Goal: Contribute content: Contribute content

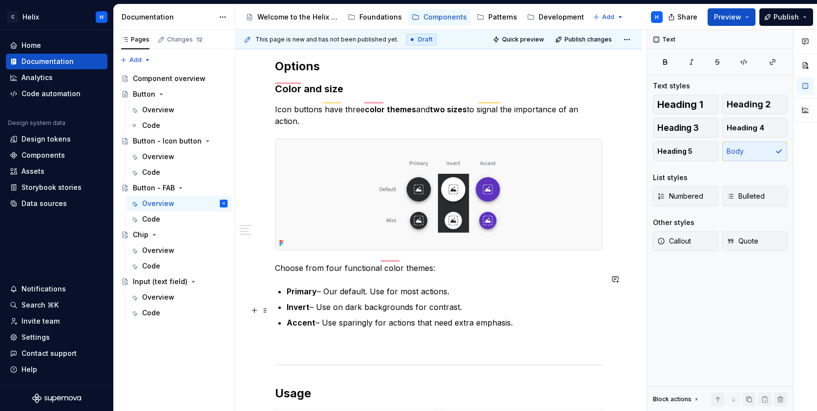
scroll to position [182, 0]
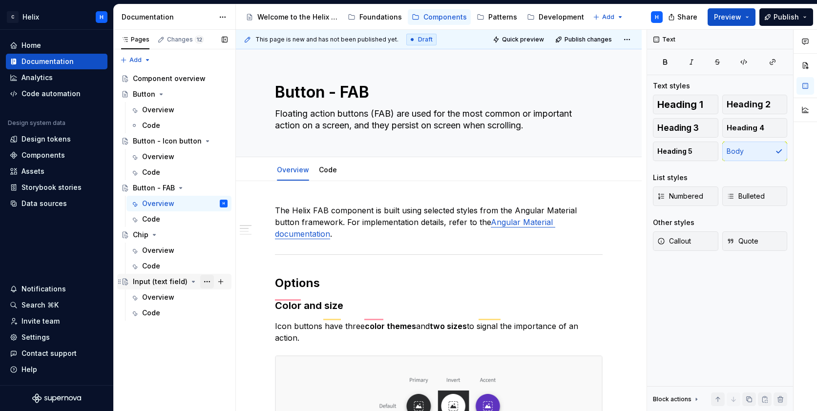
click at [203, 280] on button "Page tree" at bounding box center [207, 282] width 14 height 14
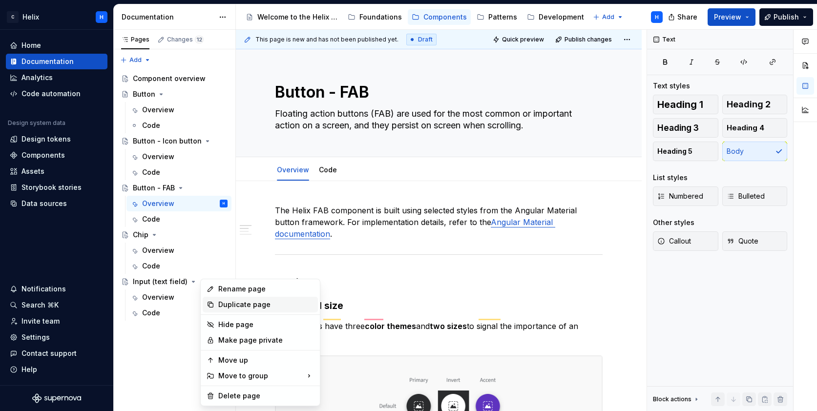
click at [233, 303] on div "Duplicate page" at bounding box center [266, 305] width 96 height 10
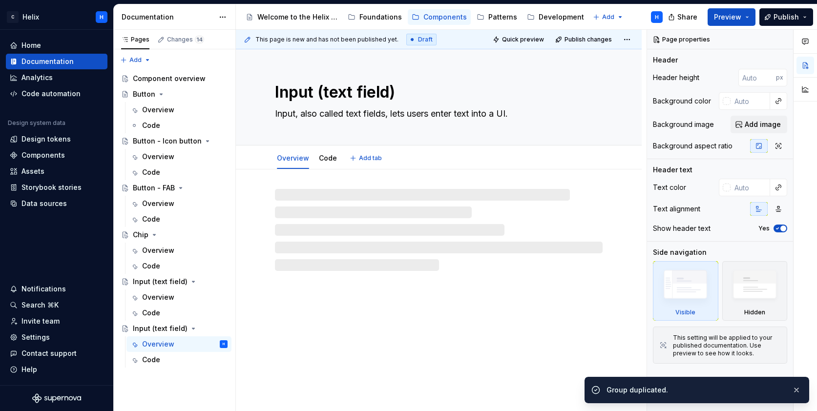
click at [295, 97] on textarea "Input (text field)" at bounding box center [437, 92] width 328 height 23
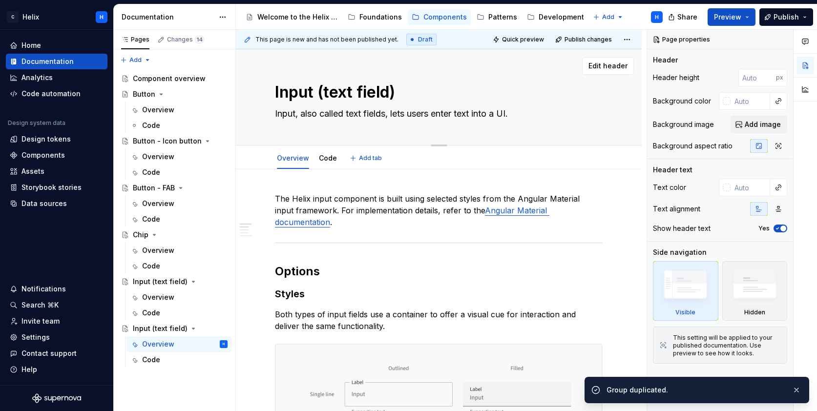
type textarea "*"
type textarea "C"
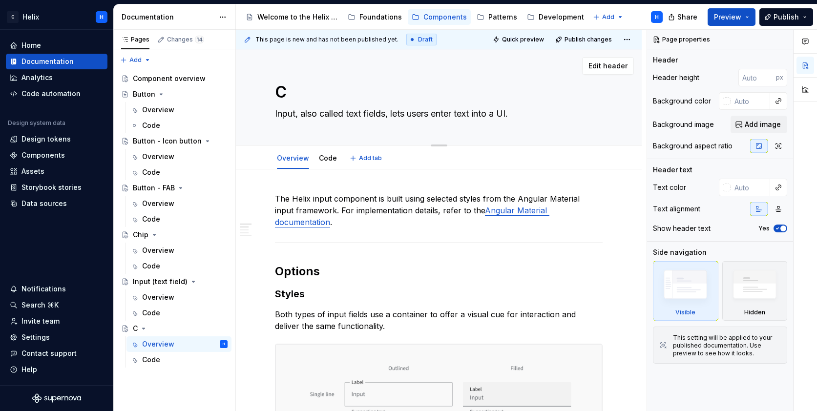
type textarea "*"
type textarea "Ch"
type textarea "*"
type textarea "Cha"
type textarea "*"
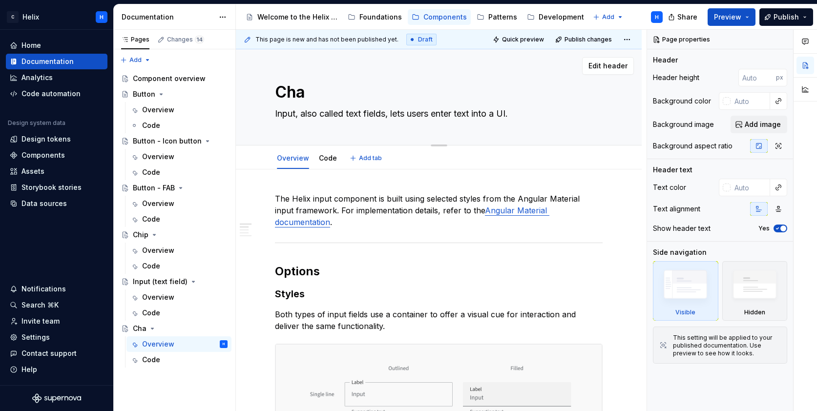
type textarea "Chac"
type textarea "*"
type textarea "Chack"
type textarea "*"
type textarea "Chackb"
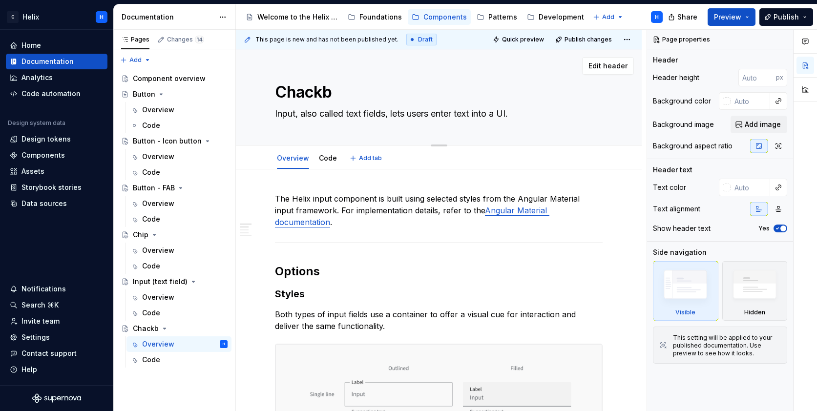
type textarea "*"
type textarea "Chackbo"
type textarea "*"
type textarea "Chackbox"
click at [304, 89] on textarea "Chackbox" at bounding box center [437, 92] width 328 height 23
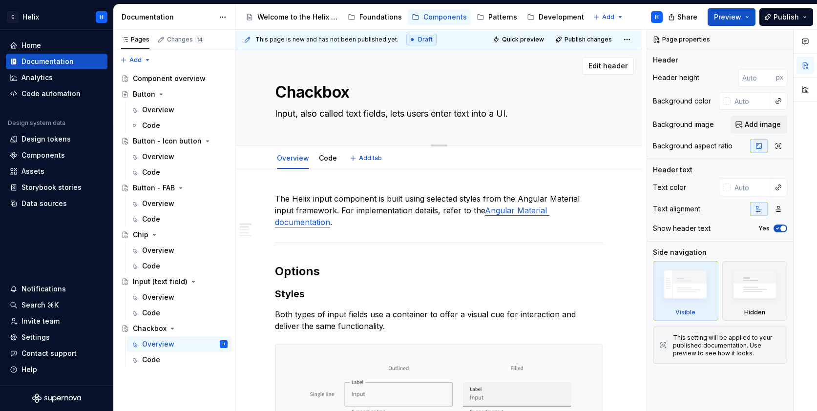
type textarea "*"
type textarea "Chckbox"
type textarea "*"
type textarea "Checkbox"
type textarea "*"
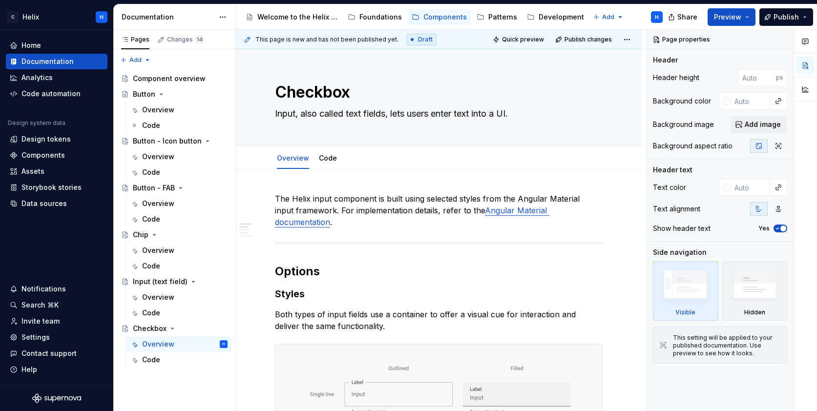
type textarea "Checkbox"
click at [146, 77] on div "Component overview" at bounding box center [165, 79] width 65 height 10
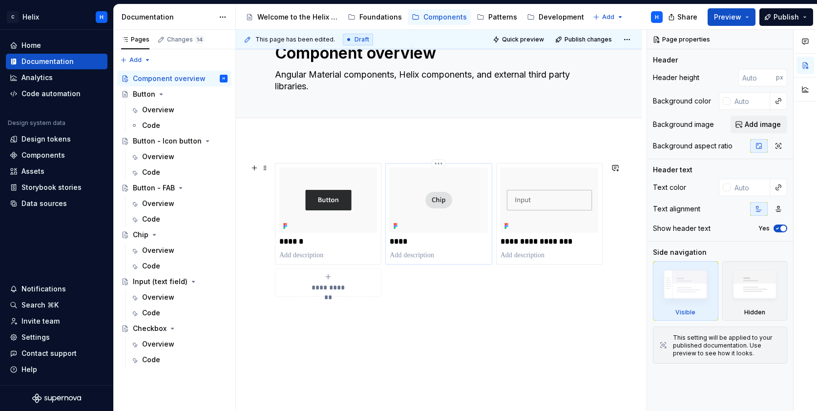
scroll to position [83, 0]
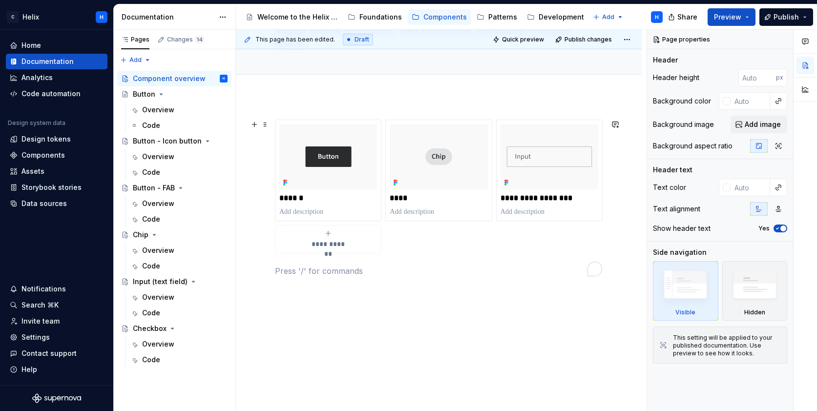
click at [331, 235] on icon "To enrich screen reader interactions, please activate Accessibility in Grammarl…" at bounding box center [328, 234] width 8 height 8
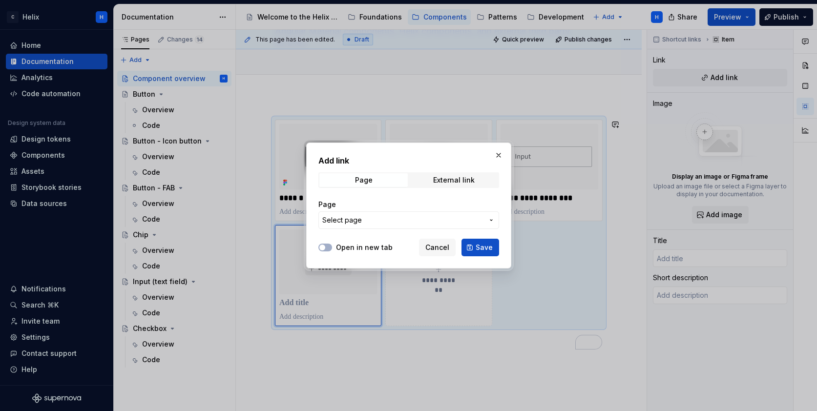
click at [377, 219] on span "Select page" at bounding box center [402, 220] width 161 height 10
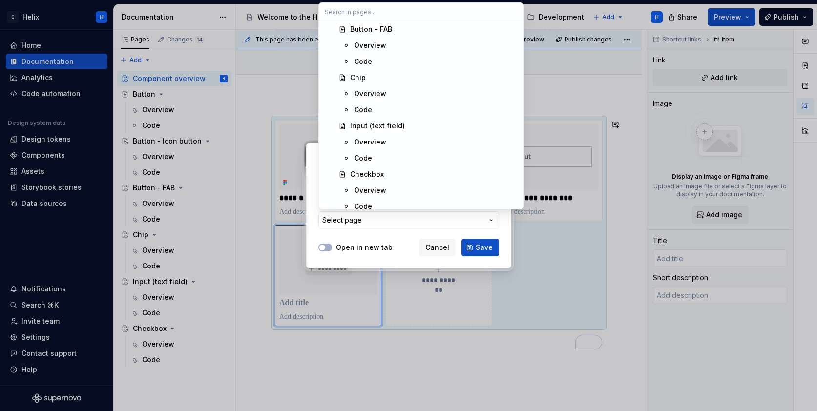
scroll to position [207, 0]
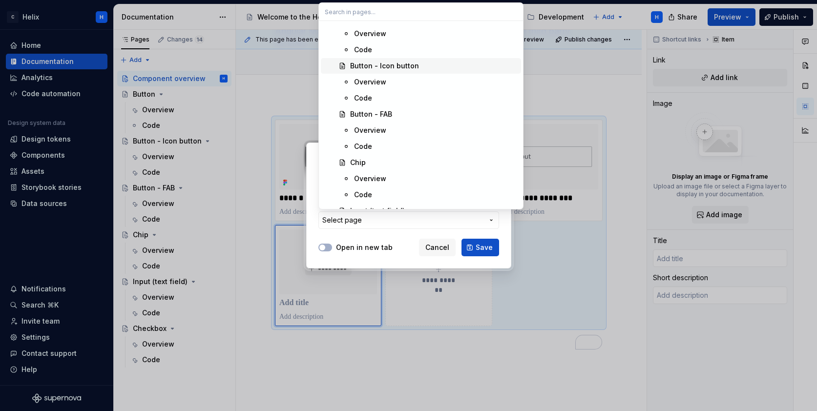
click at [379, 63] on div "Button - Icon button" at bounding box center [384, 66] width 69 height 10
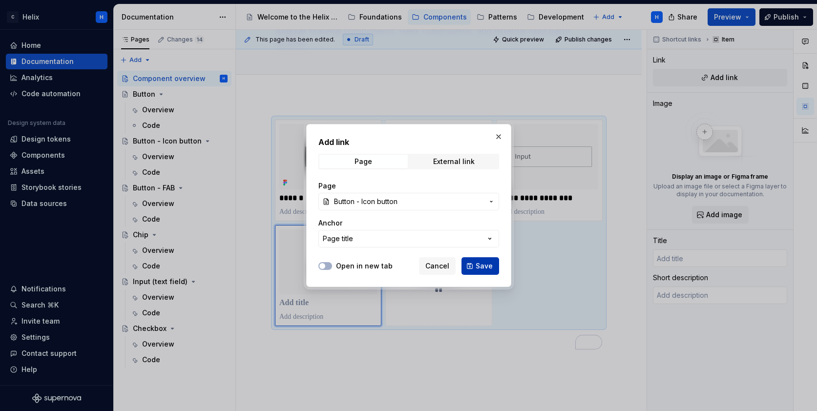
click at [484, 267] on span "Save" at bounding box center [484, 266] width 17 height 10
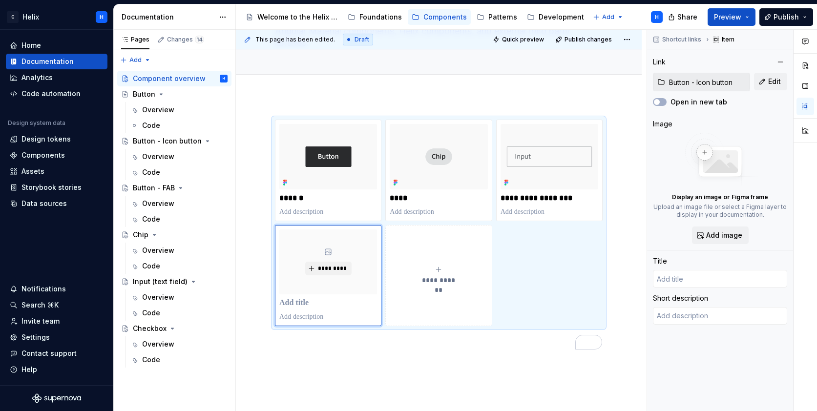
type textarea "*"
type input "Button - Icon button"
type textarea "Icon buttons enable users to perform small actions with a single tap."
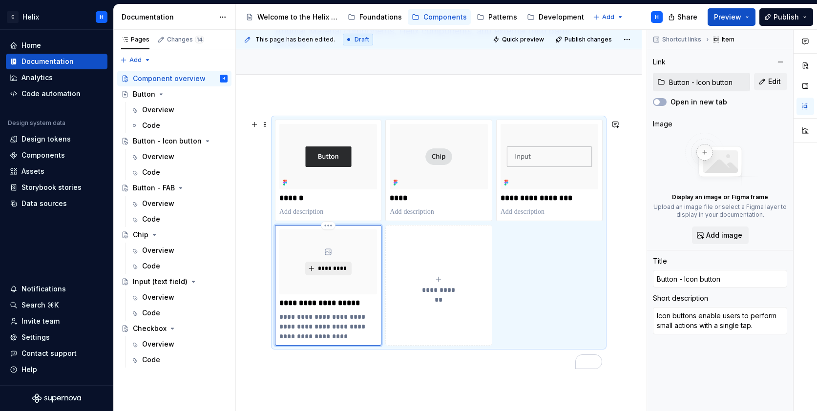
click at [332, 269] on span "*********" at bounding box center [333, 269] width 30 height 8
type textarea "*"
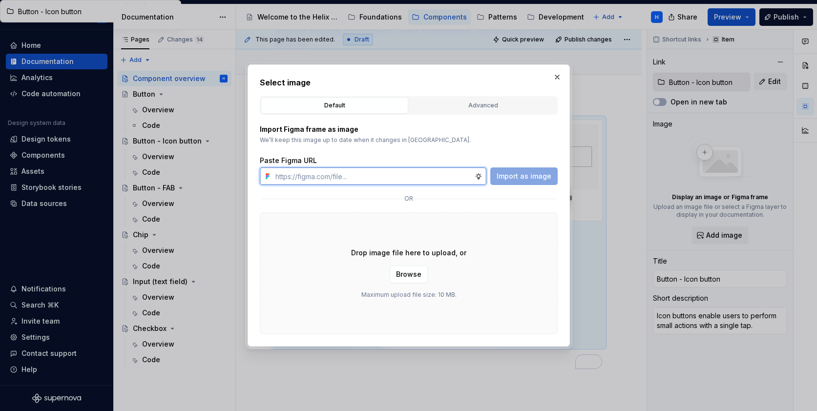
paste input "https://www.figma.com/design/1jiprMGZ64bsPdJCQJnL51/Design-System-Documentation…"
type input "https://www.figma.com/design/1jiprMGZ64bsPdJCQJnL51/Design-System-Documentation…"
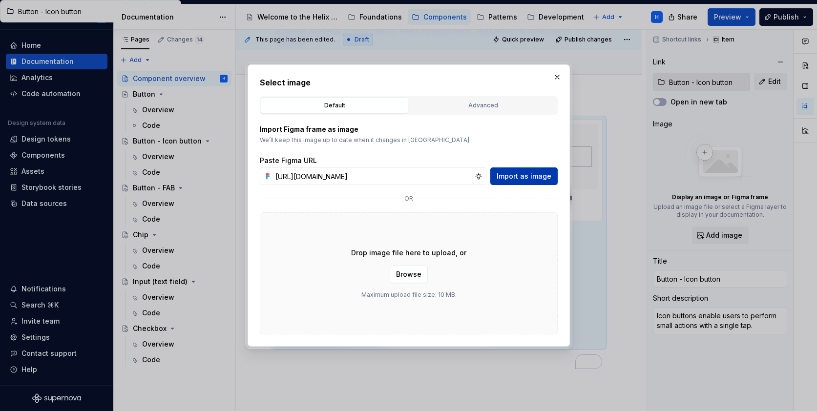
click at [552, 179] on button "Import as image" at bounding box center [523, 177] width 67 height 18
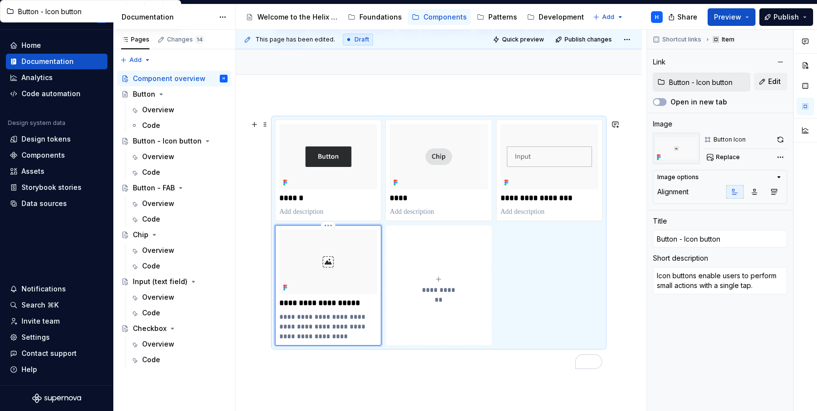
click at [323, 340] on p "**********" at bounding box center [328, 326] width 98 height 29
drag, startPoint x: 323, startPoint y: 340, endPoint x: 276, endPoint y: 318, distance: 51.6
click at [276, 318] on div "**********" at bounding box center [328, 285] width 106 height 121
type textarea "*"
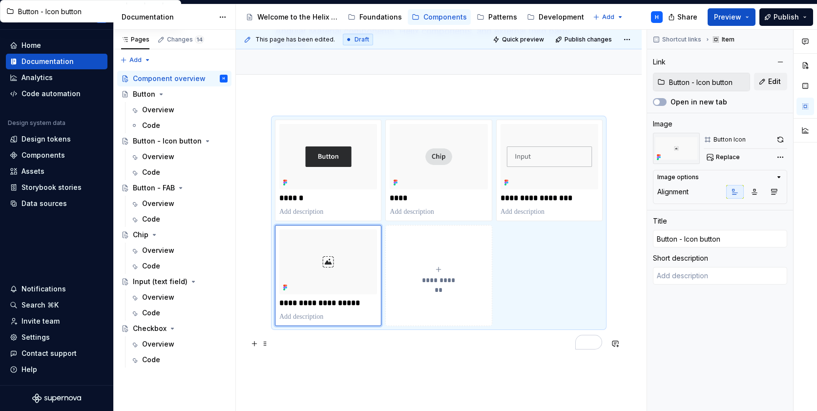
click at [368, 348] on p "To enrich screen reader interactions, please activate Accessibility in Grammarl…" at bounding box center [439, 344] width 328 height 12
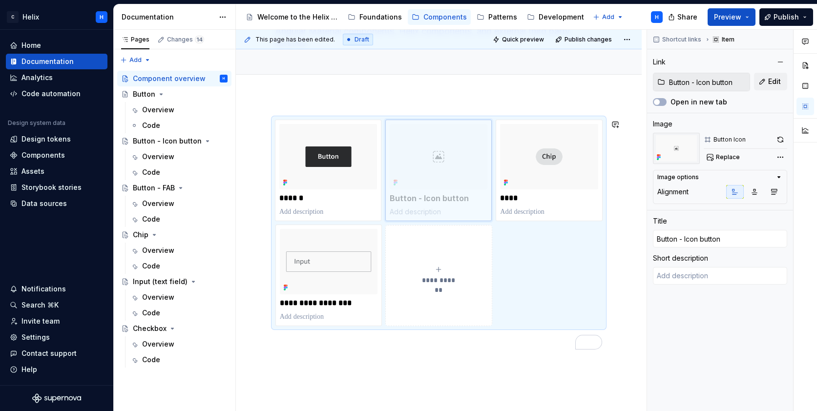
drag, startPoint x: 336, startPoint y: 289, endPoint x: 427, endPoint y: 181, distance: 141.0
click at [427, 181] on body "C Helix H Home Documentation Analytics Code automation Design system data Desig…" at bounding box center [408, 205] width 817 height 411
type textarea "*"
type input "Chip"
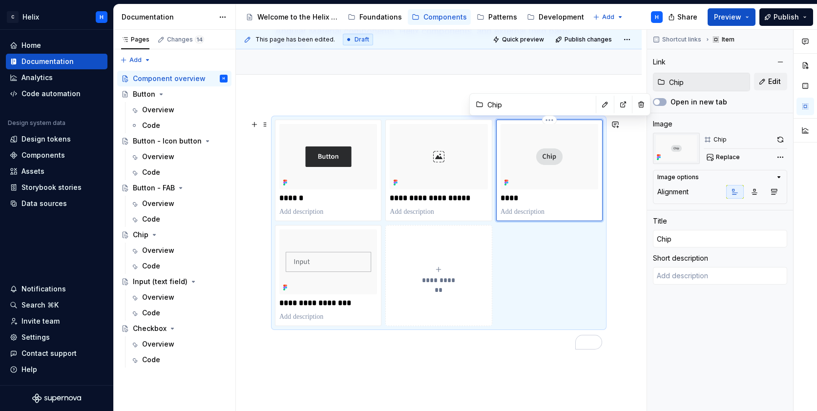
click at [573, 178] on img "To enrich screen reader interactions, please activate Accessibility in Grammarl…" at bounding box center [550, 156] width 98 height 65
click at [723, 157] on span "Replace" at bounding box center [728, 157] width 24 height 8
type textarea "*"
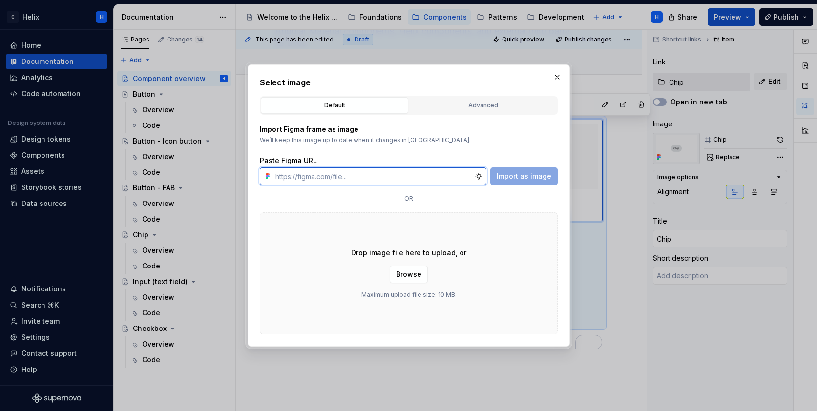
paste input "https://www.figma.com/design/1jiprMGZ64bsPdJCQJnL51/Design-System-Documentation…"
type input "https://www.figma.com/design/1jiprMGZ64bsPdJCQJnL51/Design-System-Documentation…"
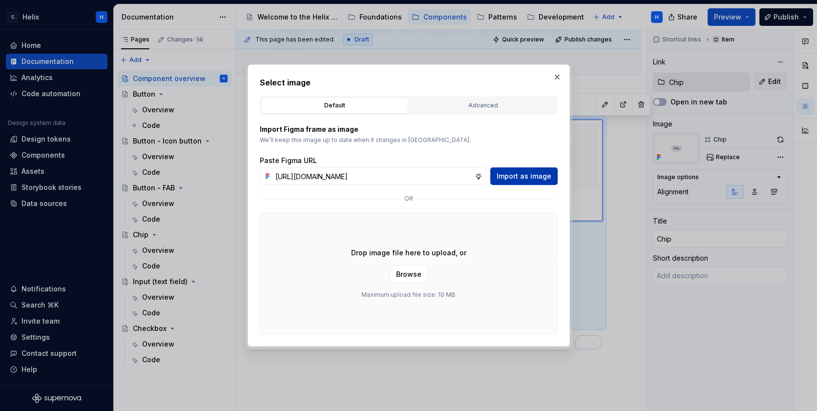
click at [546, 173] on span "Import as image" at bounding box center [524, 176] width 55 height 10
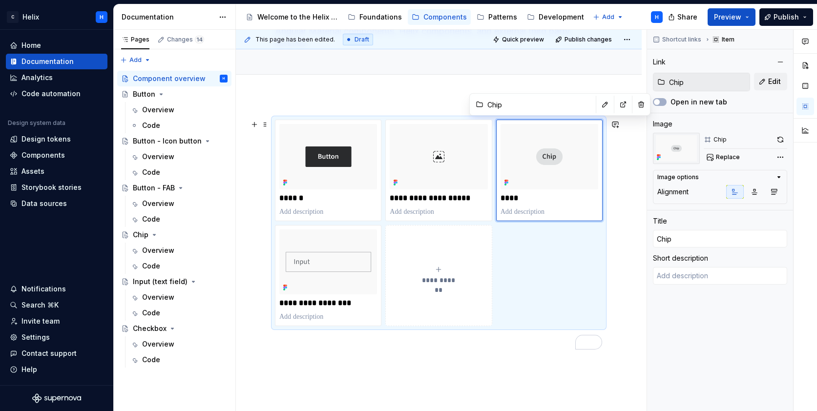
click at [433, 267] on div "**********" at bounding box center [439, 276] width 98 height 20
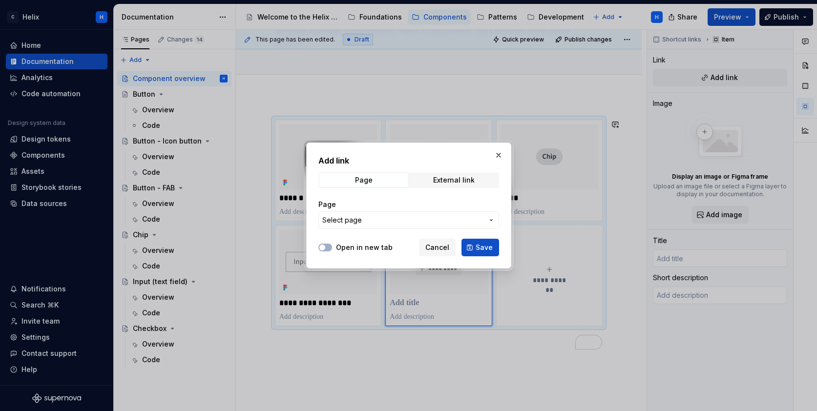
click at [479, 219] on span "Select page" at bounding box center [402, 220] width 161 height 10
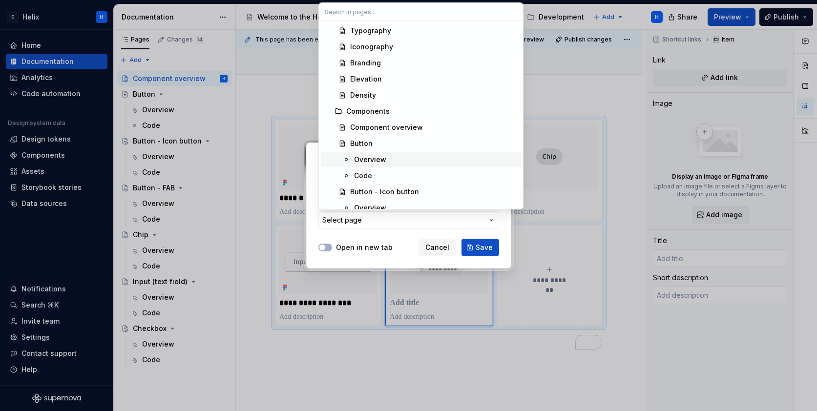
scroll to position [162, 0]
click at [391, 160] on div "Button - FAB" at bounding box center [433, 159] width 167 height 10
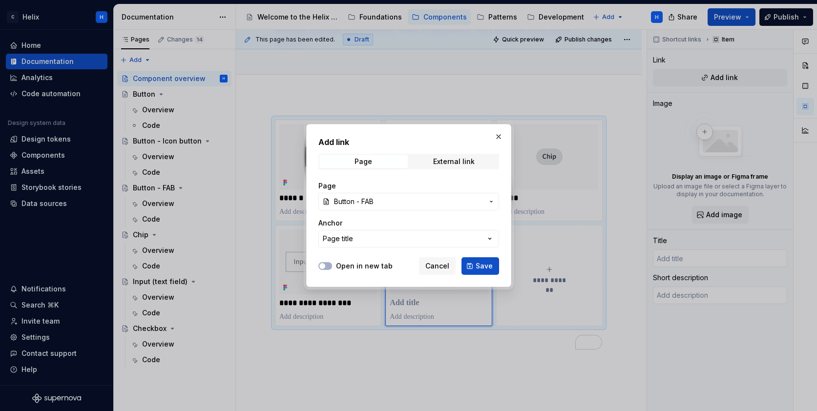
click at [489, 268] on span "Save" at bounding box center [484, 266] width 17 height 10
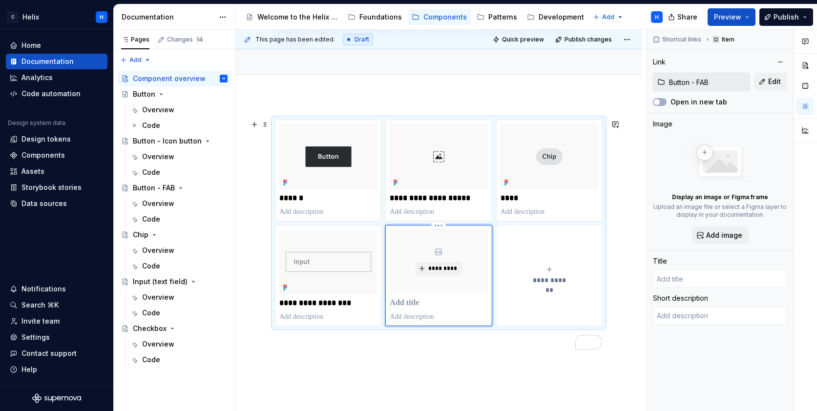
type textarea "*"
type input "Button - FAB"
type textarea "Floating action buttons (FAB) are used for the most common or important action …"
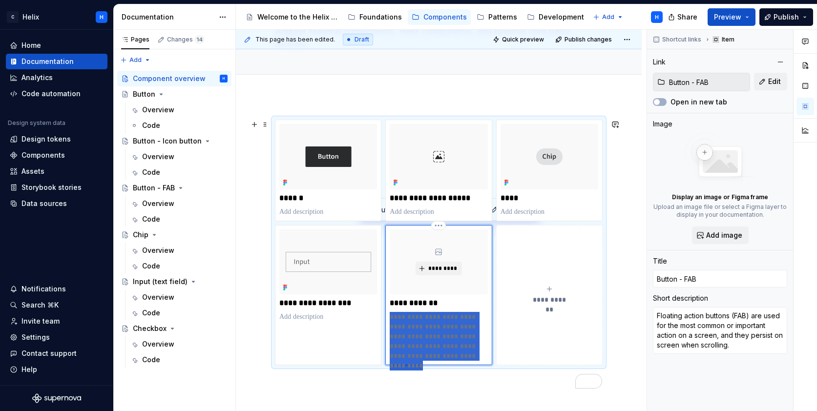
drag, startPoint x: 476, startPoint y: 357, endPoint x: 391, endPoint y: 312, distance: 96.4
click at [391, 312] on p "**********" at bounding box center [439, 336] width 98 height 49
type textarea "*"
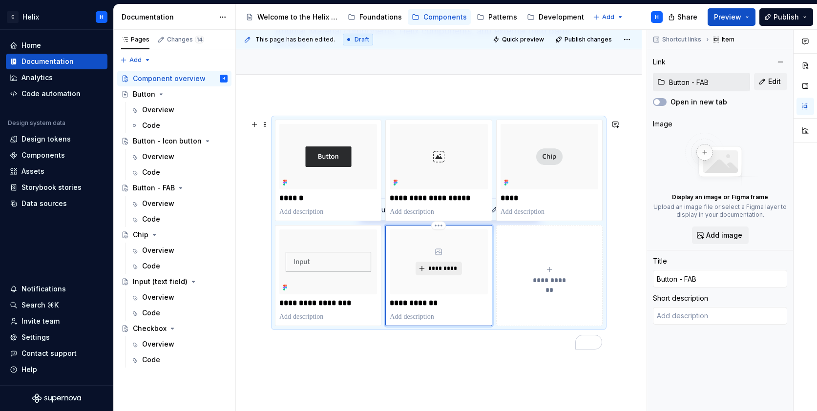
click at [431, 268] on span "*********" at bounding box center [443, 269] width 30 height 8
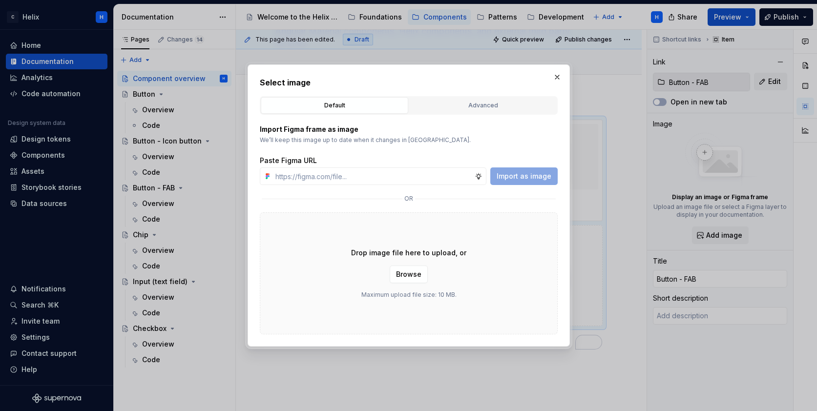
type textarea "*"
paste input "https://www.figma.com/design/1jiprMGZ64bsPdJCQJnL51/Design-System-Documentation…"
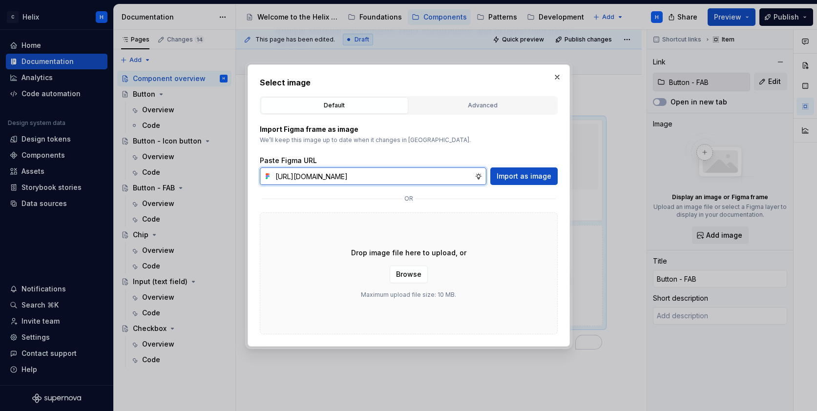
scroll to position [0, 244]
type input "https://www.figma.com/design/1jiprMGZ64bsPdJCQJnL51/Design-System-Documentation…"
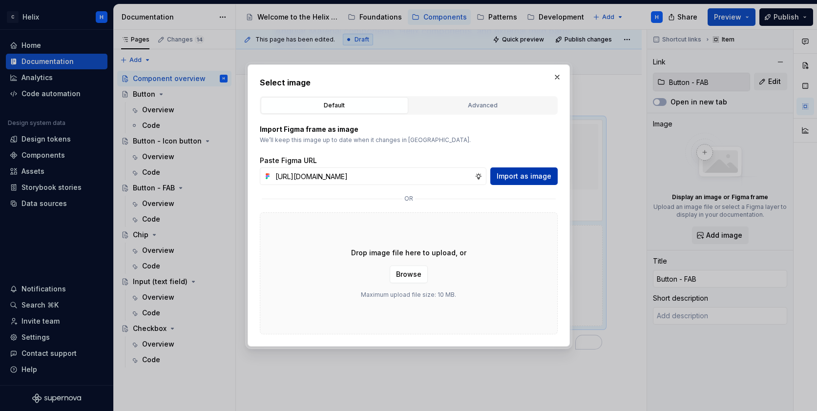
click at [528, 176] on span "Import as image" at bounding box center [524, 176] width 55 height 10
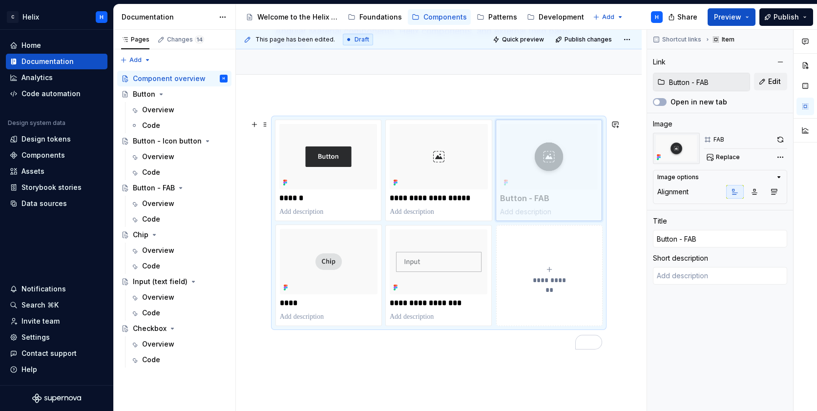
drag, startPoint x: 474, startPoint y: 255, endPoint x: 579, endPoint y: 154, distance: 146.1
click at [579, 154] on body "C Helix H Home Documentation Analytics Code automation Design system data Desig…" at bounding box center [408, 205] width 817 height 411
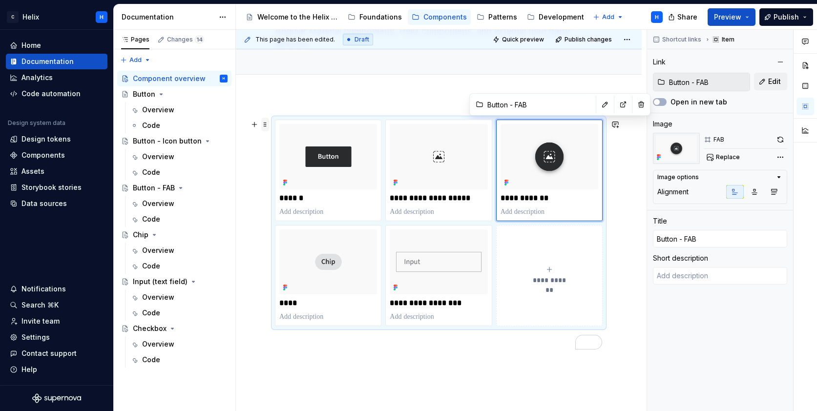
click at [264, 126] on span at bounding box center [265, 125] width 8 height 14
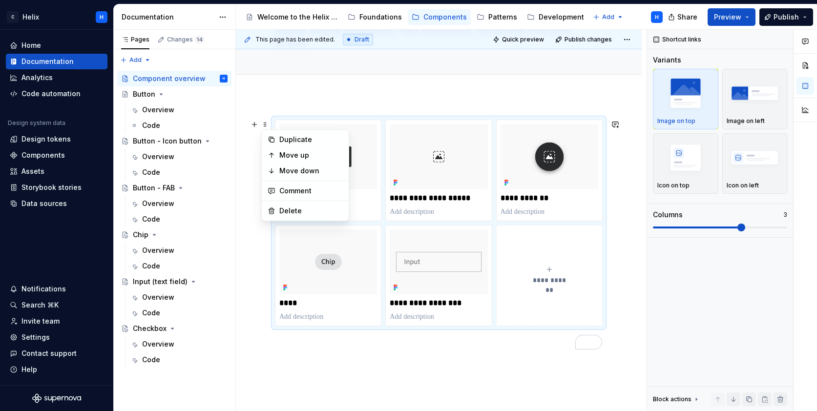
click at [246, 169] on div "**********" at bounding box center [439, 290] width 406 height 389
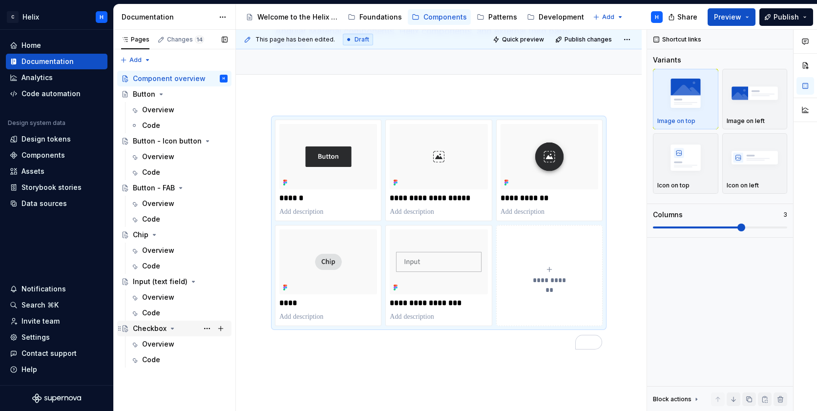
click at [143, 327] on div "Checkbox" at bounding box center [150, 329] width 34 height 10
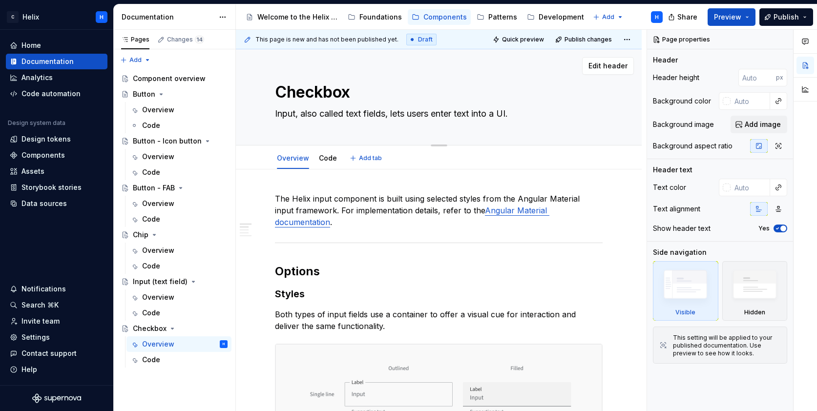
click at [328, 116] on textarea "Input, also called text fields, lets users enter text into a UI." at bounding box center [437, 114] width 328 height 16
paste textarea "Checkboxes let users select one or more items from a list, or turn an item on o…"
type textarea "*"
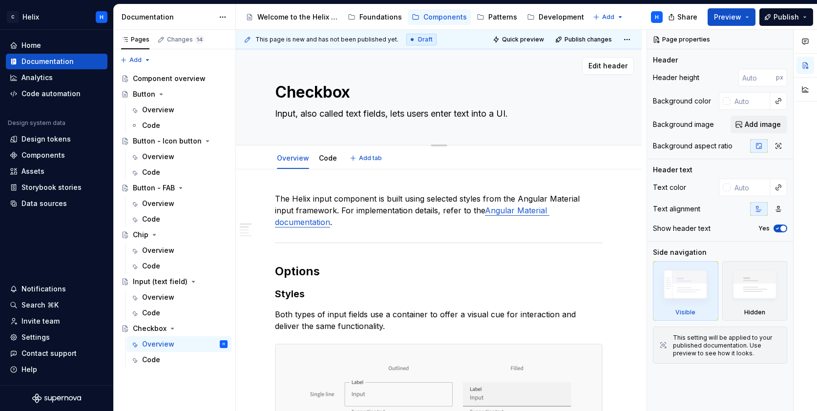
type textarea "Checkboxes let users select one or more items from a list, or turn an item on o…"
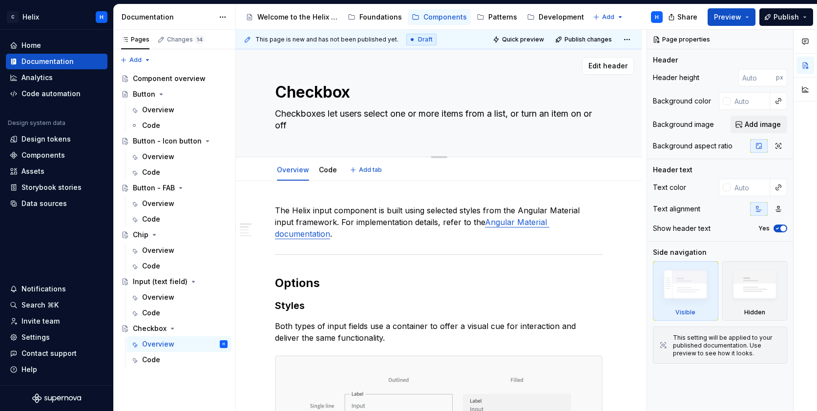
drag, startPoint x: 300, startPoint y: 122, endPoint x: 272, endPoint y: 113, distance: 29.5
click at [272, 113] on div "Checkbox Checkboxes let users select one or more items from a list, or turn an …" at bounding box center [439, 103] width 406 height 108
type textarea "*"
type textarea "Checkboxes let users select one or more items from a list, or turn an item on o…"
paste textarea "choose multiple options or toggle a setting."
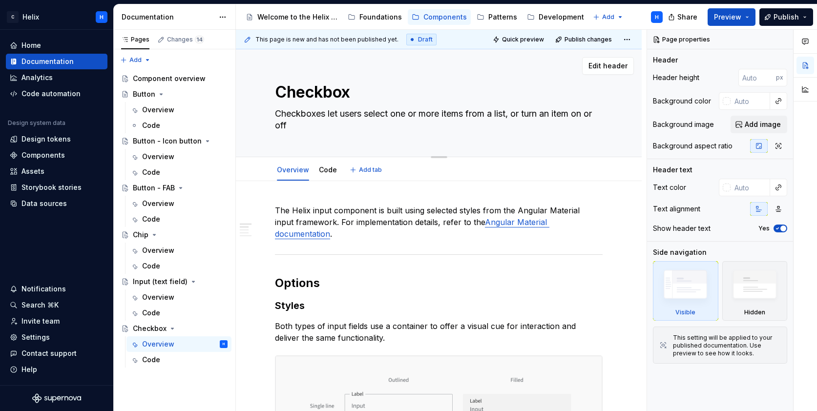
type textarea "*"
type textarea "Checkboxes let users choose multiple options or toggle a setting."
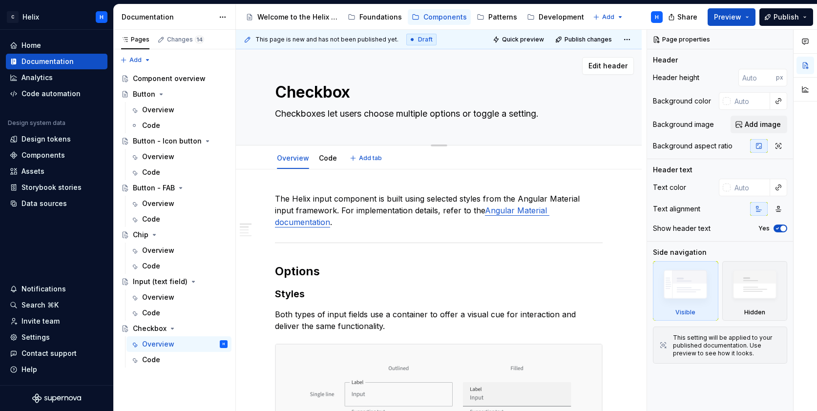
click at [492, 112] on textarea "Checkboxes let users choose multiple options or toggle a setting." at bounding box center [437, 114] width 328 height 16
type textarea "*"
type textarea "Checkboxes let users choose multiple options or t a setting."
type textarea "*"
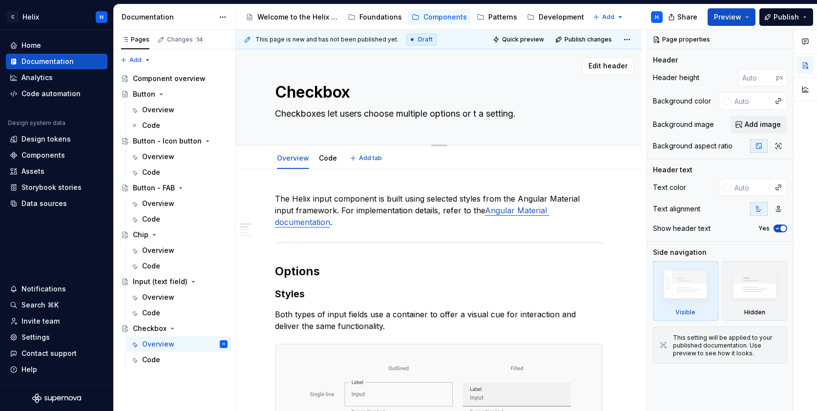
type textarea "Checkboxes let users choose multiple options or tu a setting."
type textarea "*"
type textarea "Checkboxes let users choose multiple options or tur a setting."
type textarea "*"
type textarea "Checkboxes let users choose multiple options or turn a setting."
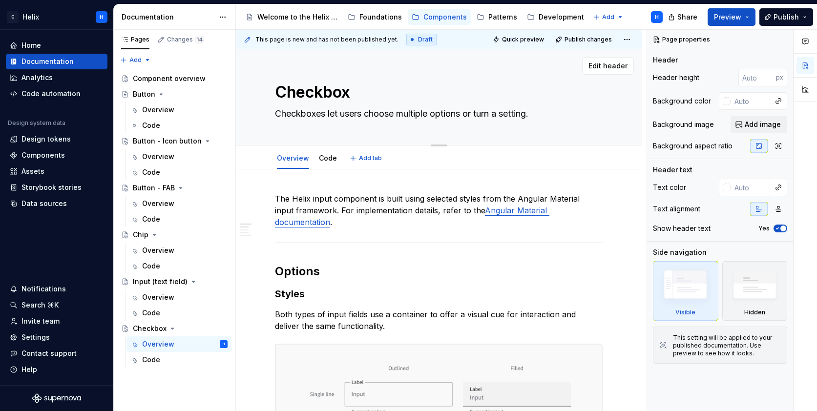
click at [534, 113] on textarea "Checkboxes let users choose multiple options or turn a setting." at bounding box center [437, 114] width 328 height 16
type textarea "*"
type textarea "Checkboxes let users choose multiple options or turn a setting ."
type textarea "*"
type textarea "Checkboxes let users choose multiple options or turn a setting o."
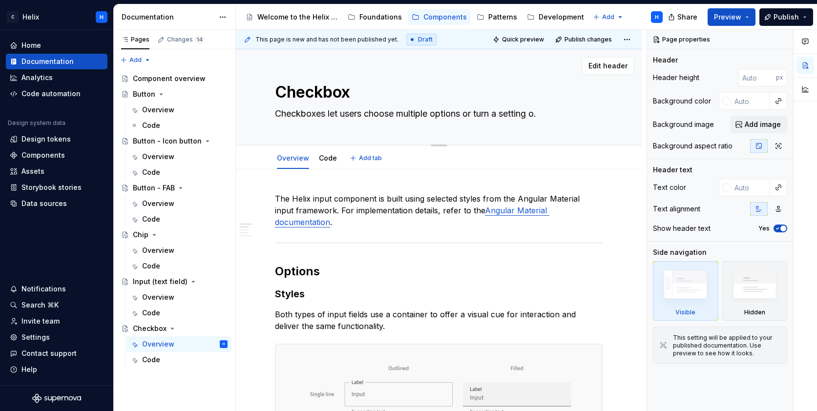
type textarea "*"
type textarea "Checkboxes let users choose multiple options or turn a setting on."
type textarea "*"
type textarea "Checkboxes let users choose multiple options or turn a setting on ."
type textarea "*"
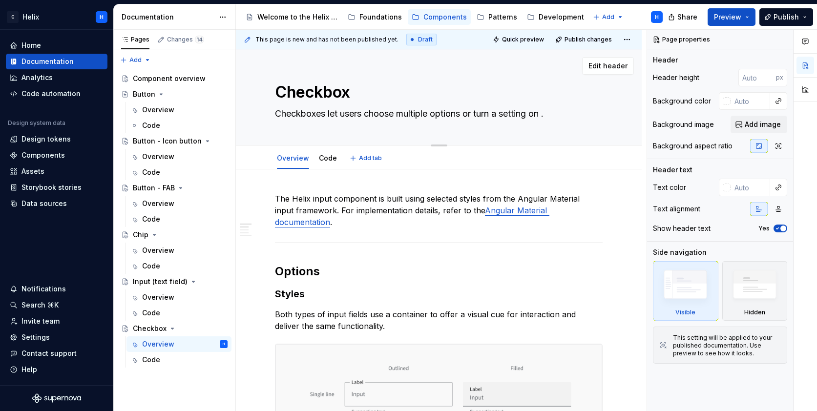
type textarea "Checkboxes let users choose multiple options or turn a setting on o."
type textarea "*"
type textarea "Checkboxes let users choose multiple options or turn a setting on or."
type textarea "*"
type textarea "Checkboxes let users choose multiple options or turn a setting on or ."
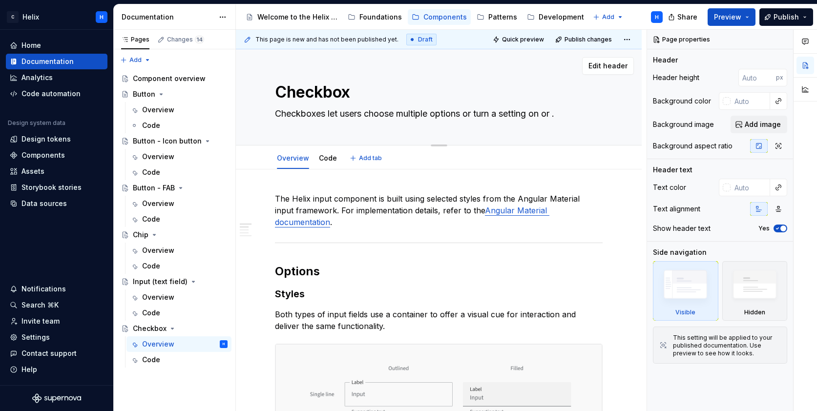
type textarea "*"
type textarea "Checkboxes let users choose multiple options or turn a setting on or of."
type textarea "*"
type textarea "Checkboxes let users choose multiple options or turn a setting on or off."
click at [555, 112] on textarea "Checkboxes let users choose multiple options or turn a setting on or off." at bounding box center [437, 114] width 328 height 16
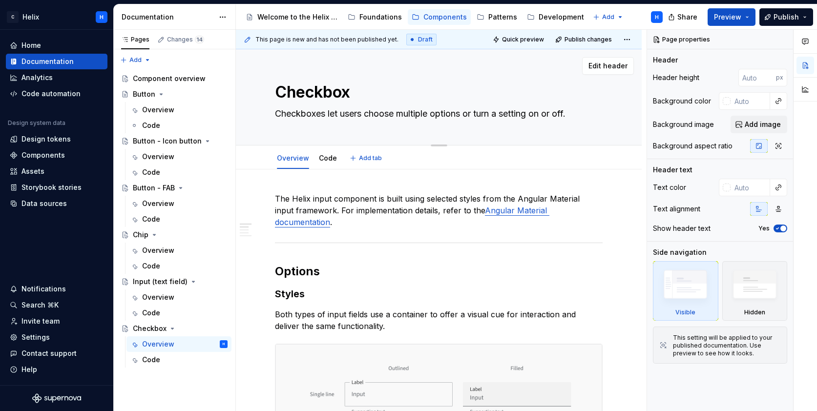
click at [555, 112] on textarea "Checkboxes let users choose multiple options or turn a setting on or off." at bounding box center [437, 114] width 328 height 16
type textarea "*"
type textarea "Checkboxes let users choose multiple options or turn a setting on a off."
type textarea "*"
type textarea "Checkboxes let users choose multiple options or turn a setting on an off."
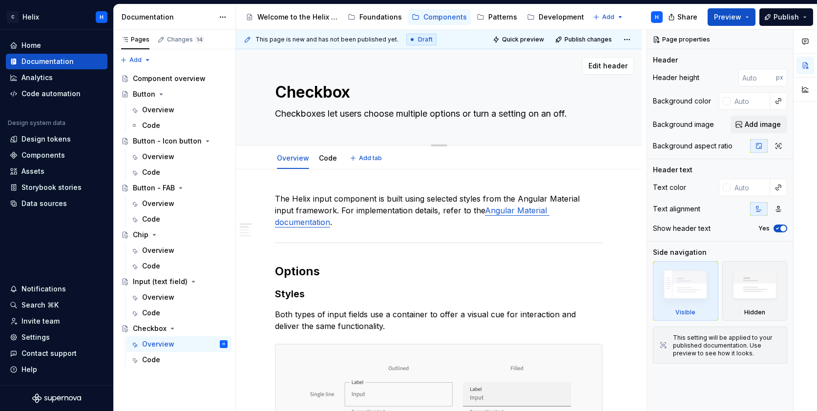
type textarea "*"
type textarea "Checkboxes let users choose multiple options or turn a setting on and off."
type textarea "*"
type textarea "Checkboxes let users choose multiple options or turn a setting on and off."
click at [320, 198] on p "The Helix input component is built using selected styles from the Angular Mater…" at bounding box center [439, 210] width 328 height 35
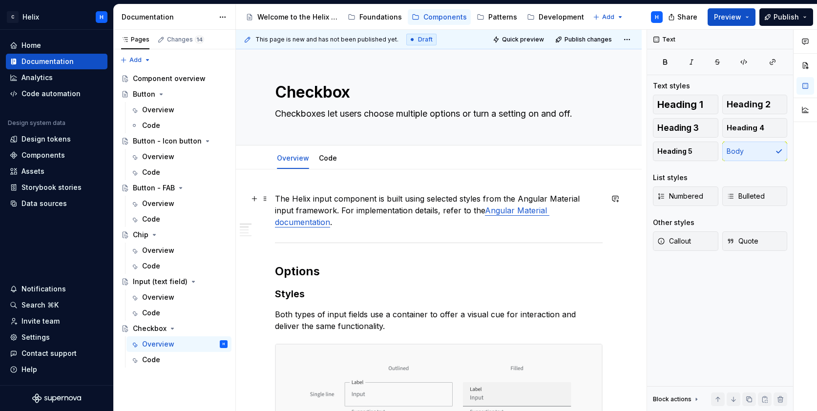
click at [320, 198] on p "The Helix input component is built using selected styles from the Angular Mater…" at bounding box center [439, 210] width 328 height 35
click at [320, 195] on p "The Helix input component is built using selected styles from the Angular Mater…" at bounding box center [439, 210] width 328 height 35
click at [281, 212] on p "The Helix checkbox component is built using selected styles from the Angular Ma…" at bounding box center [439, 210] width 328 height 35
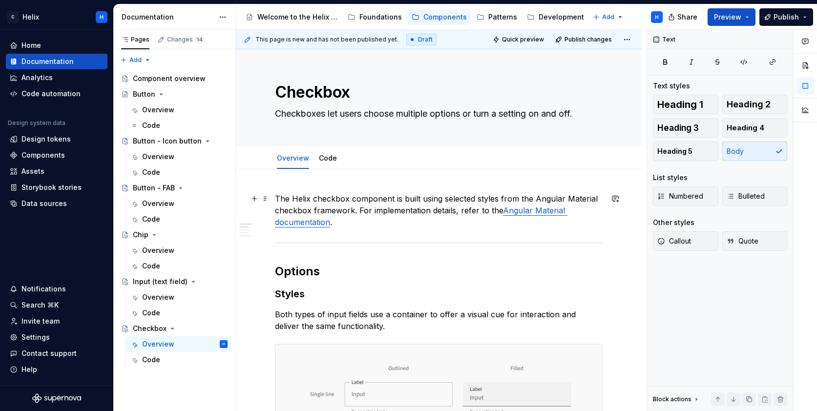
click at [523, 213] on link "Angular Material documentation" at bounding box center [421, 216] width 293 height 21
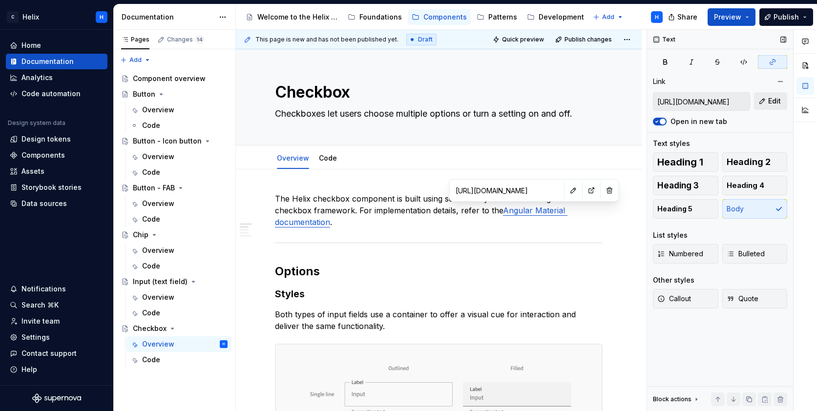
click at [771, 98] on span "Edit" at bounding box center [774, 101] width 13 height 10
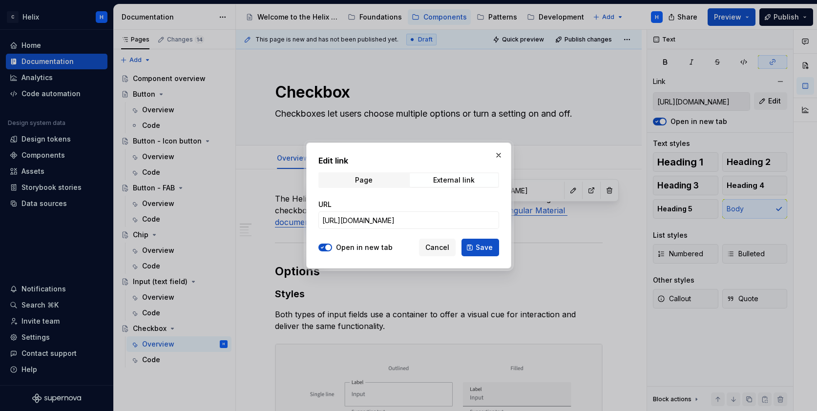
type textarea "*"
click at [382, 230] on div "URL https://material.angular.dev/components/input/overview" at bounding box center [408, 214] width 181 height 41
click at [382, 223] on input "https://material.angular.dev/components/input/overview" at bounding box center [408, 221] width 181 height 18
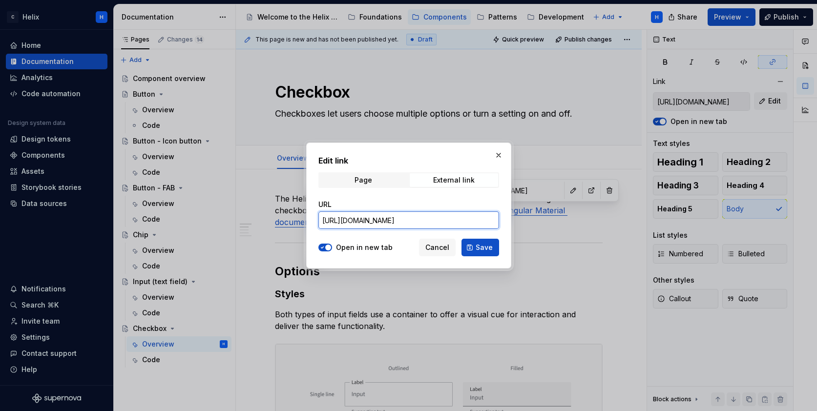
paste input "checkbox"
type input "https://material.angular.dev/components/checkbox/overview"
click at [472, 246] on button "Save" at bounding box center [481, 248] width 38 height 18
type input "https://material.angular.dev/components/checkbox/overview"
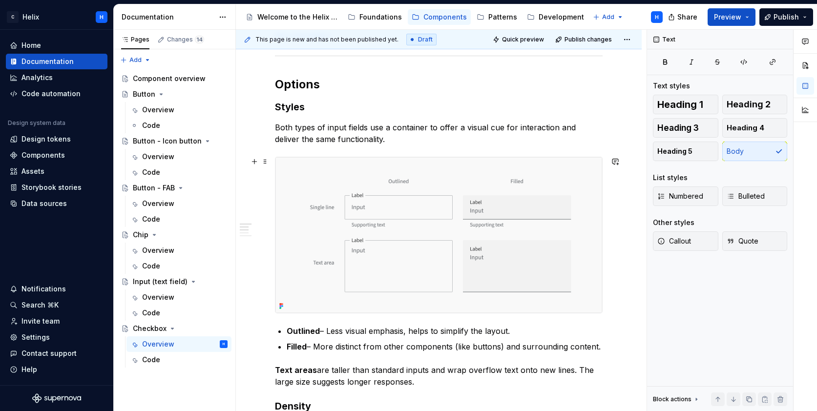
scroll to position [200, 0]
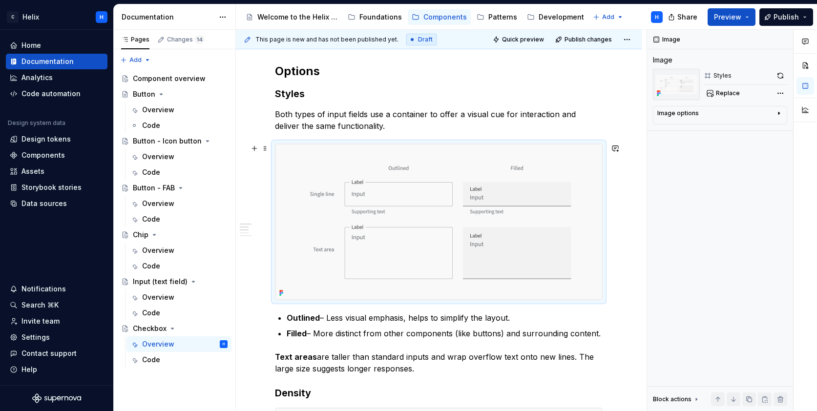
click at [297, 161] on img "To enrich screen reader interactions, please activate Accessibility in Grammarl…" at bounding box center [438, 222] width 327 height 156
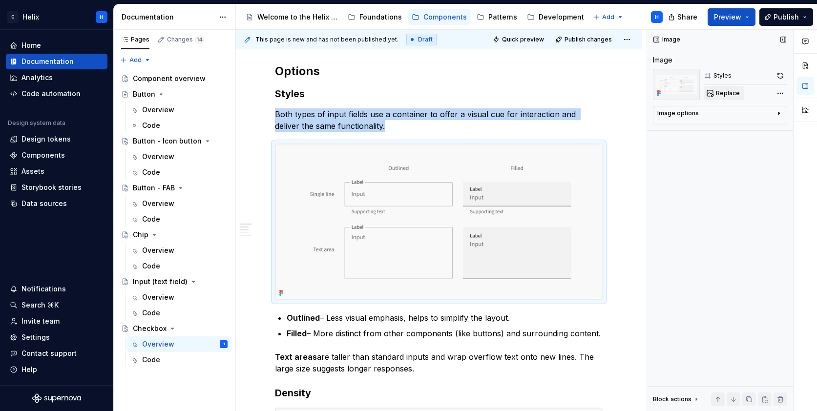
click at [725, 92] on span "Replace" at bounding box center [728, 93] width 24 height 8
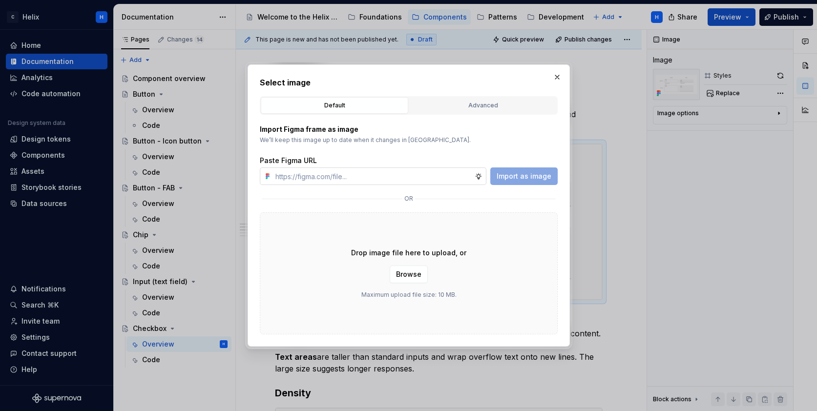
type textarea "*"
type input "https://www.figma.com/design/1jiprMGZ64bsPdJCQJnL51/Design-System-Documentation…"
click at [525, 174] on span "Import as image" at bounding box center [524, 176] width 55 height 10
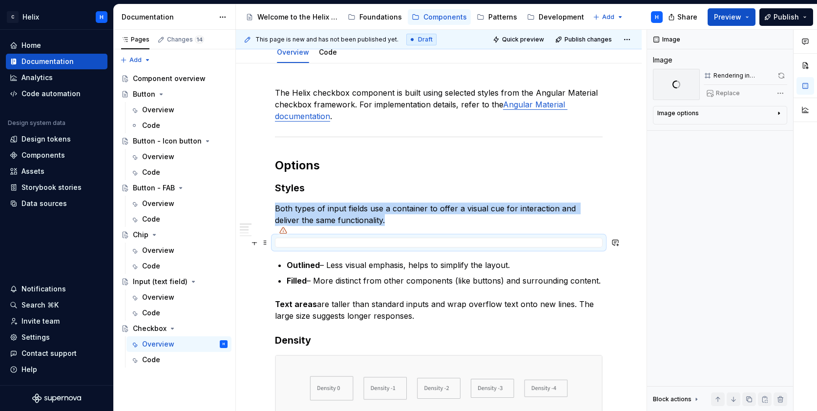
scroll to position [127, 0]
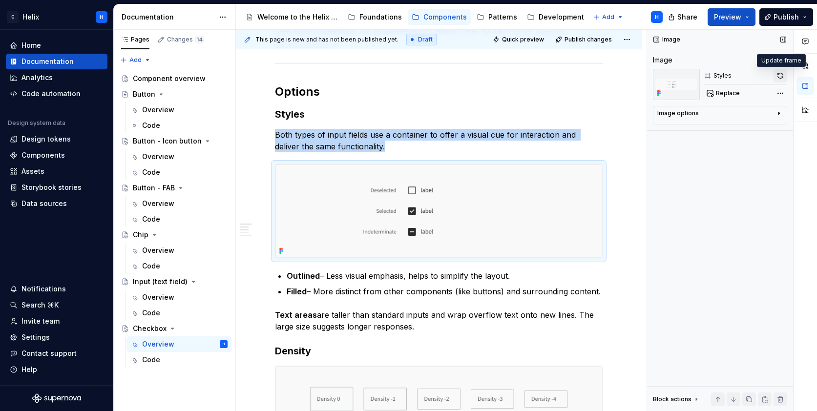
click at [780, 74] on button "button" at bounding box center [781, 76] width 14 height 14
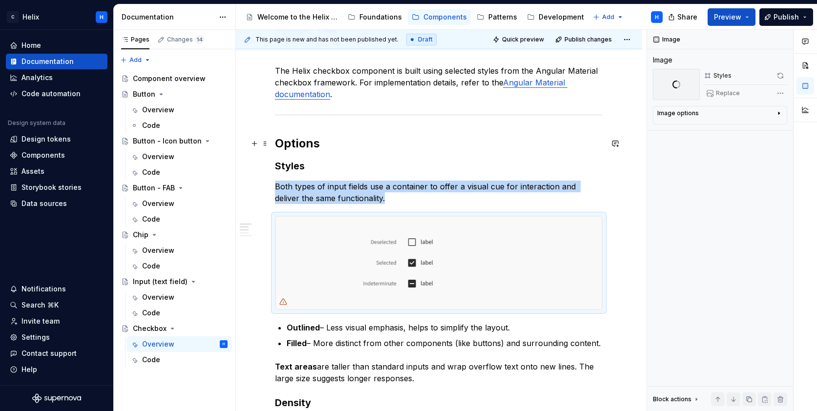
scroll to position [127, 0]
type textarea "*"
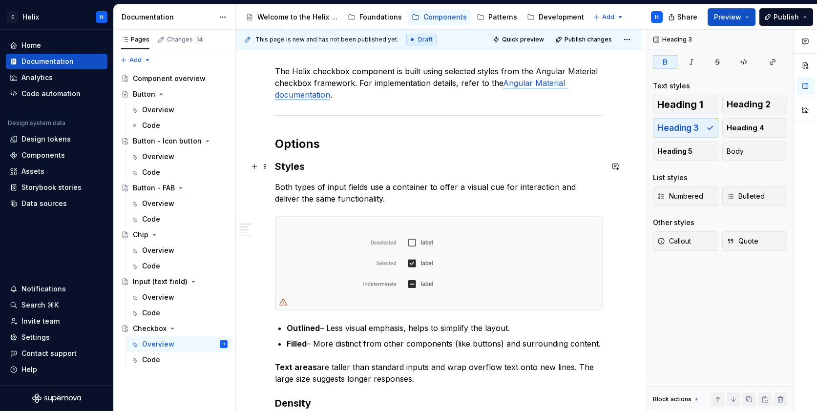
click at [302, 163] on h3 "Styles" at bounding box center [439, 167] width 328 height 14
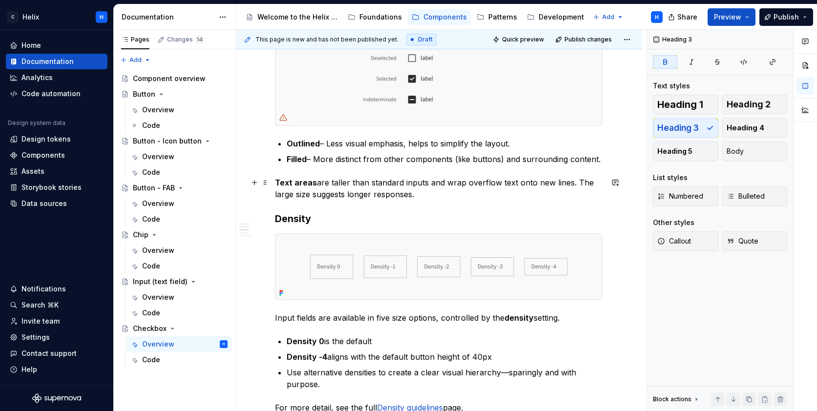
scroll to position [359, 0]
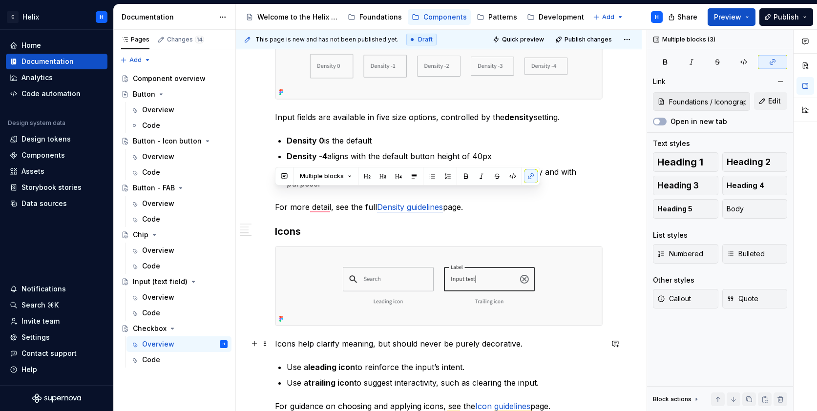
type input "Foundations / Density"
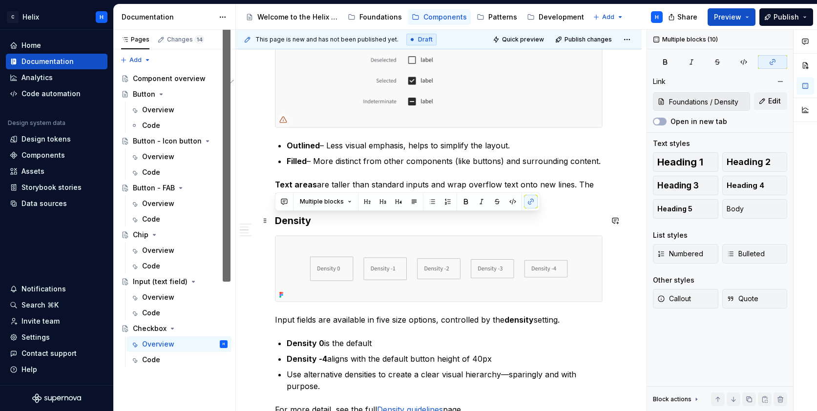
drag, startPoint x: 564, startPoint y: 257, endPoint x: 275, endPoint y: 222, distance: 290.9
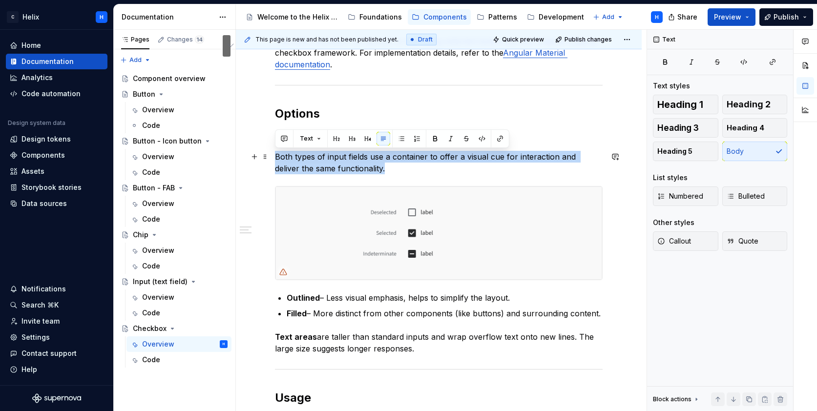
drag, startPoint x: 370, startPoint y: 169, endPoint x: 276, endPoint y: 157, distance: 95.0
click at [276, 157] on p "Both types of input fields use a container to offer a visual cue for interactio…" at bounding box center [439, 162] width 328 height 23
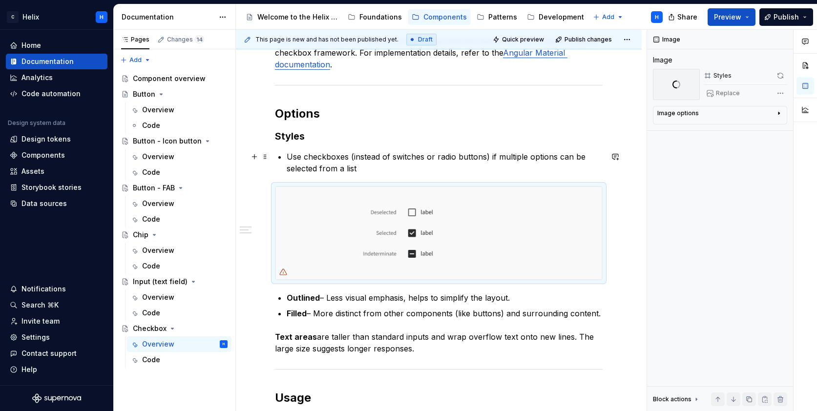
click at [287, 155] on p "Use checkboxes (instead of switches or radio buttons) if multiple options can b…" at bounding box center [445, 162] width 316 height 23
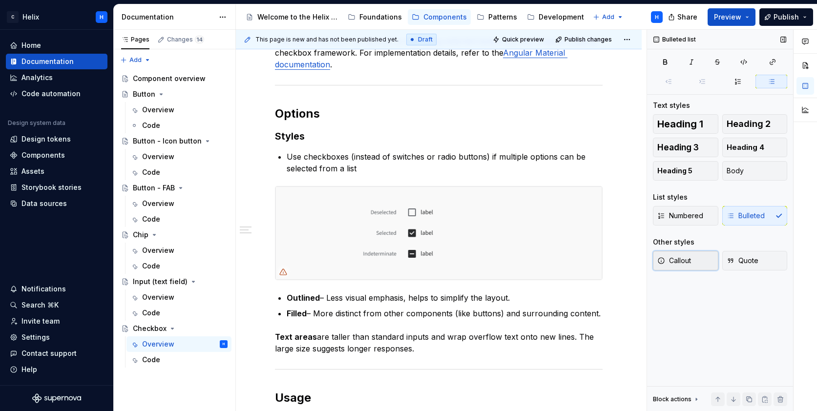
click at [683, 262] on span "Callout" at bounding box center [674, 261] width 34 height 10
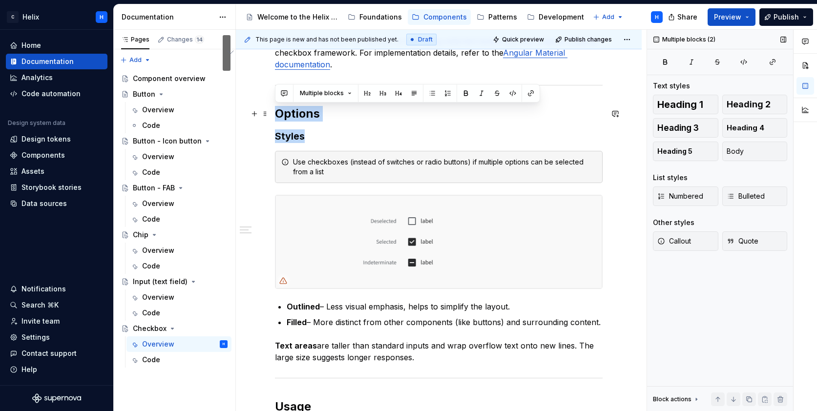
drag, startPoint x: 317, startPoint y: 135, endPoint x: 275, endPoint y: 115, distance: 45.7
click at [275, 115] on div "**********" at bounding box center [439, 405] width 328 height 741
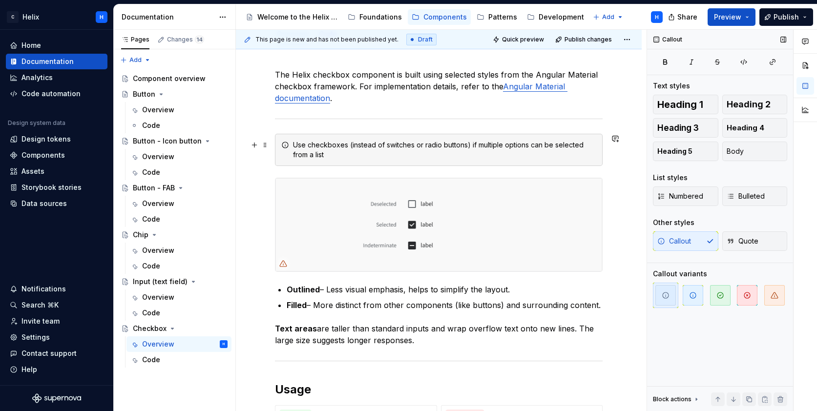
click at [350, 154] on div "Use checkboxes (instead of switches or radio buttons) if multiple options can b…" at bounding box center [444, 150] width 303 height 20
click at [692, 300] on span "button" at bounding box center [693, 295] width 21 height 21
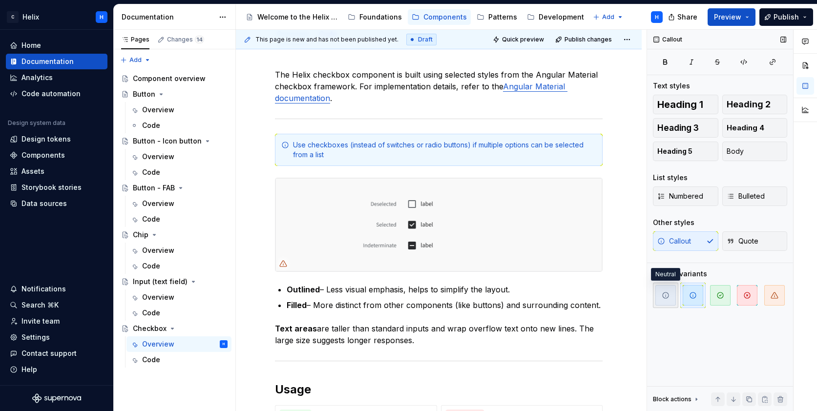
click at [668, 300] on span "button" at bounding box center [666, 295] width 21 height 21
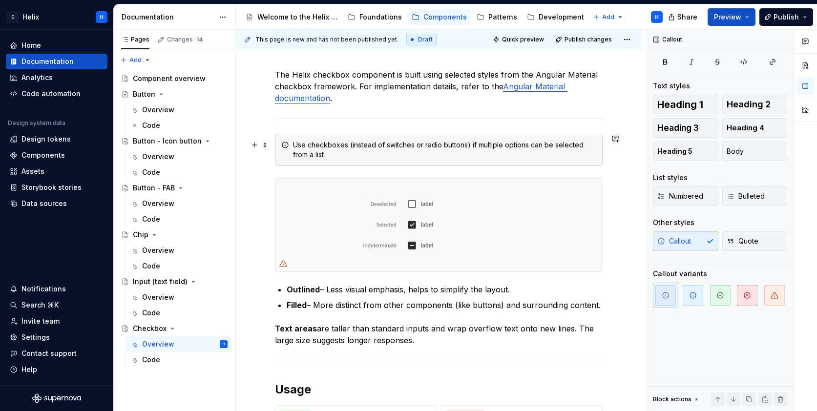
click at [393, 143] on div "Use checkboxes (instead of switches or radio buttons) if multiple options can b…" at bounding box center [444, 150] width 303 height 20
click at [395, 152] on div "Use checkboxes (instead of slide toggle or radio buttons) if multiple options c…" at bounding box center [444, 150] width 303 height 20
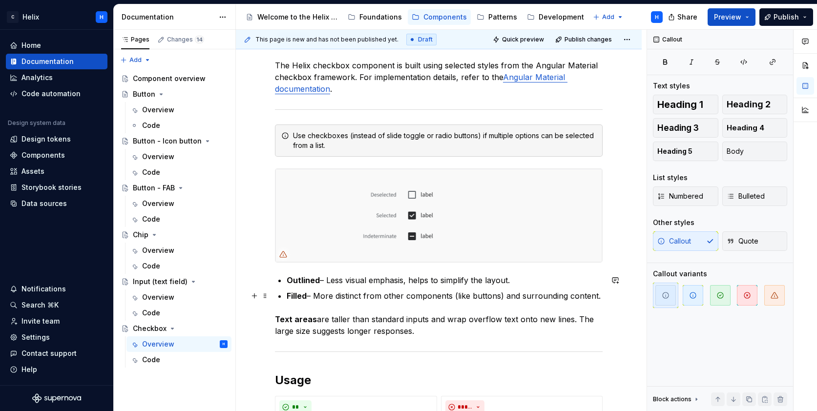
scroll to position [150, 0]
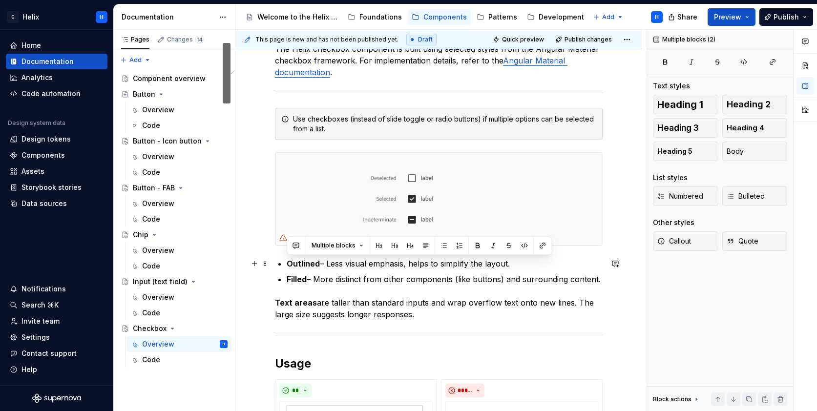
drag, startPoint x: 422, startPoint y: 316, endPoint x: 274, endPoint y: 265, distance: 156.0
click at [350, 275] on p "Filled – More distinct from other components (like buttons) and surrounding con…" at bounding box center [445, 280] width 316 height 12
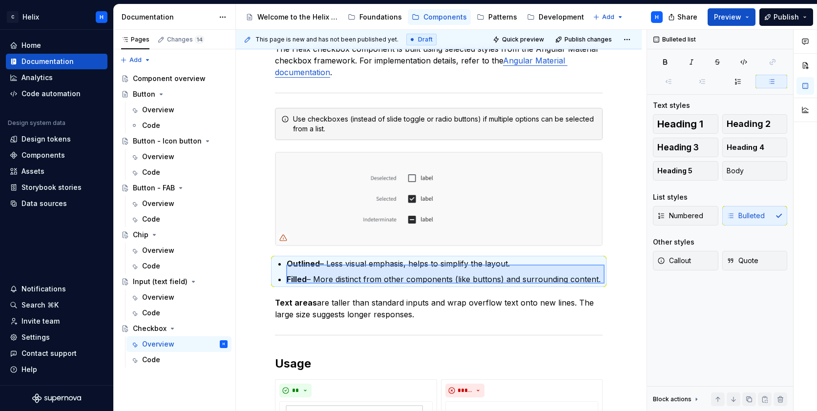
drag, startPoint x: 590, startPoint y: 283, endPoint x: 288, endPoint y: 264, distance: 303.0
click at [287, 264] on div "**********" at bounding box center [441, 221] width 411 height 382
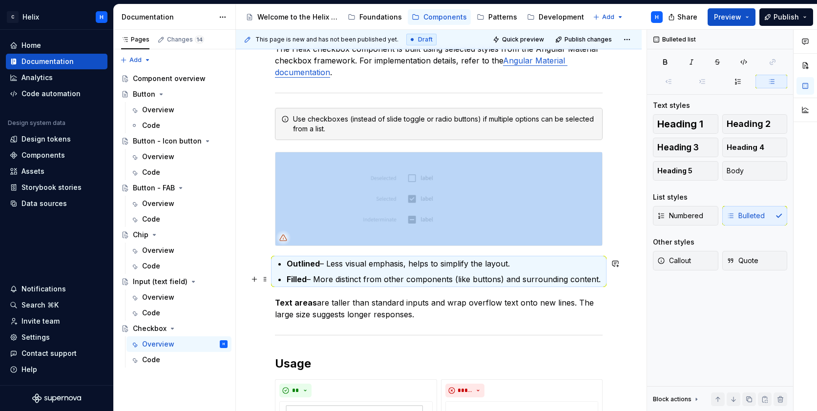
click at [439, 280] on p "Filled – More distinct from other components (like buttons) and surrounding con…" at bounding box center [445, 280] width 316 height 12
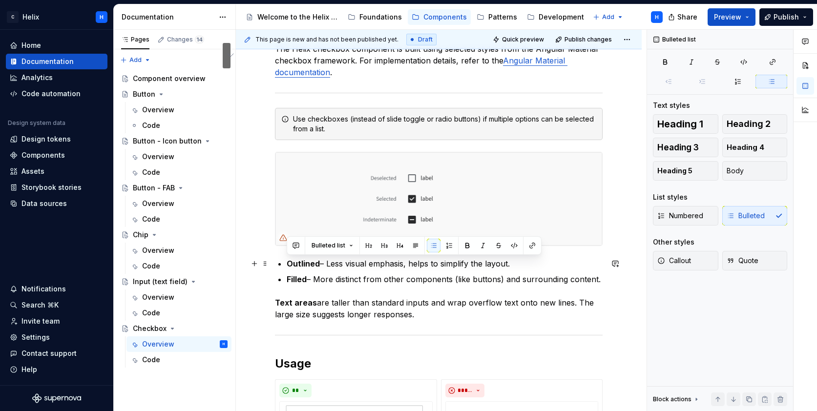
drag, startPoint x: 598, startPoint y: 278, endPoint x: 285, endPoint y: 261, distance: 313.1
click at [285, 261] on div "**********" at bounding box center [439, 388] width 328 height 690
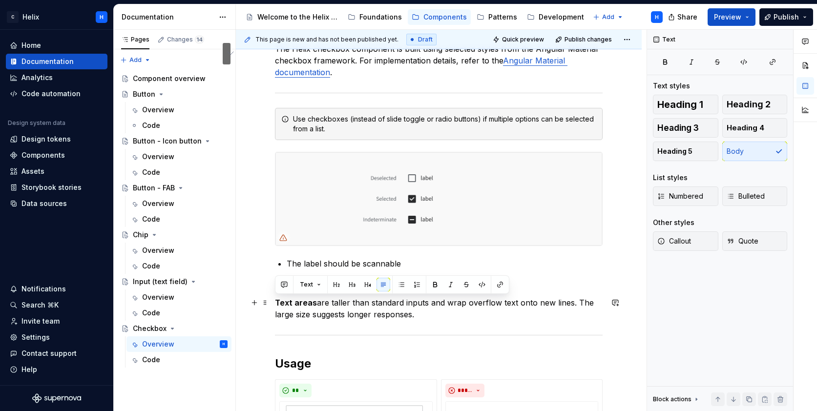
drag, startPoint x: 423, startPoint y: 318, endPoint x: 270, endPoint y: 306, distance: 153.9
click at [270, 306] on html "C Helix H Home Documentation Analytics Code automation Design system data Desig…" at bounding box center [408, 205] width 817 height 411
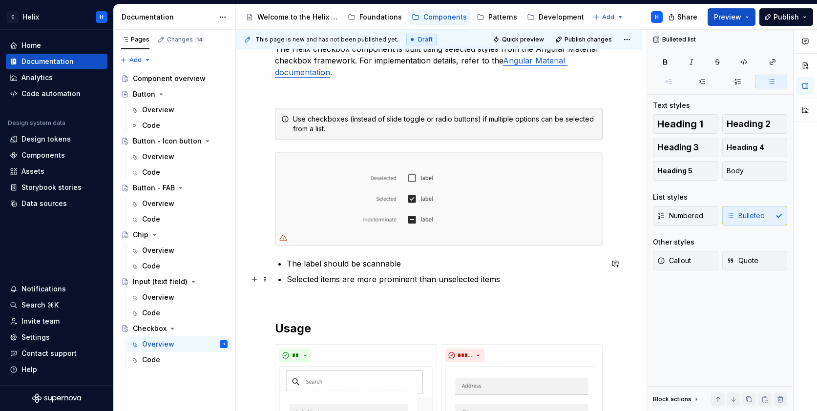
click at [518, 274] on p "Selected items are more prominent than unselected items" at bounding box center [445, 280] width 316 height 12
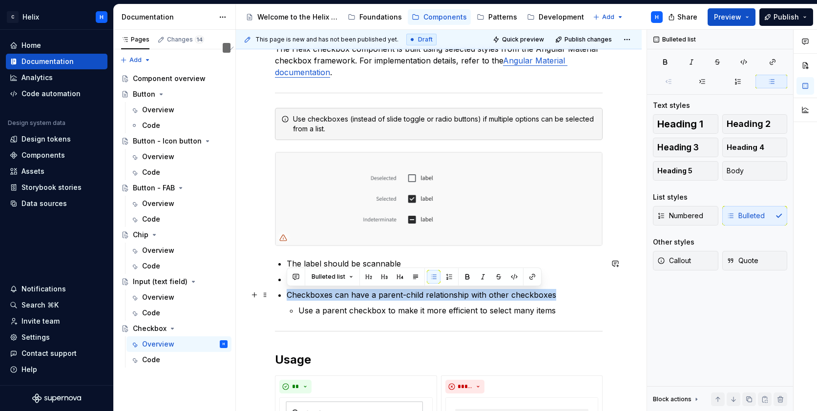
drag, startPoint x: 289, startPoint y: 295, endPoint x: 556, endPoint y: 293, distance: 267.7
click at [556, 293] on p "Checkboxes can have a parent-child relationship with other checkboxes" at bounding box center [445, 295] width 316 height 12
click at [268, 296] on span at bounding box center [265, 295] width 8 height 14
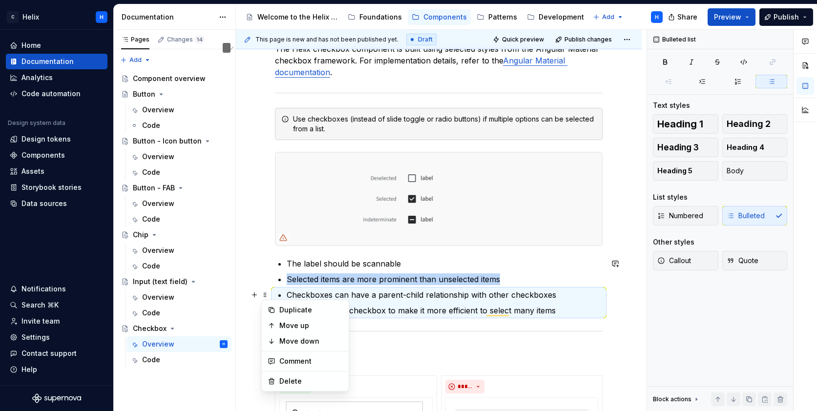
click at [231, 53] on button "See rewrite suggestions" at bounding box center [227, 48] width 8 height 10
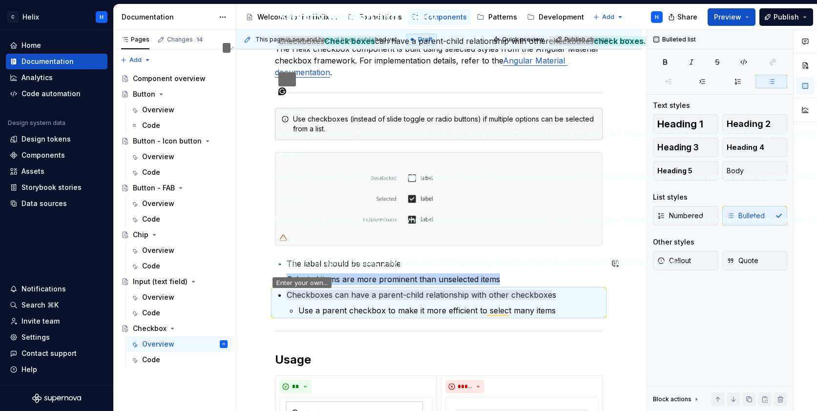
click at [310, 160] on span "Rephrase" at bounding box center [293, 155] width 31 height 10
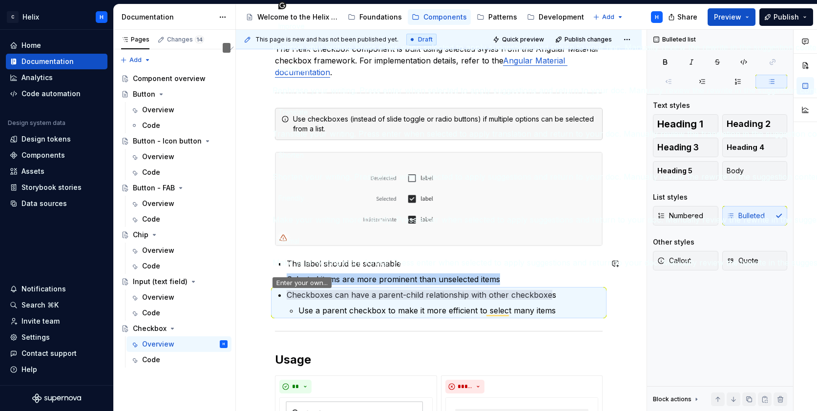
click at [304, 160] on span "Shorten" at bounding box center [290, 155] width 25 height 10
click at [422, 311] on p "Use a parent checkbox to make it more efficient to select many items" at bounding box center [450, 311] width 304 height 12
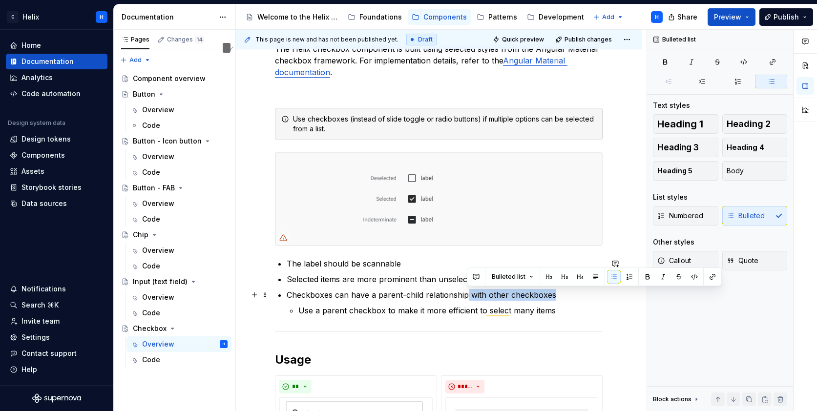
drag, startPoint x: 552, startPoint y: 293, endPoint x: 466, endPoint y: 295, distance: 86.5
click at [466, 295] on p "Checkboxes can have a parent-child relationship with other checkboxes" at bounding box center [445, 295] width 316 height 12
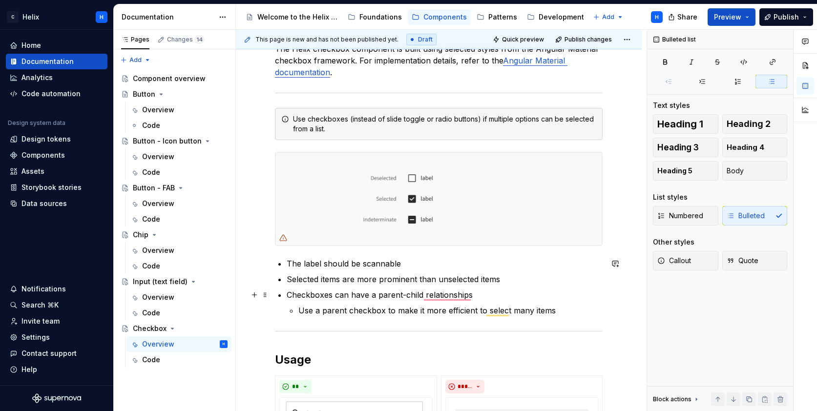
click at [372, 294] on p "Checkboxes can have a parent-child relationships" at bounding box center [445, 295] width 316 height 12
type textarea "*"
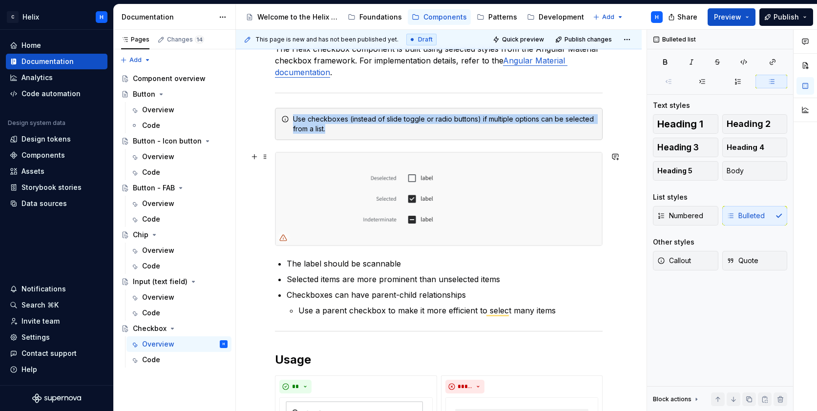
click at [560, 204] on img "To enrich screen reader interactions, please activate Accessibility in Grammarl…" at bounding box center [438, 198] width 327 height 93
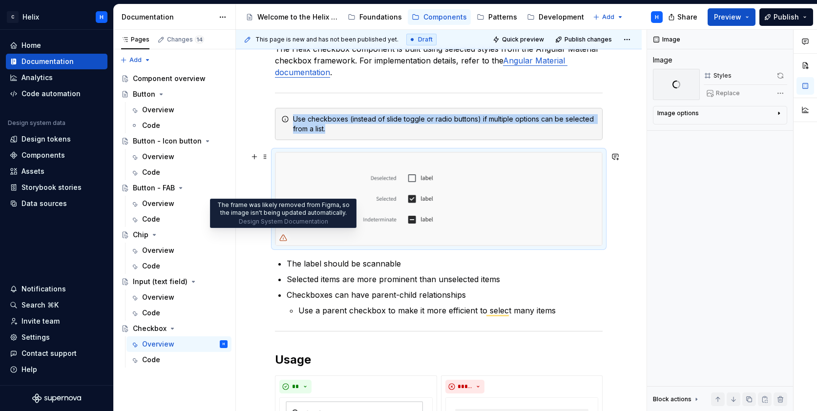
click at [281, 235] on icon "To enrich screen reader interactions, please activate Accessibility in Grammarl…" at bounding box center [283, 238] width 8 height 8
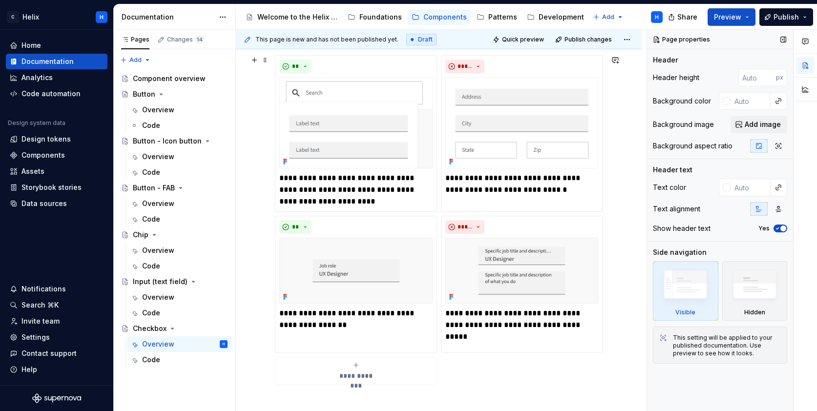
scroll to position [466, 0]
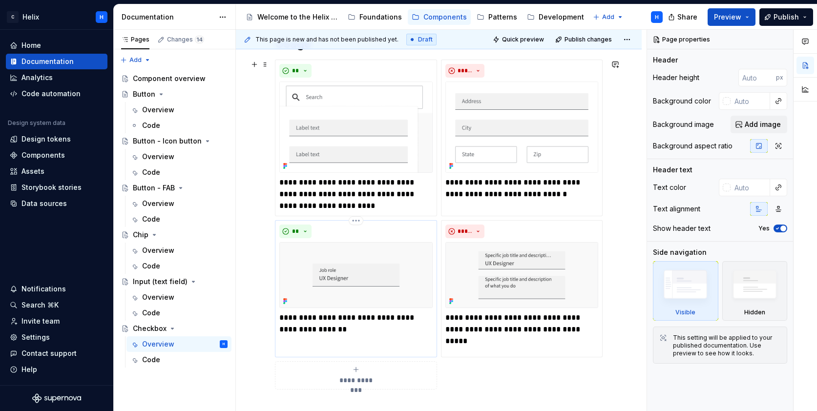
click at [376, 233] on div "**" at bounding box center [355, 232] width 153 height 14
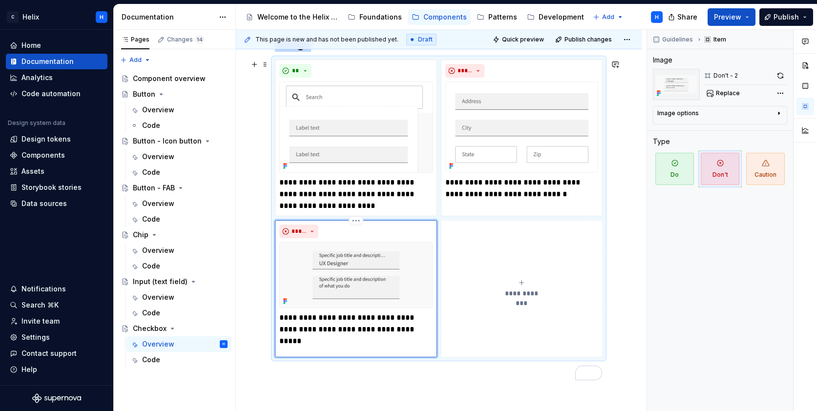
click at [376, 231] on div "*****" at bounding box center [355, 232] width 153 height 14
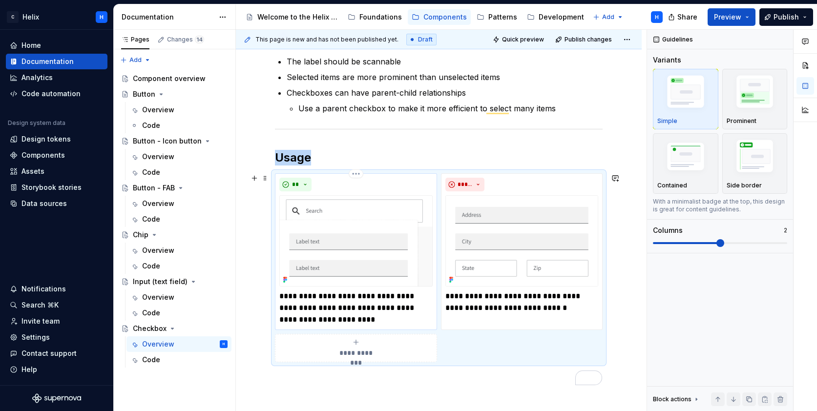
scroll to position [355, 0]
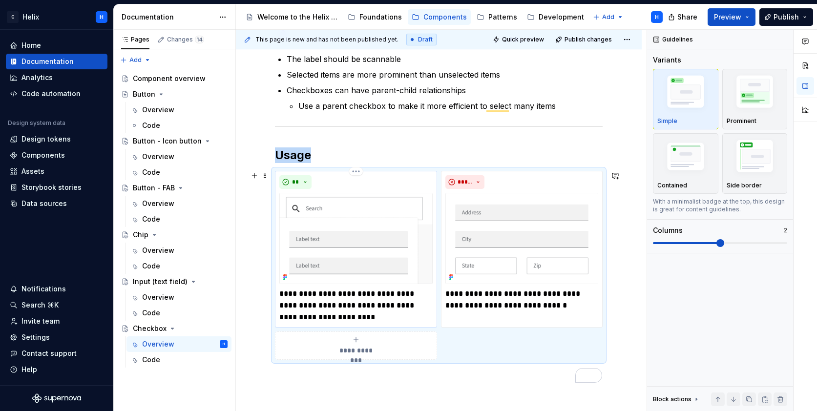
click at [390, 232] on img "To enrich screen reader interactions, please activate Accessibility in Grammarl…" at bounding box center [355, 238] width 153 height 91
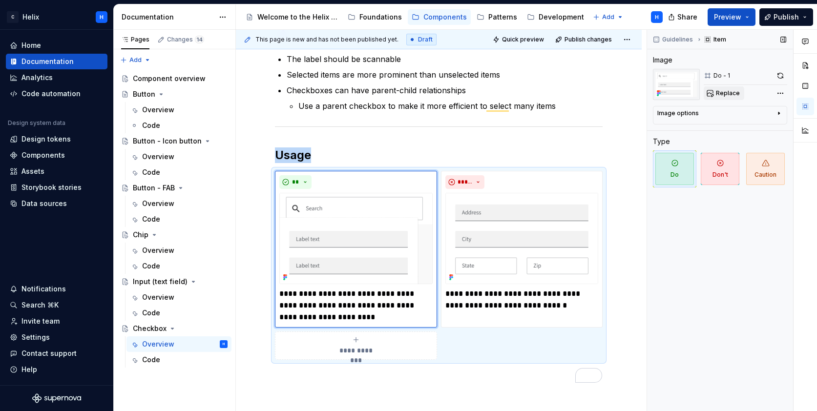
click at [735, 93] on span "Replace" at bounding box center [728, 93] width 24 height 8
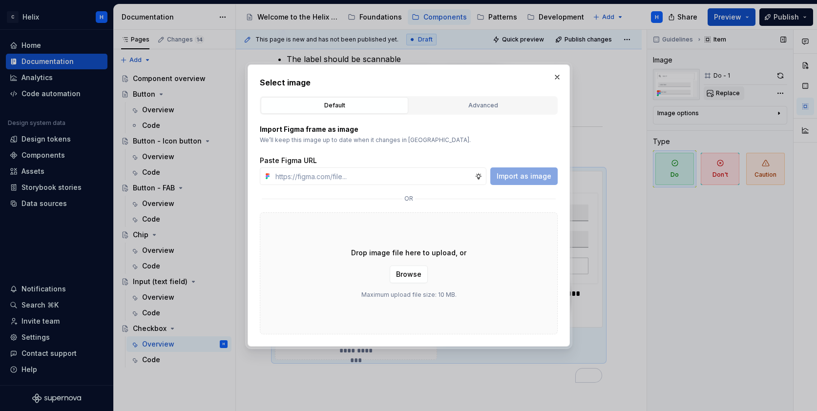
type textarea "*"
paste input "https://www.figma.com/design/1jiprMGZ64bsPdJCQJnL51/Design-System-Documentation…"
type input "https://www.figma.com/design/1jiprMGZ64bsPdJCQJnL51/Design-System-Documentation…"
click at [509, 172] on span "Import as image" at bounding box center [524, 176] width 55 height 10
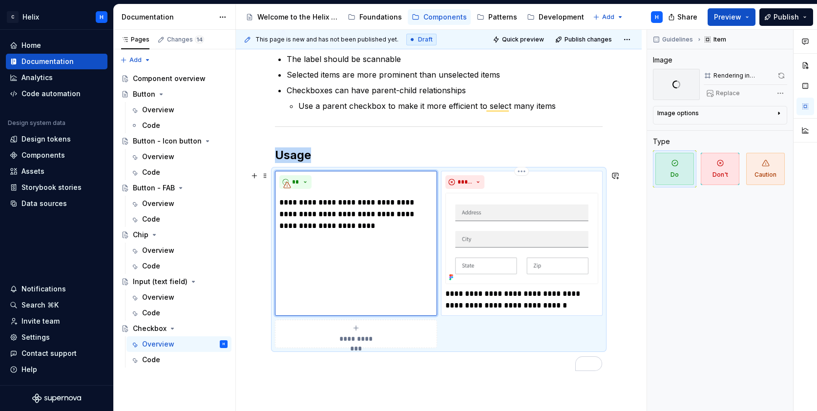
click at [561, 186] on div "*****" at bounding box center [521, 182] width 153 height 14
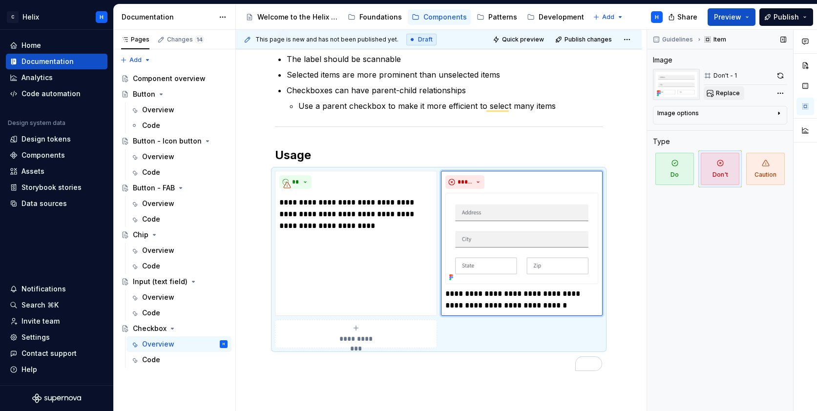
click at [732, 91] on span "Replace" at bounding box center [728, 93] width 24 height 8
type textarea "*"
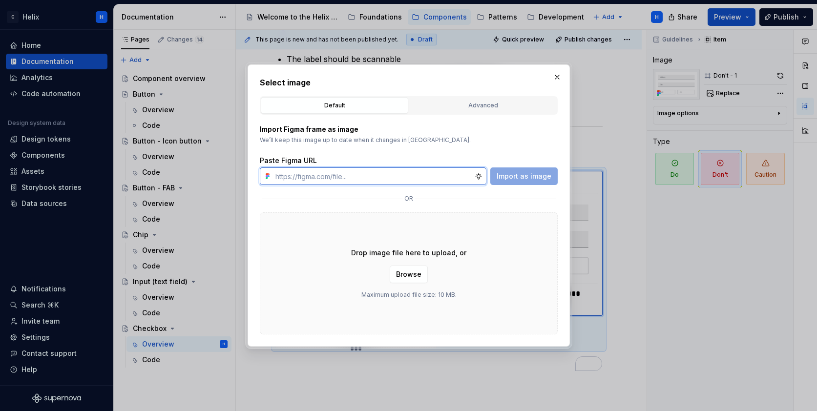
paste input "https://www.figma.com/design/1jiprMGZ64bsPdJCQJnL51/Design-System-Documentation…"
type input "https://www.figma.com/design/1jiprMGZ64bsPdJCQJnL51/Design-System-Documentation…"
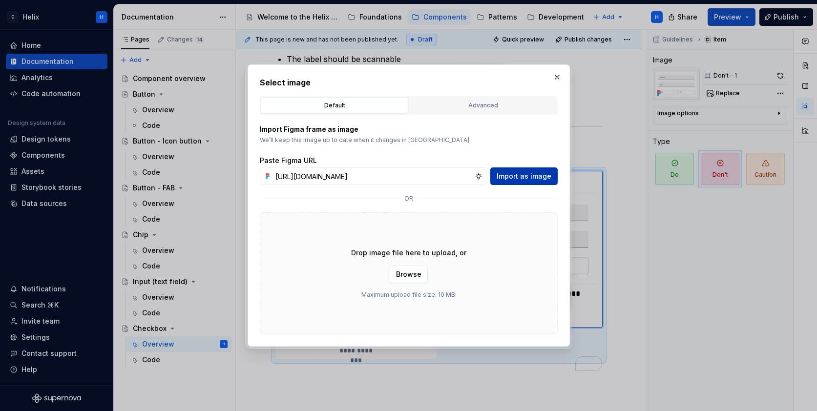
click at [516, 176] on span "Import as image" at bounding box center [524, 176] width 55 height 10
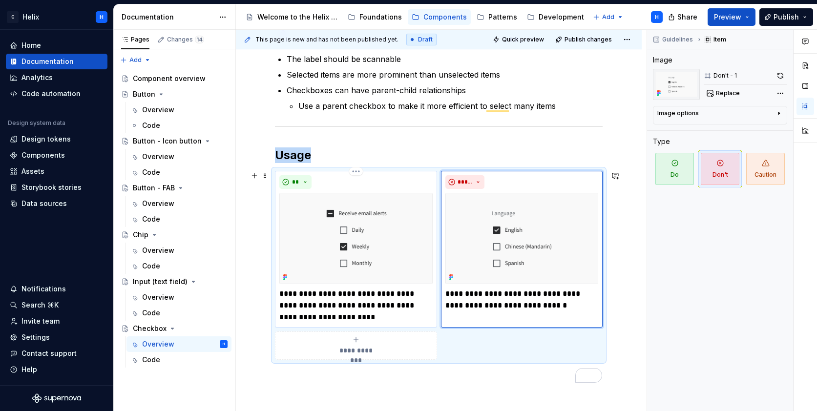
click at [335, 304] on p "**********" at bounding box center [355, 305] width 153 height 35
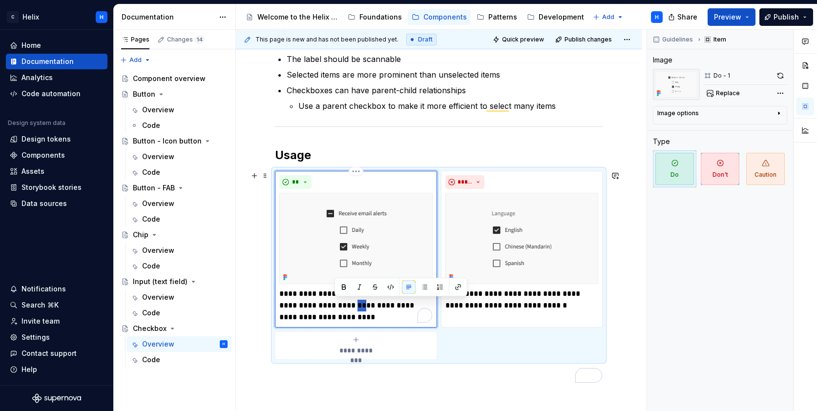
click at [335, 304] on p "**********" at bounding box center [355, 305] width 153 height 35
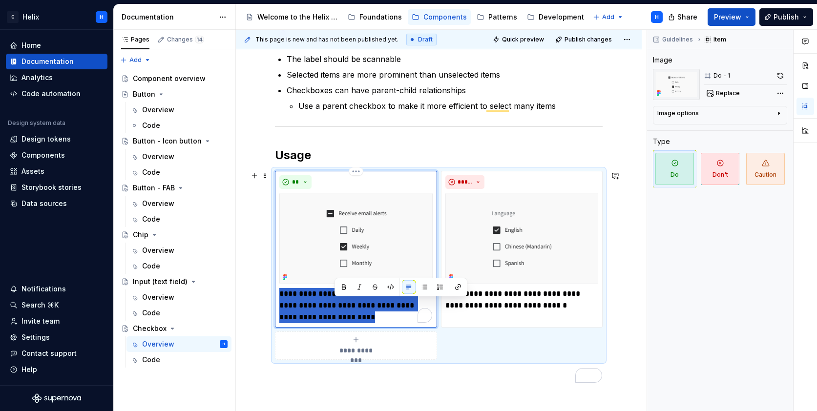
click at [335, 304] on p "**********" at bounding box center [355, 305] width 153 height 35
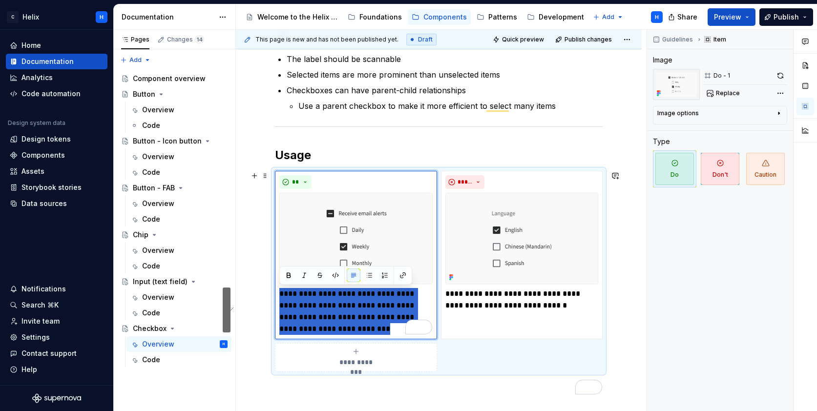
drag, startPoint x: 335, startPoint y: 331, endPoint x: 271, endPoint y: 295, distance: 72.8
click at [275, 295] on div "**********" at bounding box center [439, 271] width 328 height 200
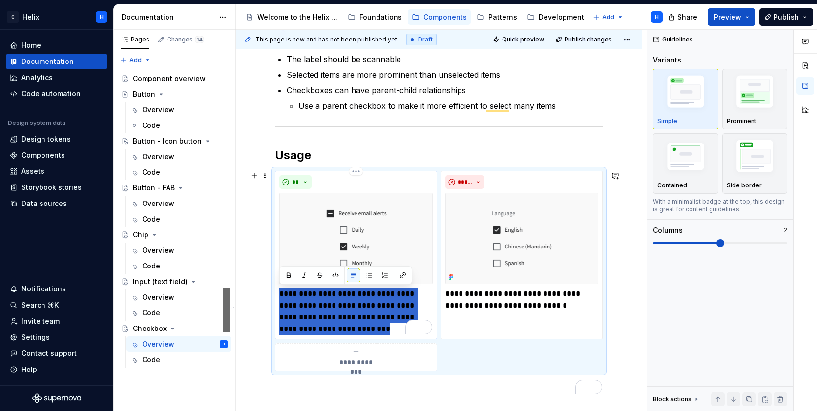
drag, startPoint x: 305, startPoint y: 322, endPoint x: 280, endPoint y: 292, distance: 38.9
click at [280, 292] on p "**********" at bounding box center [355, 311] width 153 height 47
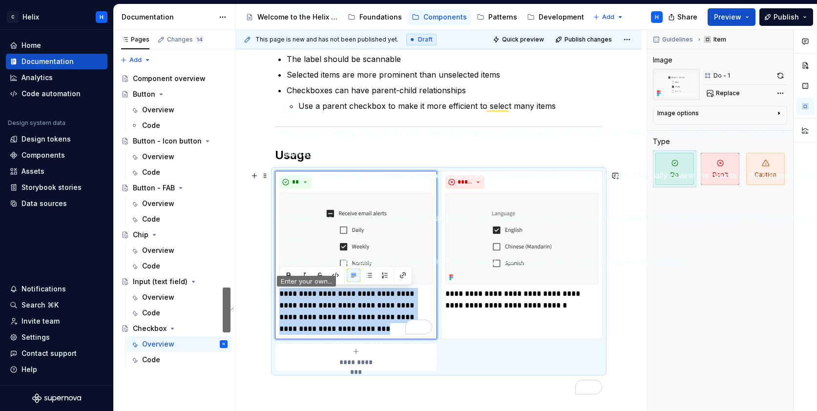
click at [231, 310] on button "See rewrite suggestions" at bounding box center [227, 310] width 8 height 45
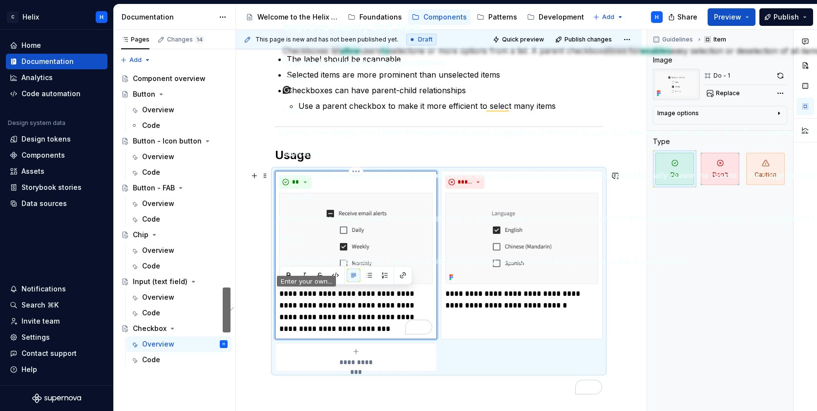
drag, startPoint x: 359, startPoint y: 323, endPoint x: 339, endPoint y: 325, distance: 20.1
click at [359, 323] on p "**********" at bounding box center [355, 311] width 153 height 47
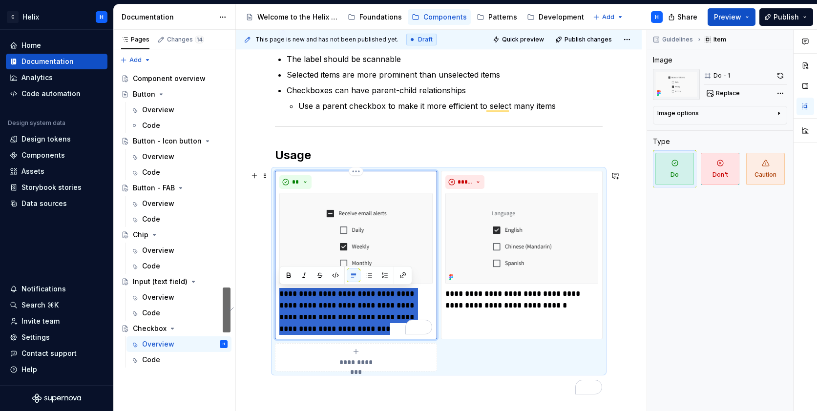
drag, startPoint x: 326, startPoint y: 329, endPoint x: 279, endPoint y: 296, distance: 57.9
click at [279, 296] on p "**********" at bounding box center [355, 311] width 153 height 47
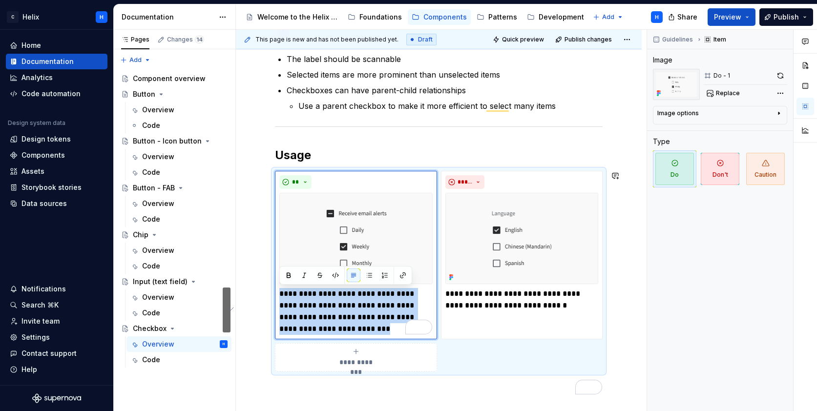
click at [346, 301] on p "**********" at bounding box center [355, 311] width 153 height 47
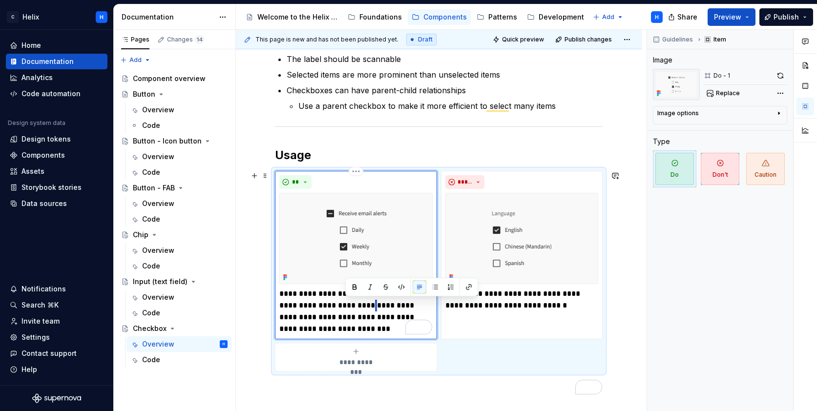
click at [346, 301] on p "**********" at bounding box center [355, 311] width 153 height 47
click at [505, 292] on p "**********" at bounding box center [521, 299] width 153 height 23
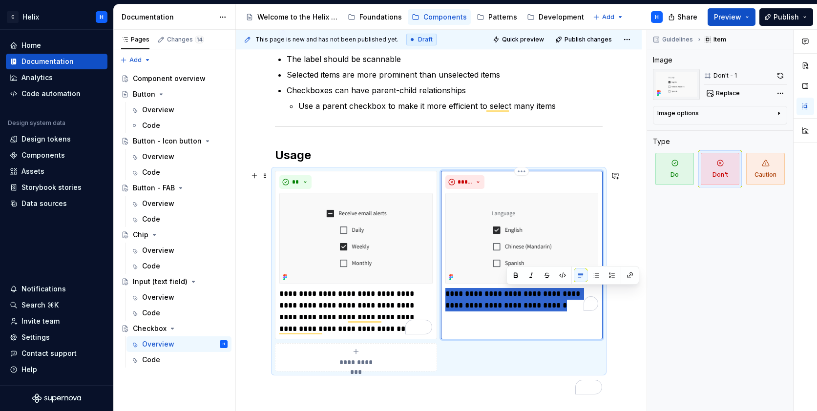
click at [506, 294] on p "**********" at bounding box center [521, 299] width 153 height 23
click at [497, 297] on p "**********" at bounding box center [521, 299] width 153 height 23
drag, startPoint x: 470, startPoint y: 292, endPoint x: 558, endPoint y: 302, distance: 88.0
click at [558, 302] on p "**********" at bounding box center [521, 299] width 153 height 23
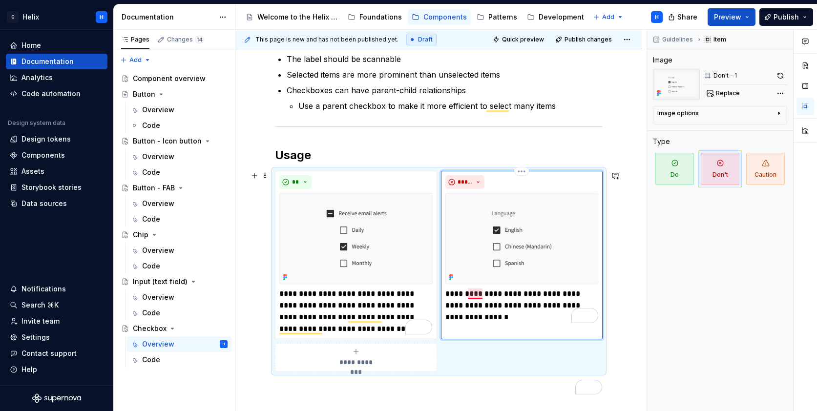
click at [476, 294] on p "**********" at bounding box center [521, 305] width 153 height 35
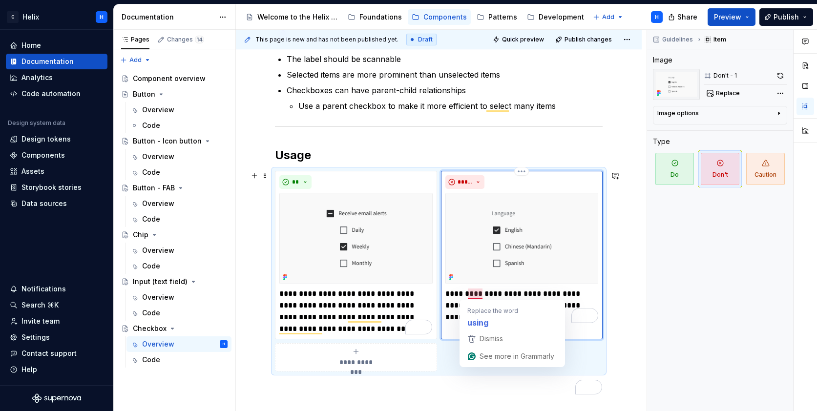
click at [476, 294] on p "**********" at bounding box center [521, 305] width 153 height 35
type textarea "*"
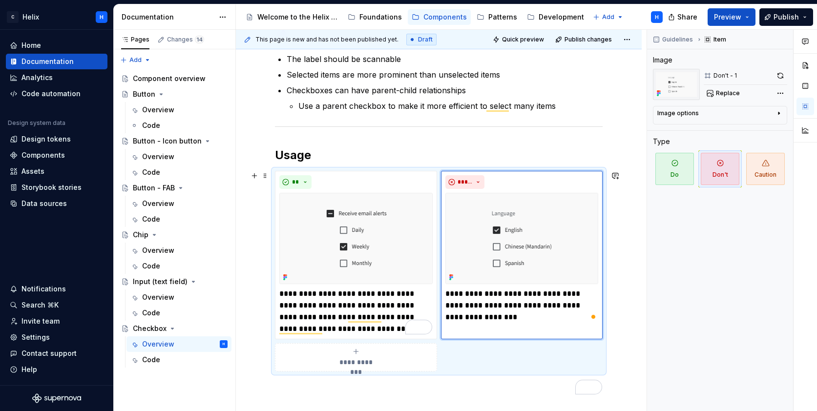
click at [619, 357] on div "**********" at bounding box center [439, 172] width 406 height 715
click at [183, 81] on div "Component overview" at bounding box center [165, 79] width 65 height 10
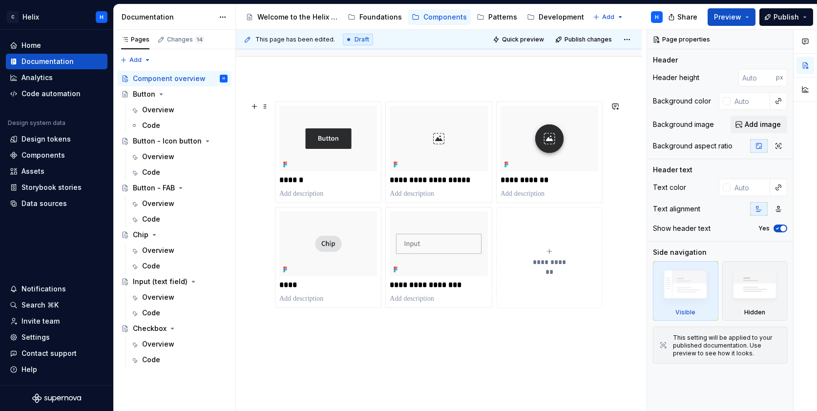
scroll to position [101, 0]
click at [547, 252] on icon "submit" at bounding box center [550, 251] width 8 height 8
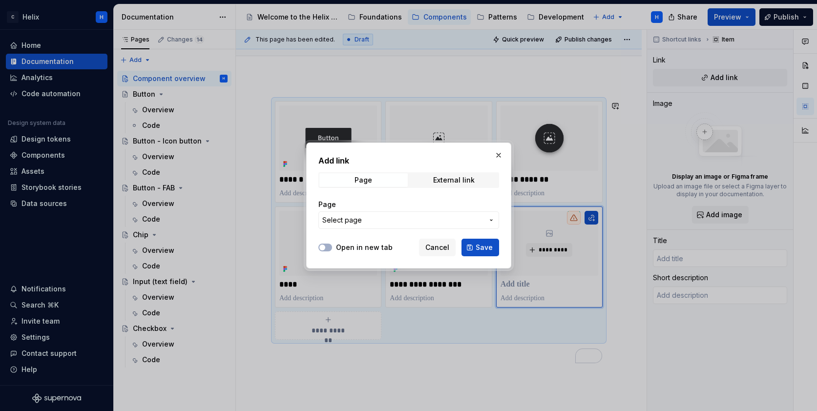
click at [410, 214] on button "Select page" at bounding box center [408, 221] width 181 height 18
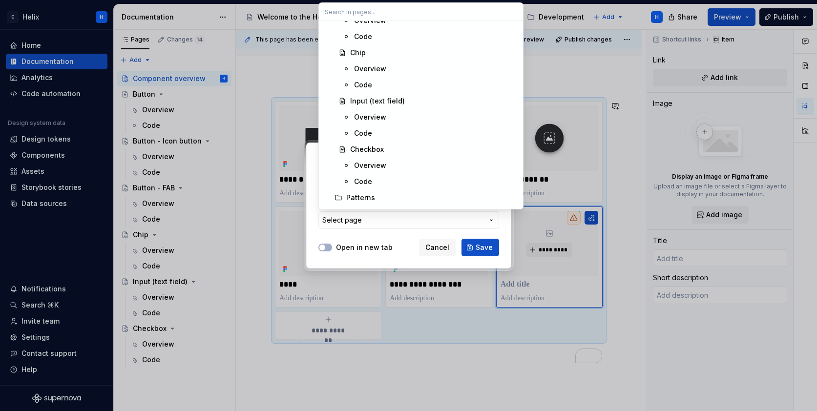
scroll to position [327, 0]
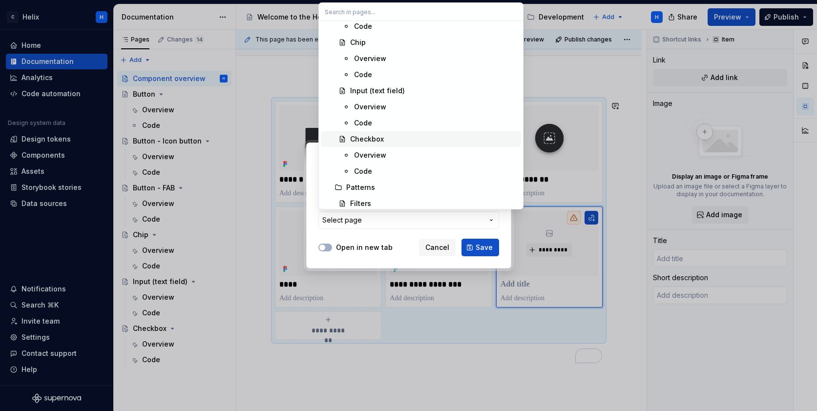
click at [380, 140] on div "Checkbox" at bounding box center [367, 139] width 34 height 10
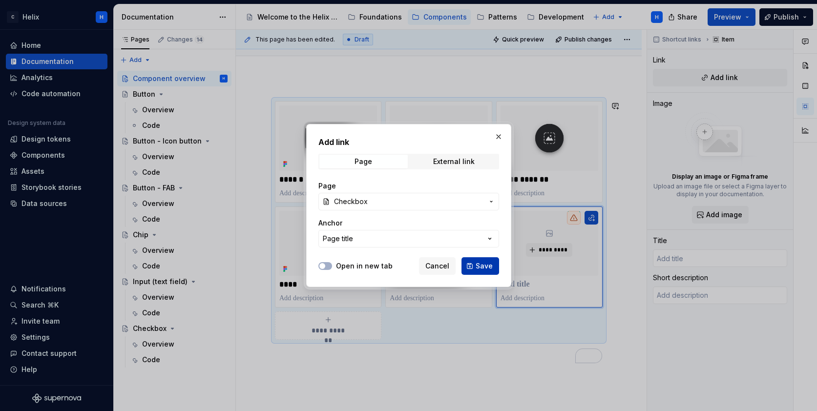
click at [484, 263] on span "Save" at bounding box center [484, 266] width 17 height 10
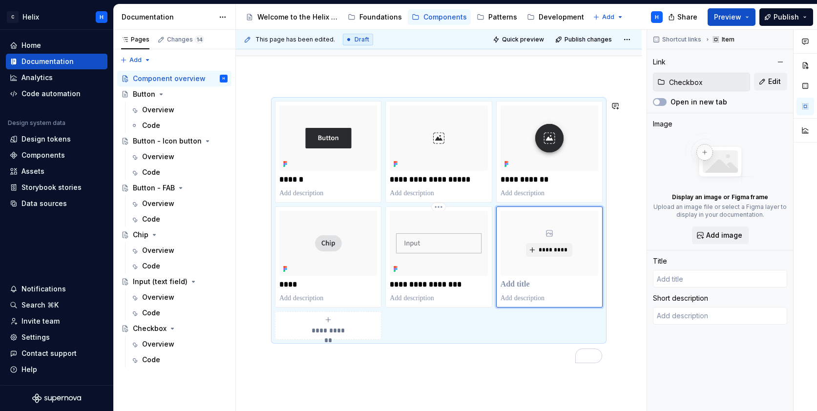
type textarea "*"
type input "Checkbox"
type textarea "Checkboxes let users choose multiple options or turn a setting on and off."
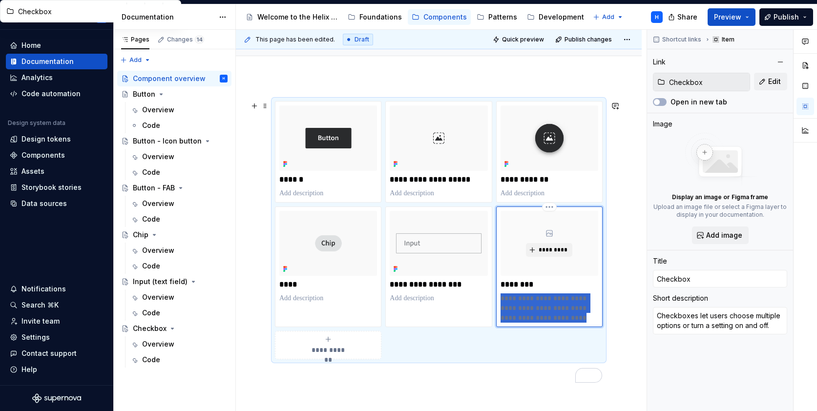
drag, startPoint x: 571, startPoint y: 317, endPoint x: 499, endPoint y: 302, distance: 73.8
click at [499, 302] on div "**********" at bounding box center [549, 267] width 106 height 121
type textarea "*"
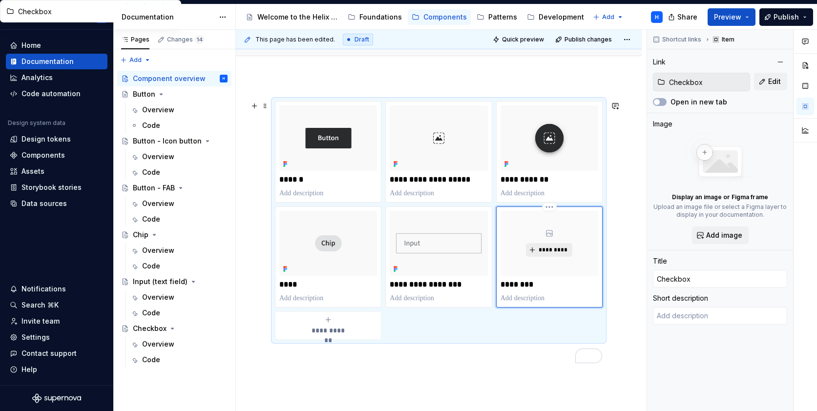
click at [558, 254] on button "*********" at bounding box center [549, 250] width 46 height 14
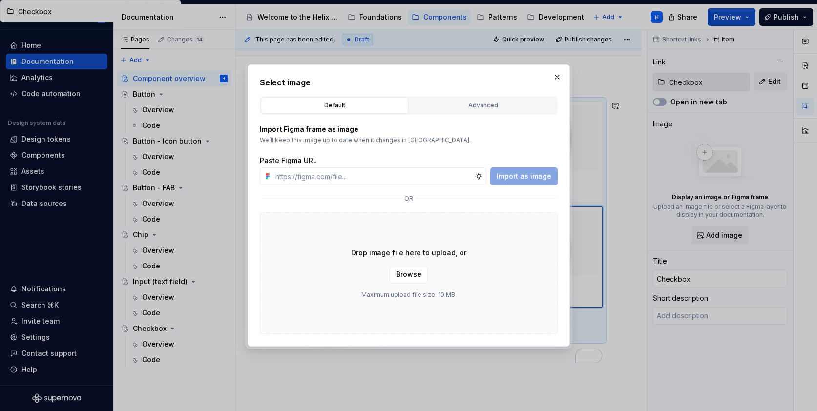
type textarea "*"
paste input "https://www.figma.com/design/1jiprMGZ64bsPdJCQJnL51/Design-System-Documentation…"
type input "https://www.figma.com/design/1jiprMGZ64bsPdJCQJnL51/Design-System-Documentation…"
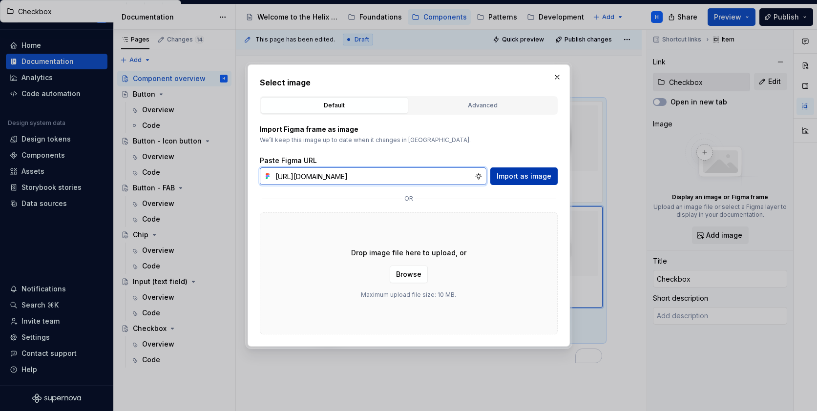
scroll to position [0, 245]
click at [525, 171] on span "Import as image" at bounding box center [524, 176] width 55 height 10
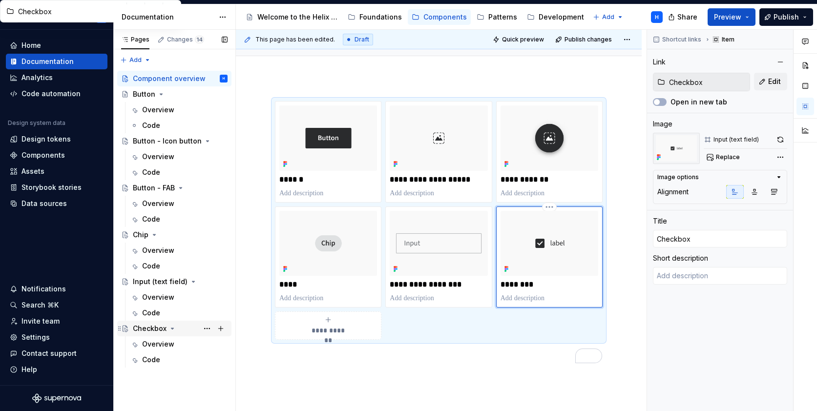
click at [145, 330] on div "Checkbox" at bounding box center [150, 329] width 34 height 10
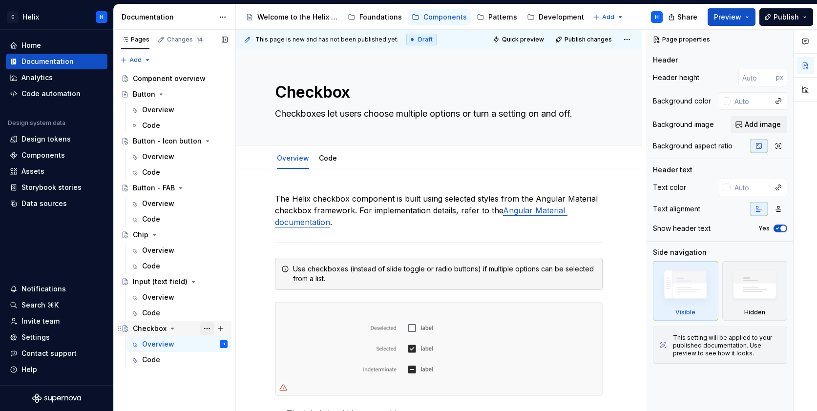
click at [207, 329] on button "Page tree" at bounding box center [207, 329] width 14 height 14
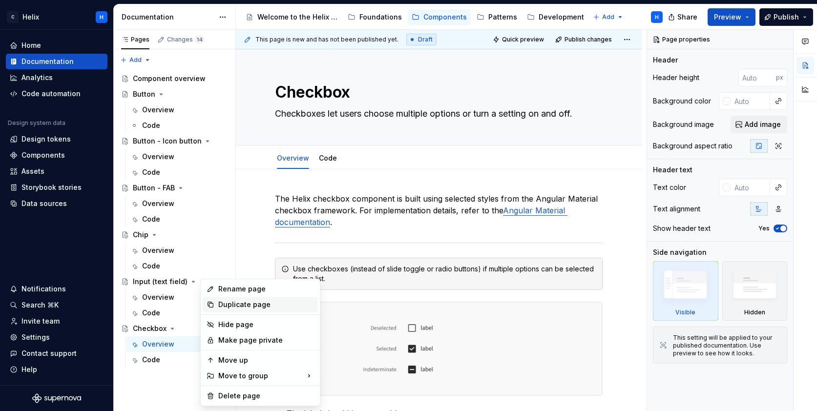
click at [230, 305] on div "Duplicate page" at bounding box center [266, 305] width 96 height 10
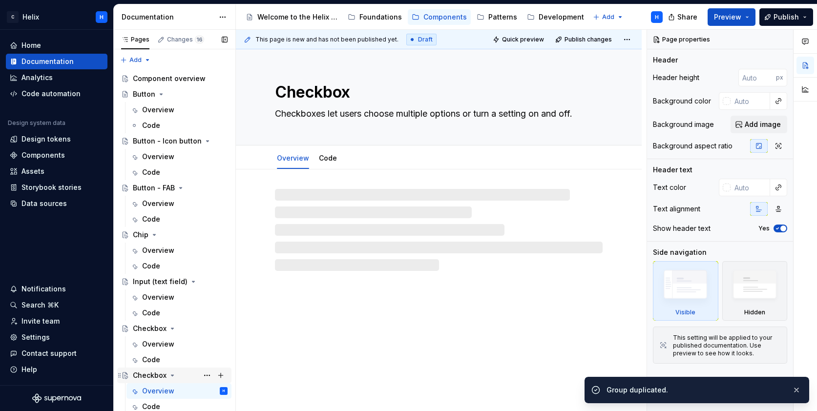
click at [153, 376] on div "Checkbox" at bounding box center [150, 376] width 34 height 10
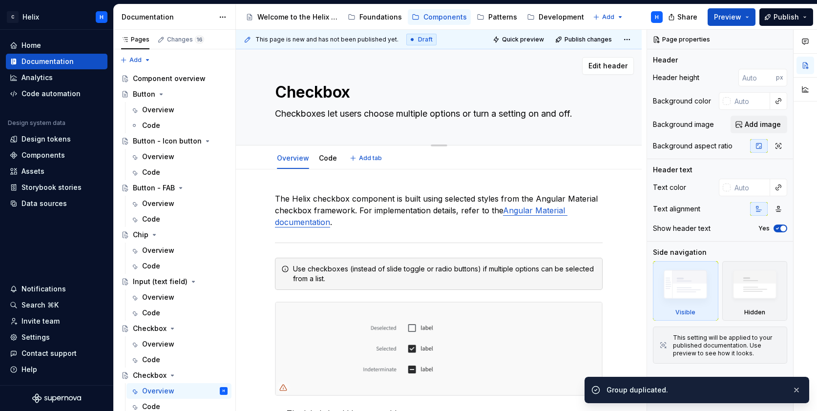
click at [333, 94] on textarea "Checkbox" at bounding box center [437, 92] width 328 height 23
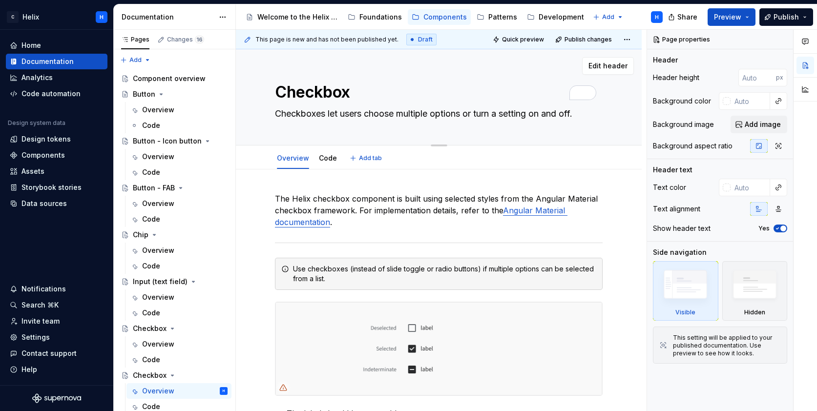
type textarea "*"
type textarea "R"
type textarea "*"
type textarea "Ra"
type textarea "*"
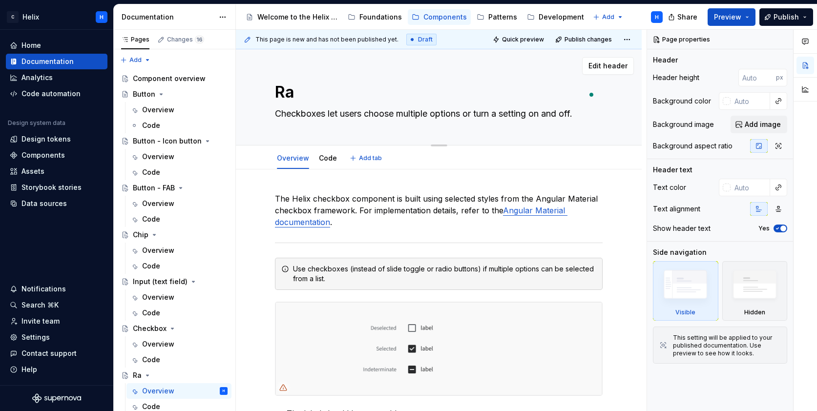
type textarea "Rad"
type textarea "*"
type textarea "Radi"
type textarea "*"
type textarea "Radio"
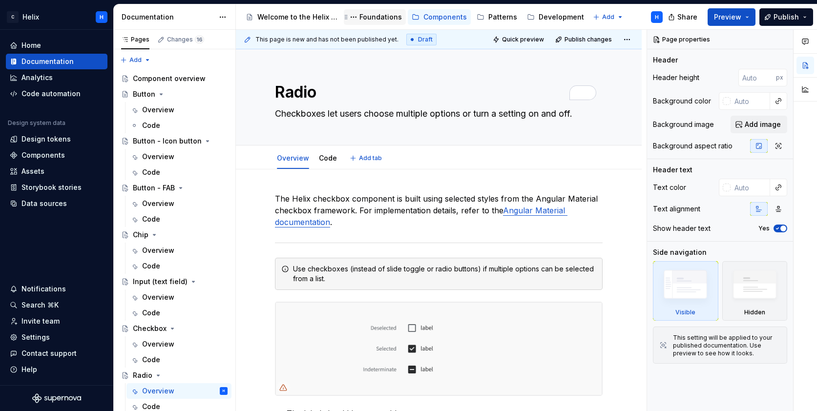
type textarea "*"
type textarea "Radio"
drag, startPoint x: 304, startPoint y: 88, endPoint x: 313, endPoint y: 87, distance: 8.8
click at [305, 87] on textarea "Radio" at bounding box center [437, 92] width 328 height 23
click at [314, 88] on textarea "Radio" at bounding box center [437, 92] width 328 height 23
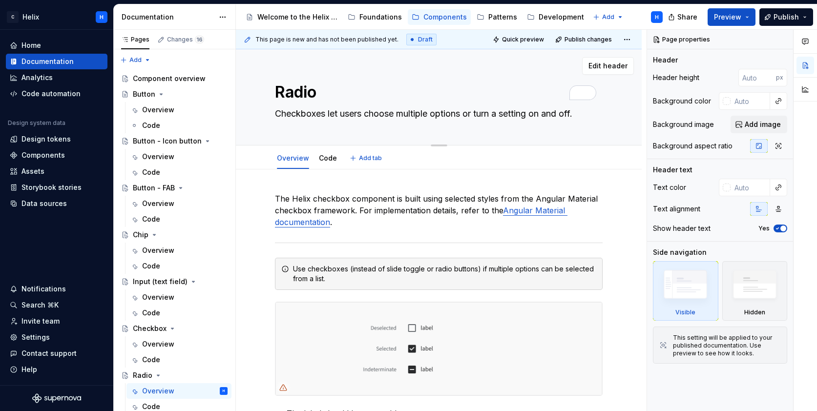
type textarea "*"
type textarea "Radio"
type textarea "*"
type textarea "Radio b"
type textarea "*"
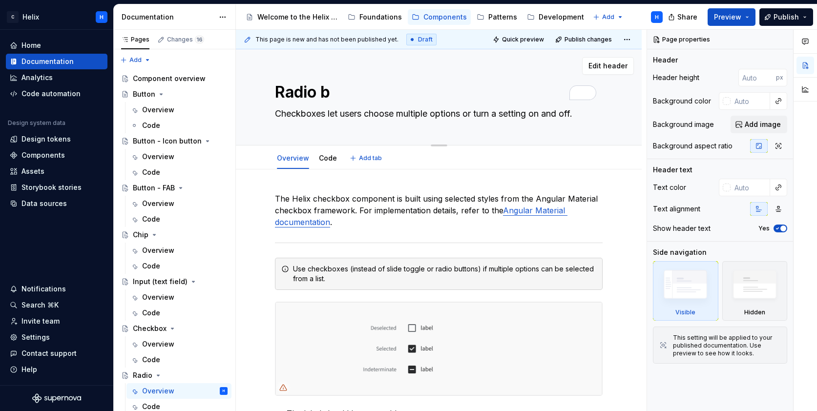
type textarea "Radio bu"
type textarea "*"
type textarea "Radio but"
type textarea "*"
type textarea "Radio butto"
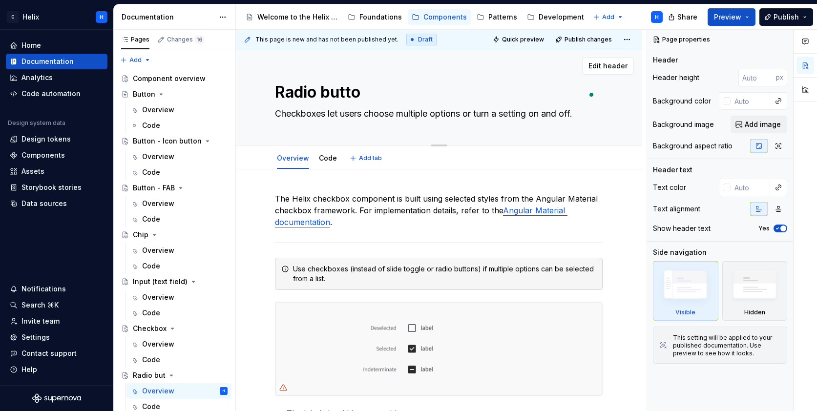
type textarea "*"
type textarea "Radio button"
type textarea "*"
type textarea "Radio button"
click at [318, 117] on textarea "Checkboxes let users choose multiple options or turn a setting on and off." at bounding box center [437, 114] width 328 height 16
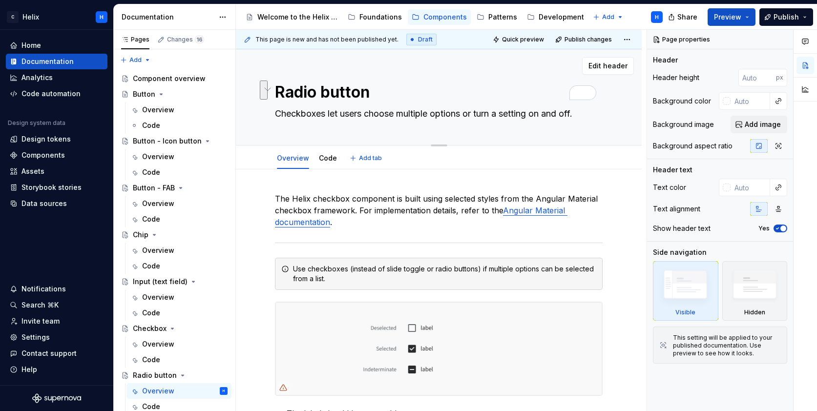
click at [318, 117] on textarea "Checkboxes let users choose multiple options or turn a setting on and off." at bounding box center [437, 114] width 328 height 16
paste textarea "Radio buttons let people select one option from a set of options"
type textarea "*"
type textarea "Radio buttons let people select one option from a set of options"
type textarea "*"
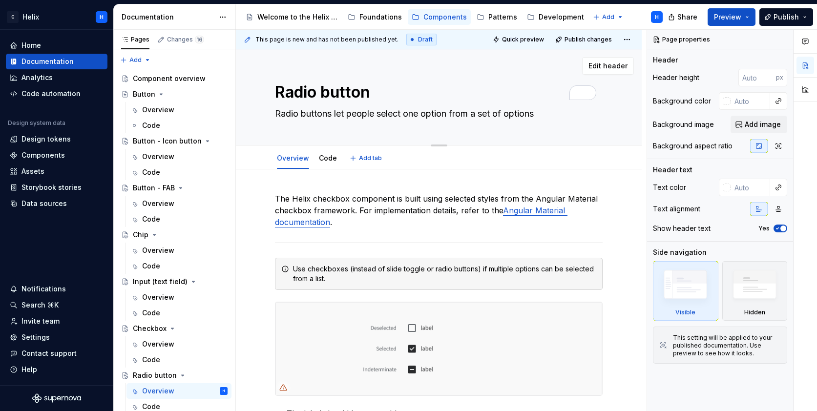
type textarea "Radio buttons let people select one option from a set of options."
drag, startPoint x: 542, startPoint y: 115, endPoint x: 275, endPoint y: 107, distance: 266.8
click at [275, 107] on textarea "Radio buttons let people select one option from a set of options." at bounding box center [437, 114] width 328 height 16
type textarea "*"
type textarea "Radio buttons let people select one option from a set of options."
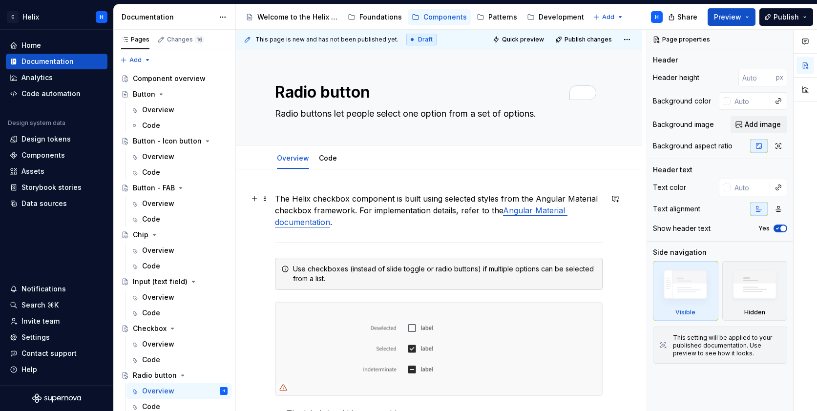
click at [331, 199] on p "The Helix checkbox component is built using selected styles from the Angular Ma…" at bounding box center [439, 210] width 328 height 35
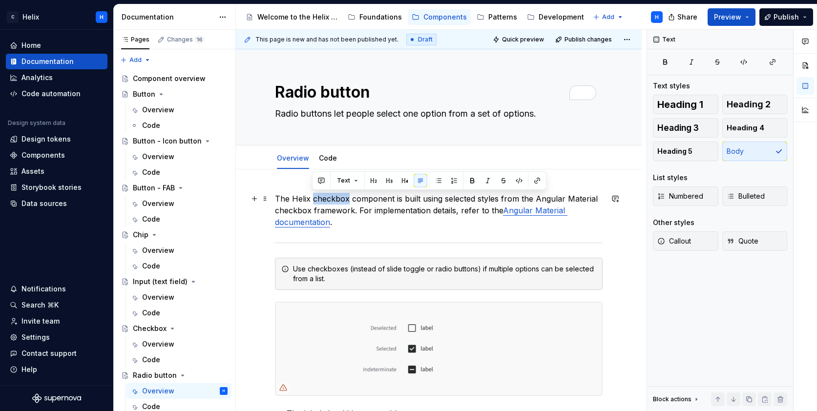
click at [331, 199] on p "The Helix checkbox component is built using selected styles from the Angular Ma…" at bounding box center [439, 210] width 328 height 35
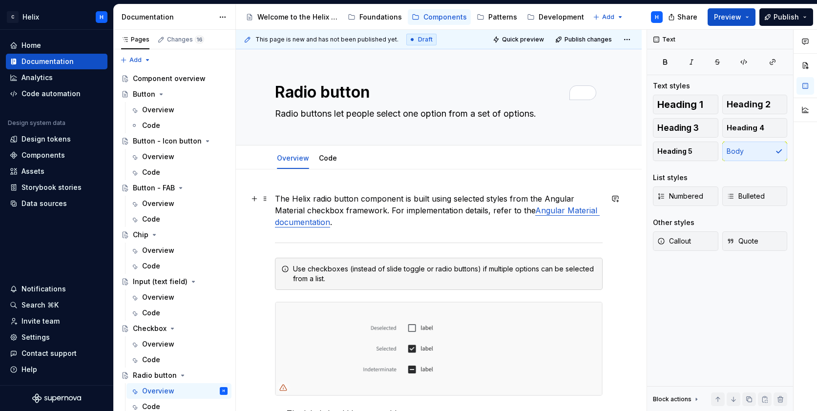
click at [322, 210] on p "The Helix radio button component is built using selected styles from the Angula…" at bounding box center [439, 210] width 328 height 35
click at [325, 116] on textarea "Radio buttons let people select one option from a set of options." at bounding box center [437, 114] width 328 height 16
paste textarea "allow users to select a single option from a group"
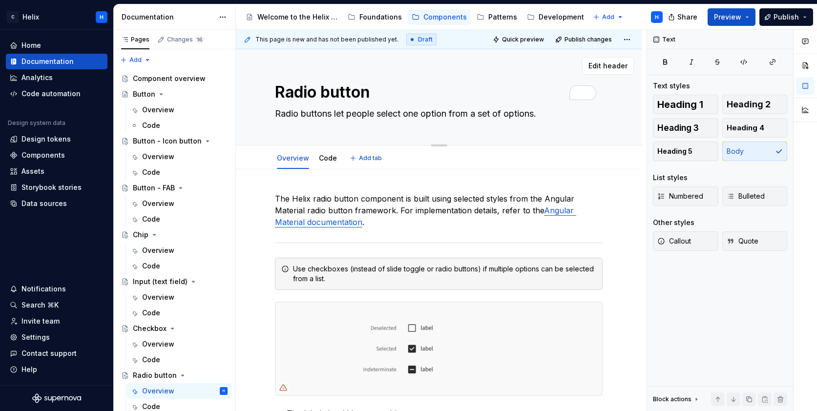
type textarea "*"
type textarea "Radio buttons allow users to select a single option from a group."
type textarea "*"
type textarea "Radio buttons allow users to select a single option from a group."
click at [557, 210] on link "Angular Material documentation" at bounding box center [425, 216] width 301 height 21
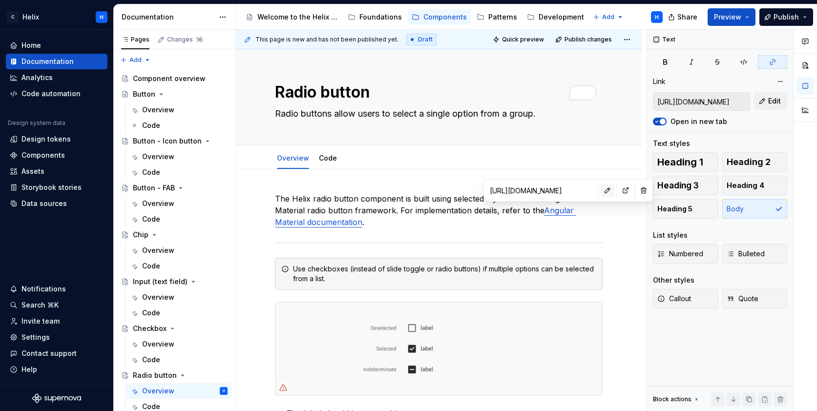
type textarea "*"
click at [768, 97] on span "Edit" at bounding box center [774, 101] width 13 height 10
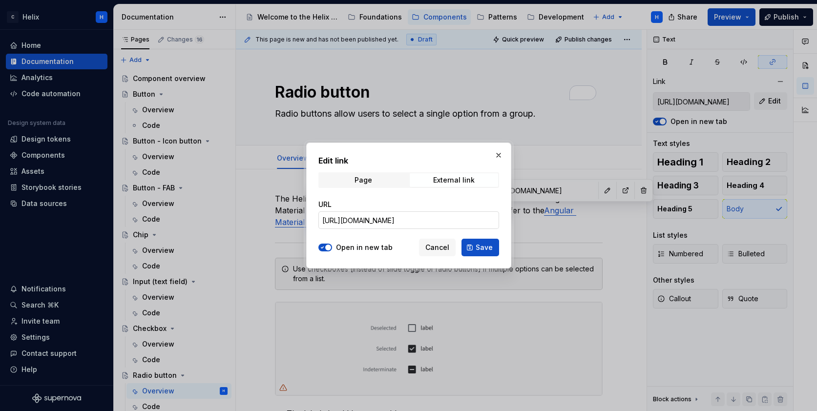
click at [469, 224] on input "[URL][DOMAIN_NAME]" at bounding box center [408, 221] width 181 height 18
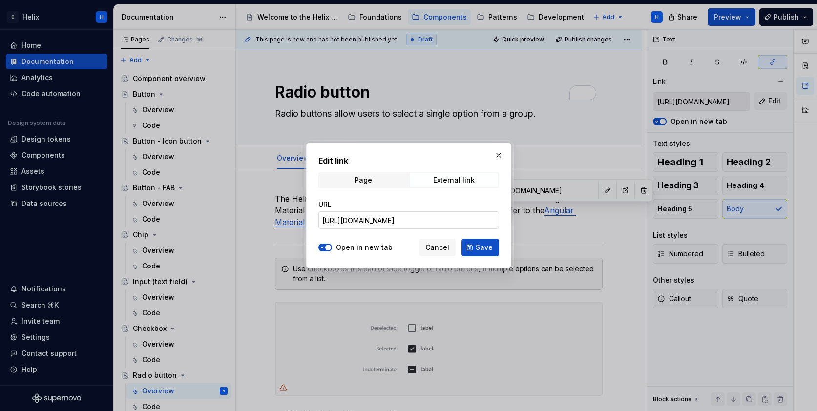
scroll to position [0, 8]
type input "[URL][DOMAIN_NAME]"
click at [482, 249] on span "Save" at bounding box center [484, 248] width 17 height 10
type input "[URL][DOMAIN_NAME]"
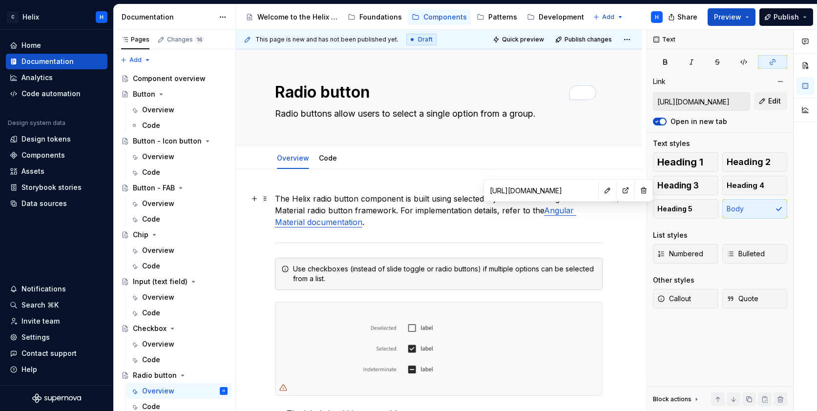
type textarea "*"
type input "[URL][DOMAIN_NAME]"
click at [350, 270] on div "Use checkboxes (instead of slide toggle or radio buttons) if multiple options c…" at bounding box center [444, 274] width 303 height 20
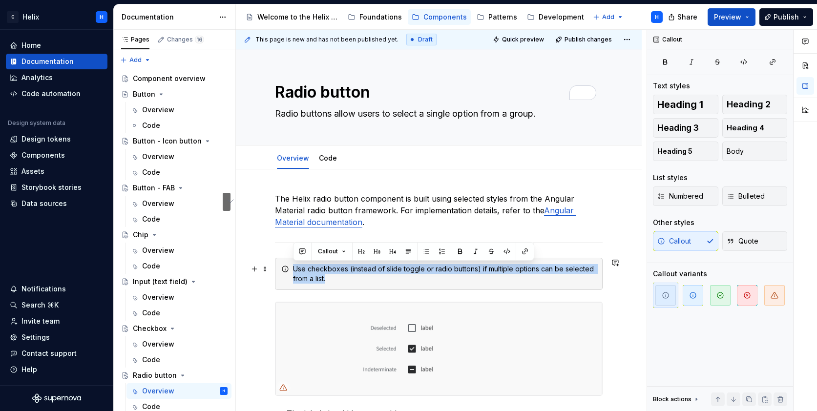
drag, startPoint x: 332, startPoint y: 280, endPoint x: 293, endPoint y: 266, distance: 41.9
click at [293, 266] on div "Use checkboxes (instead of slide toggle or radio buttons) if multiple options c…" at bounding box center [444, 274] width 303 height 20
paste div "To enrich screen reader interactions, please activate Accessibility in Grammarl…"
type textarea "*"
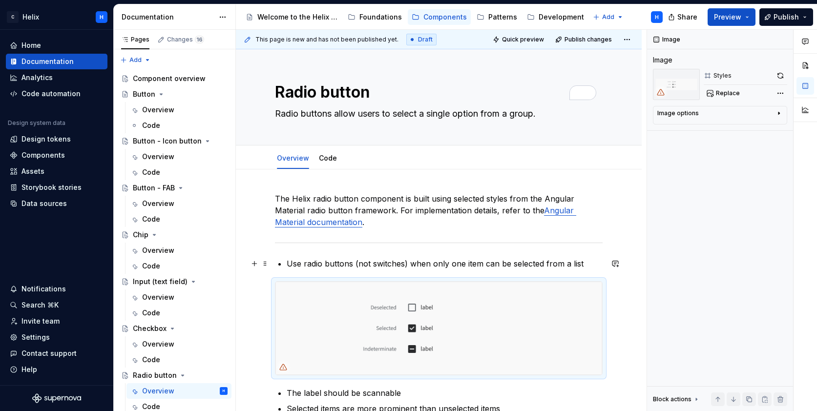
click at [392, 261] on p "Use radio buttons (not switches) when only one item can be selected from a list" at bounding box center [445, 264] width 316 height 12
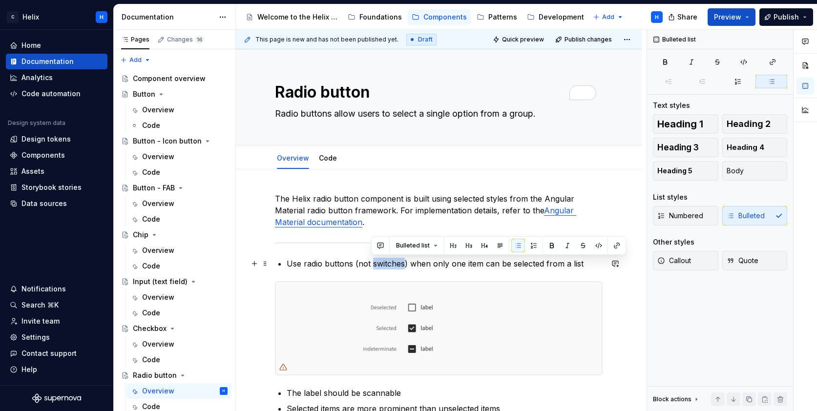
click at [392, 261] on p "Use radio buttons (not switches) when only one item can be selected from a list" at bounding box center [445, 264] width 316 height 12
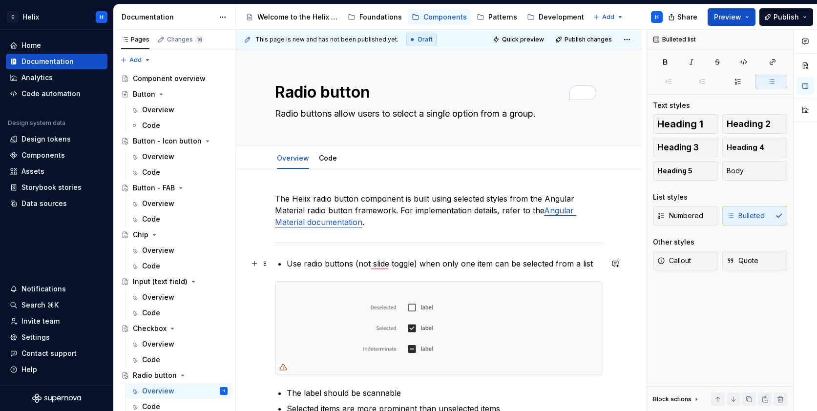
click at [371, 262] on p "Use radio buttons (not slide toggle) when only one item can be selected from a …" at bounding box center [445, 264] width 316 height 12
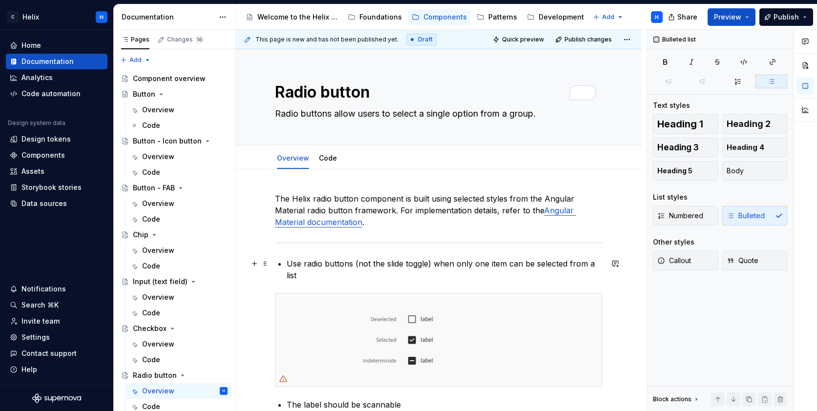
click at [301, 273] on p "Use radio buttons (not the slide toggle) when only one item can be selected fro…" at bounding box center [445, 269] width 316 height 23
click at [694, 265] on button "Callout" at bounding box center [685, 261] width 65 height 20
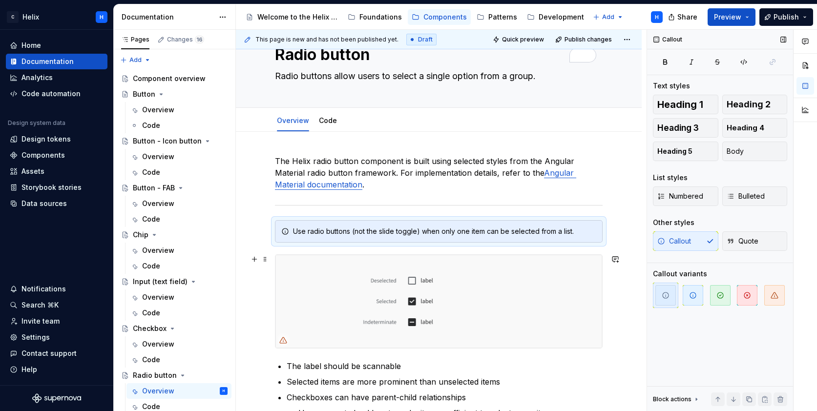
scroll to position [43, 0]
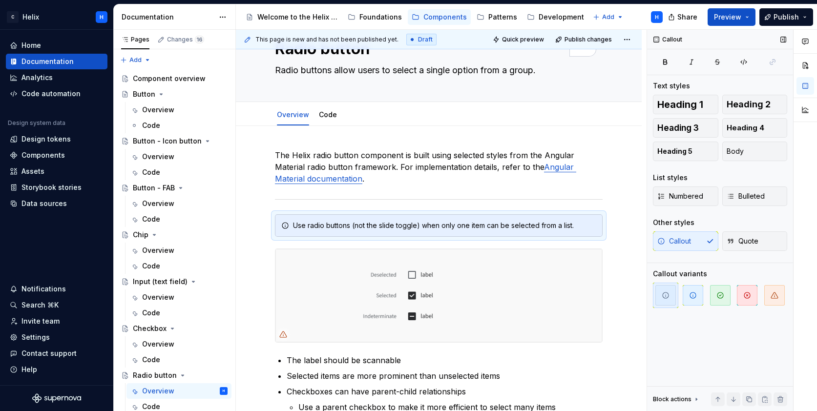
click at [528, 288] on img "To enrich screen reader interactions, please activate Accessibility in Grammarl…" at bounding box center [438, 295] width 327 height 93
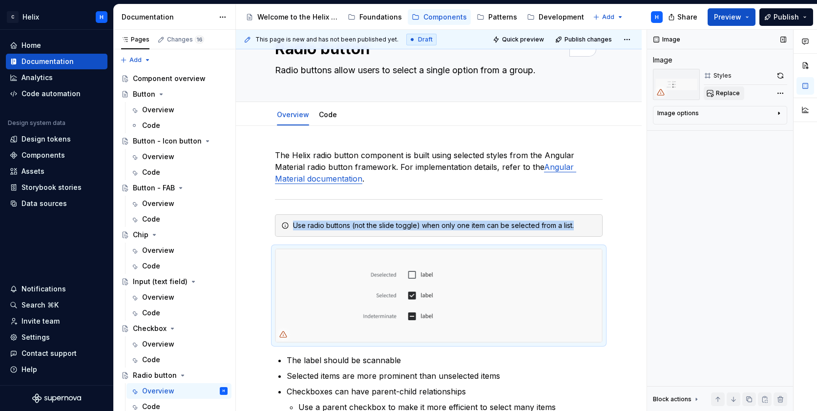
click at [716, 88] on button "Replace" at bounding box center [724, 93] width 41 height 14
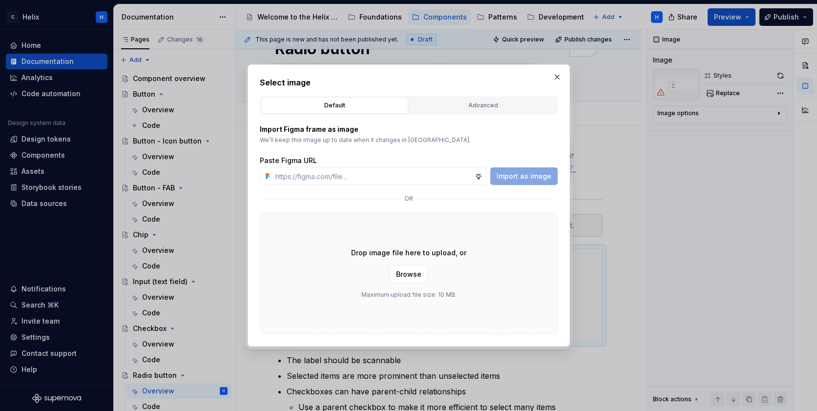
type textarea "*"
click at [374, 182] on input "text" at bounding box center [373, 177] width 203 height 18
type input "[URL][DOMAIN_NAME]"
click at [507, 177] on span "Import as image" at bounding box center [524, 176] width 55 height 10
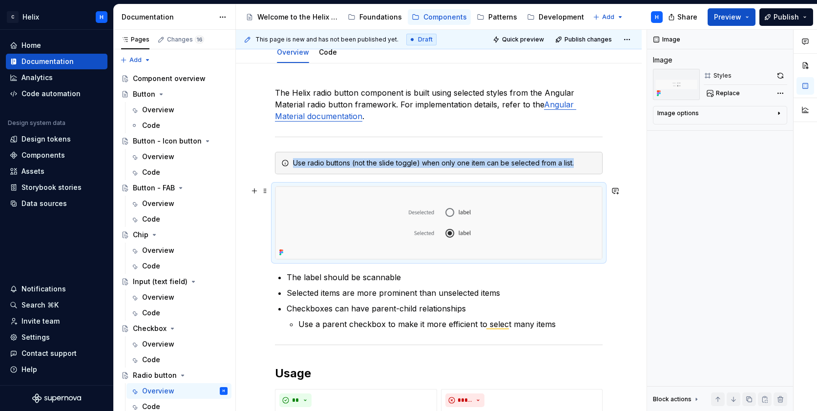
scroll to position [106, 0]
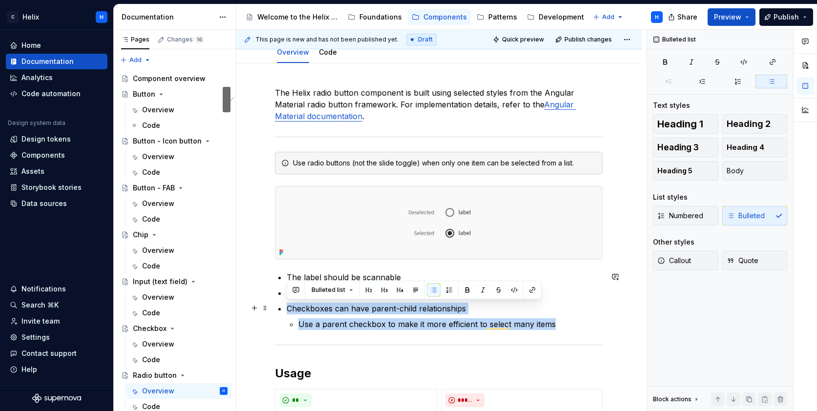
drag, startPoint x: 559, startPoint y: 326, endPoint x: 284, endPoint y: 311, distance: 274.9
click at [284, 311] on div "**********" at bounding box center [439, 350] width 328 height 526
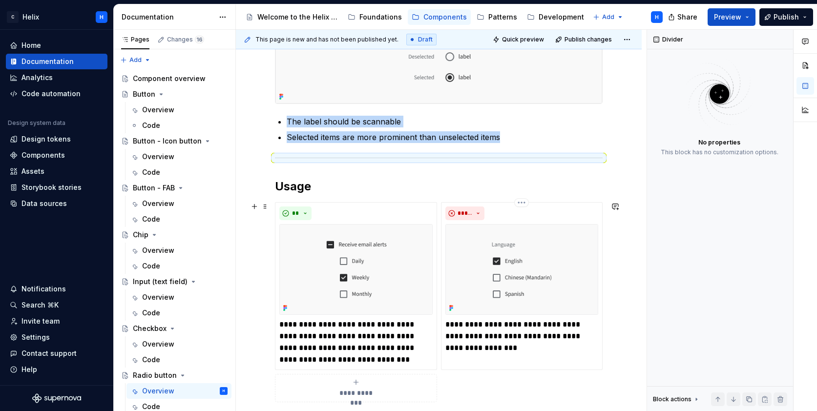
scroll to position [283, 0]
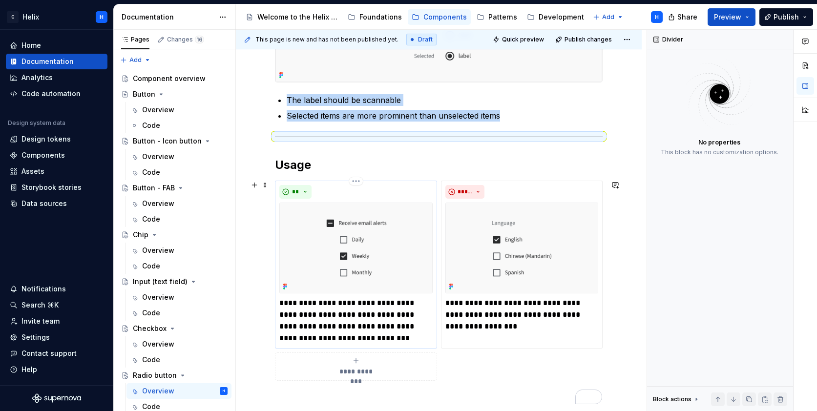
click at [404, 229] on img "To enrich screen reader interactions, please activate Accessibility in Grammarl…" at bounding box center [355, 248] width 153 height 91
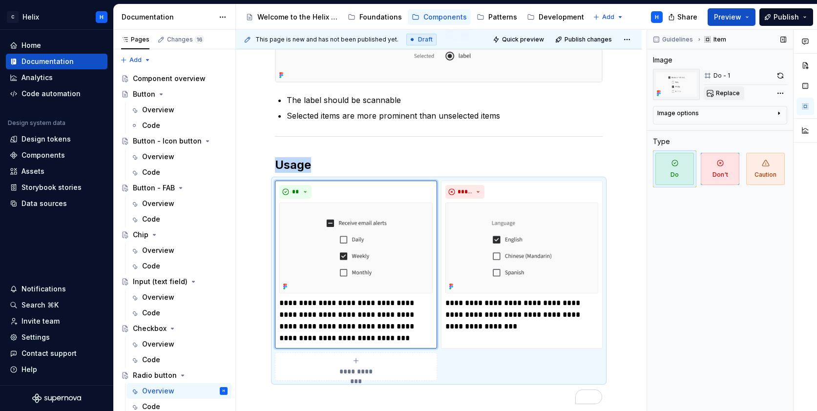
click at [722, 96] on span "Replace" at bounding box center [728, 93] width 24 height 8
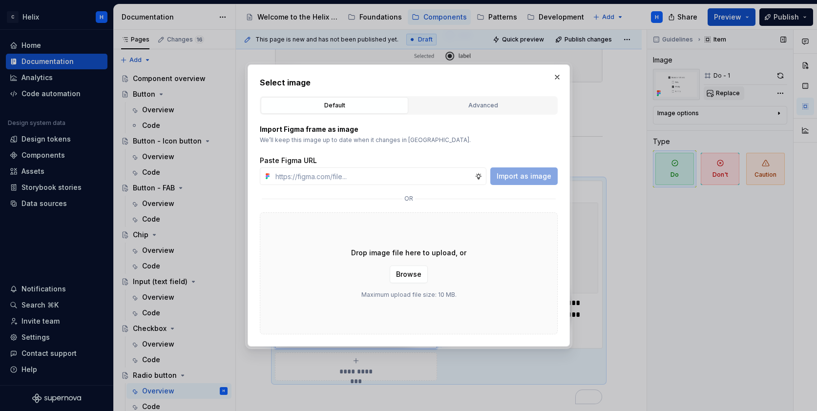
type textarea "*"
paste input "https://www.figma.com/design/1jiprMGZ64bsPdJCQJnL51/Design-System-Documentation…"
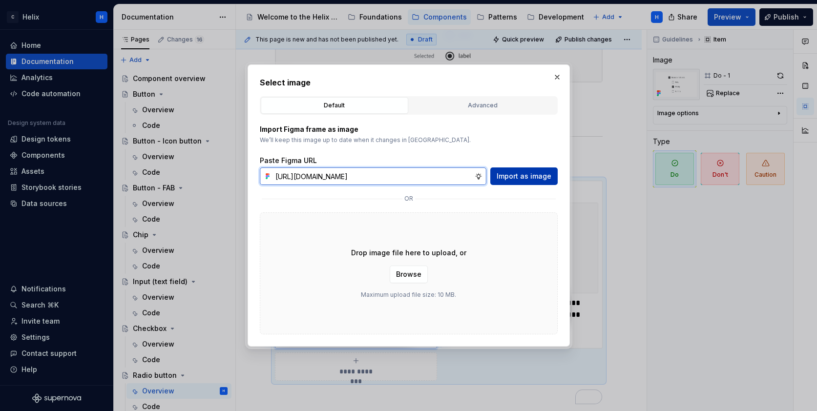
type input "https://www.figma.com/design/1jiprMGZ64bsPdJCQJnL51/Design-System-Documentation…"
click at [518, 176] on span "Import as image" at bounding box center [524, 176] width 55 height 10
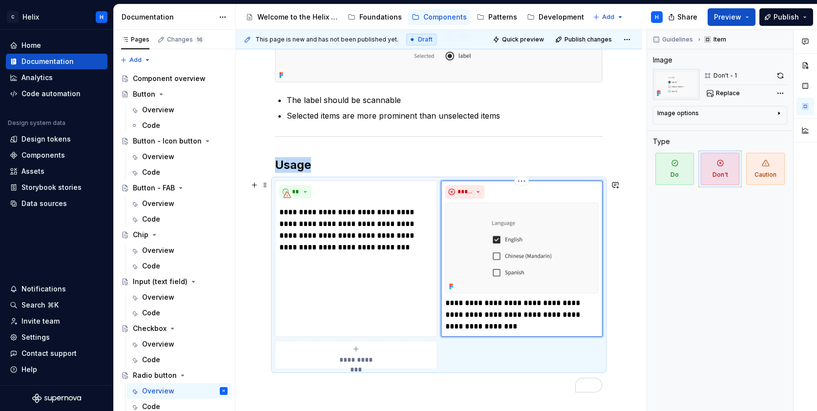
click at [578, 214] on img "To enrich screen reader interactions, please activate Accessibility in Grammarl…" at bounding box center [521, 248] width 153 height 91
click at [578, 216] on img "To enrich screen reader interactions, please activate Accessibility in Grammarl…" at bounding box center [521, 248] width 153 height 91
click at [728, 99] on button "Replace" at bounding box center [724, 93] width 41 height 14
type textarea "*"
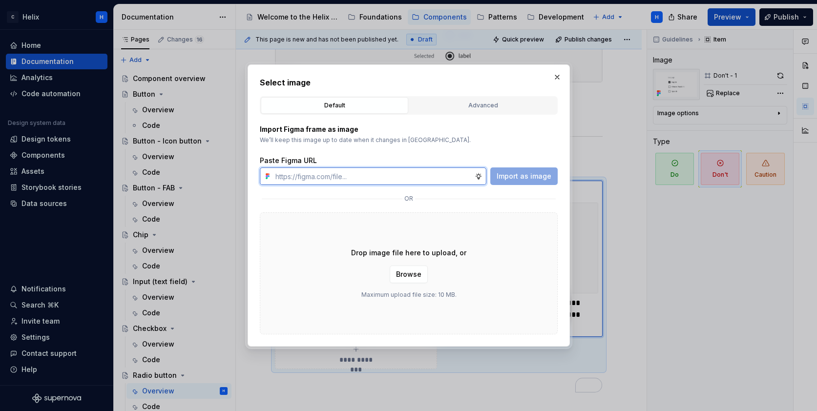
click at [382, 176] on input "text" at bounding box center [373, 177] width 203 height 18
paste input "https://www.figma.com/design/1jiprMGZ64bsPdJCQJnL51/Design-System-Documentation…"
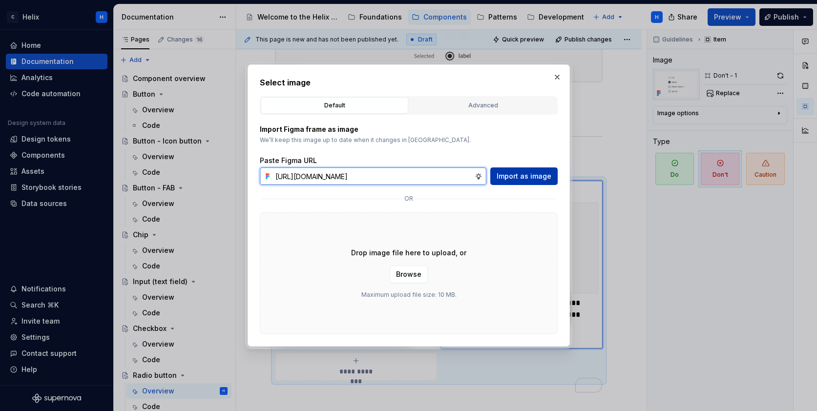
type input "https://www.figma.com/design/1jiprMGZ64bsPdJCQJnL51/Design-System-Documentation…"
click at [522, 177] on span "Import as image" at bounding box center [524, 176] width 55 height 10
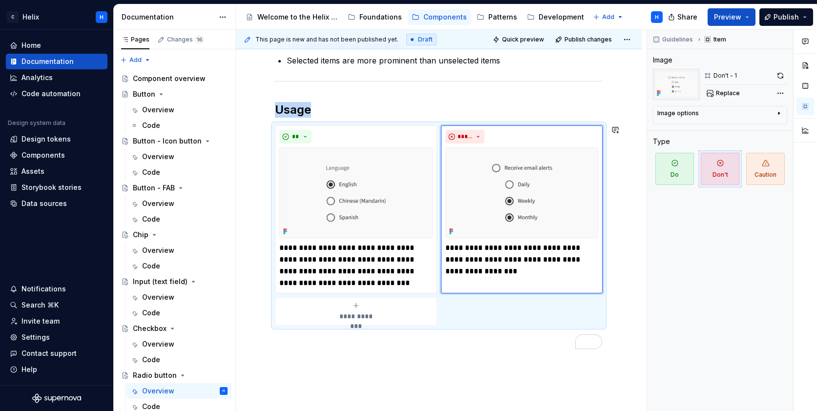
scroll to position [338, 0]
click at [470, 249] on p "**********" at bounding box center [521, 260] width 153 height 35
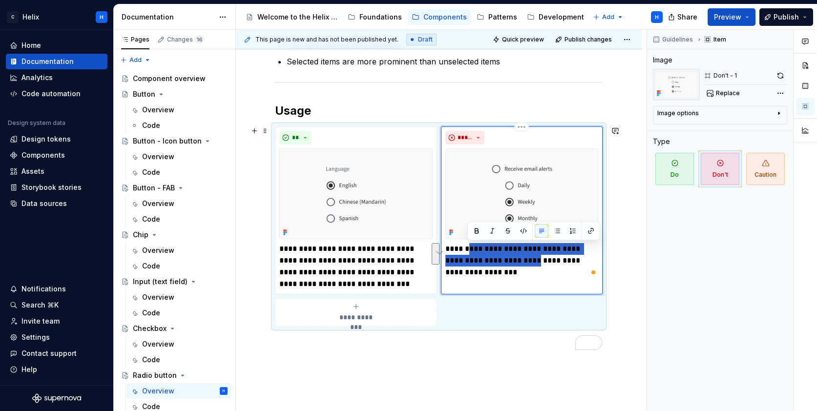
drag, startPoint x: 469, startPoint y: 249, endPoint x: 529, endPoint y: 256, distance: 61.0
click at [529, 256] on p "**********" at bounding box center [521, 260] width 153 height 35
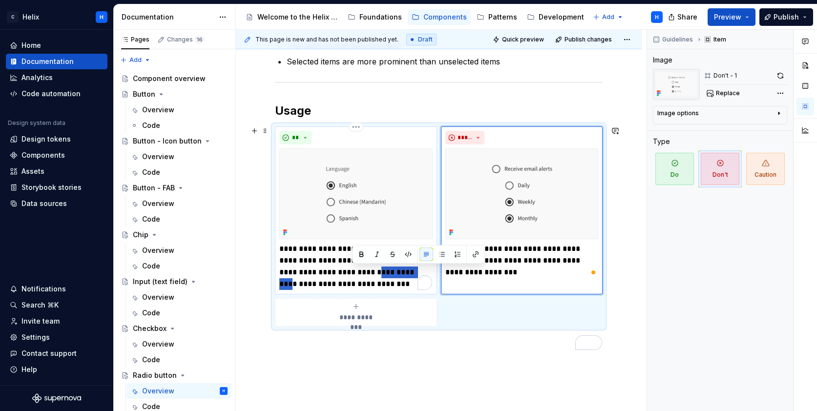
drag, startPoint x: 399, startPoint y: 277, endPoint x: 353, endPoint y: 274, distance: 46.6
click at [353, 274] on p "**********" at bounding box center [355, 266] width 153 height 47
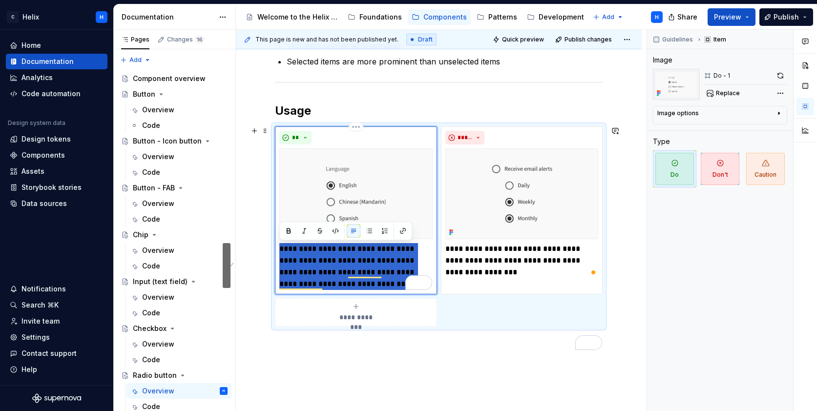
drag, startPoint x: 391, startPoint y: 283, endPoint x: 281, endPoint y: 252, distance: 114.6
click at [281, 252] on p "**********" at bounding box center [355, 266] width 153 height 47
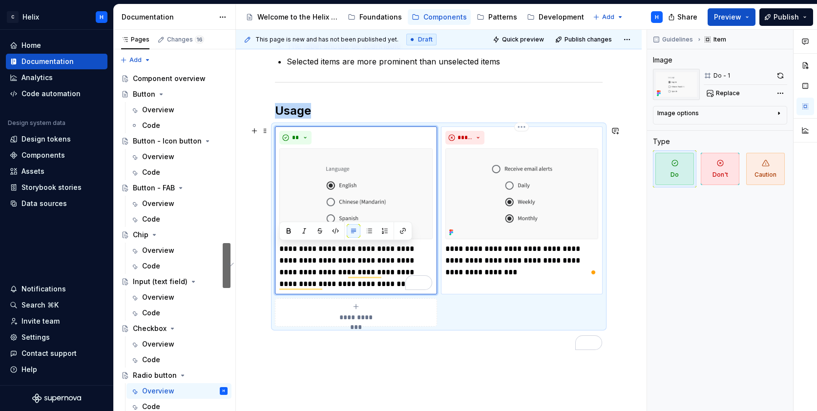
click at [517, 283] on div "**********" at bounding box center [522, 211] width 162 height 168
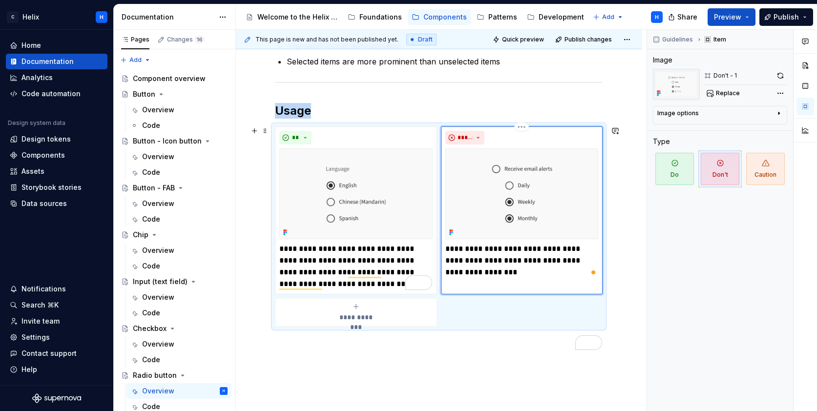
click at [520, 274] on p "**********" at bounding box center [521, 260] width 153 height 35
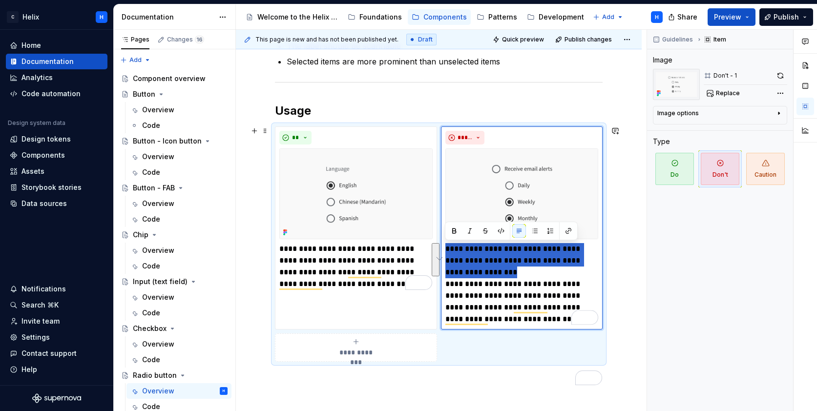
drag, startPoint x: 510, startPoint y: 271, endPoint x: 443, endPoint y: 251, distance: 70.3
click at [443, 251] on div "**********" at bounding box center [439, 244] width 328 height 235
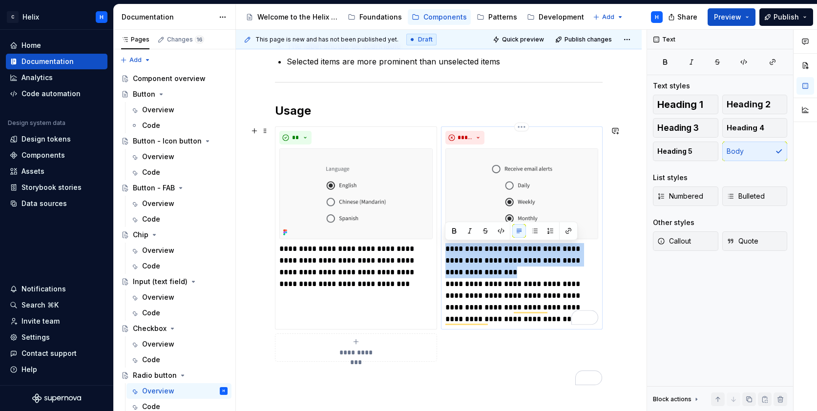
drag, startPoint x: 512, startPoint y: 273, endPoint x: 445, endPoint y: 247, distance: 71.6
click at [445, 247] on p "**********" at bounding box center [521, 284] width 153 height 82
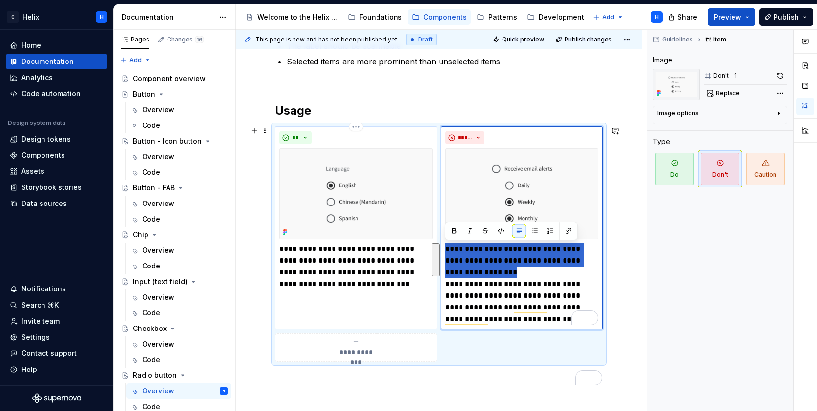
click at [399, 283] on p "**********" at bounding box center [355, 266] width 153 height 47
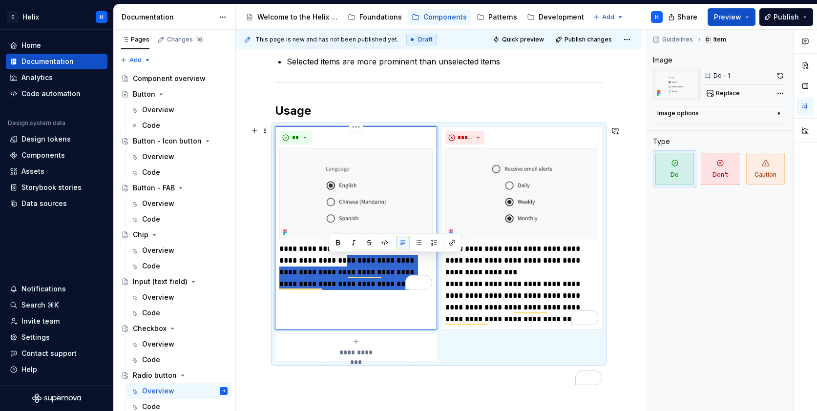
drag, startPoint x: 399, startPoint y: 283, endPoint x: 354, endPoint y: 257, distance: 51.4
click at [328, 258] on p "**********" at bounding box center [355, 266] width 153 height 47
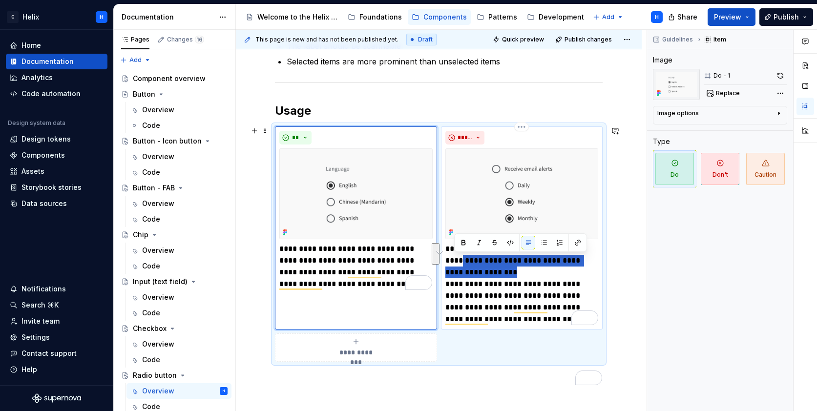
drag, startPoint x: 505, startPoint y: 271, endPoint x: 459, endPoint y: 258, distance: 48.0
click at [456, 255] on p "**********" at bounding box center [521, 284] width 153 height 82
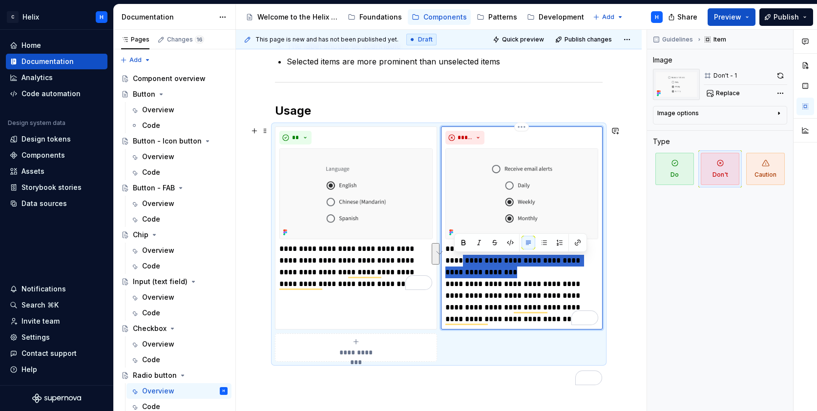
click at [459, 259] on p "**********" at bounding box center [521, 284] width 153 height 82
drag, startPoint x: 509, startPoint y: 274, endPoint x: 447, endPoint y: 251, distance: 66.0
click at [445, 250] on p "**********" at bounding box center [521, 284] width 153 height 82
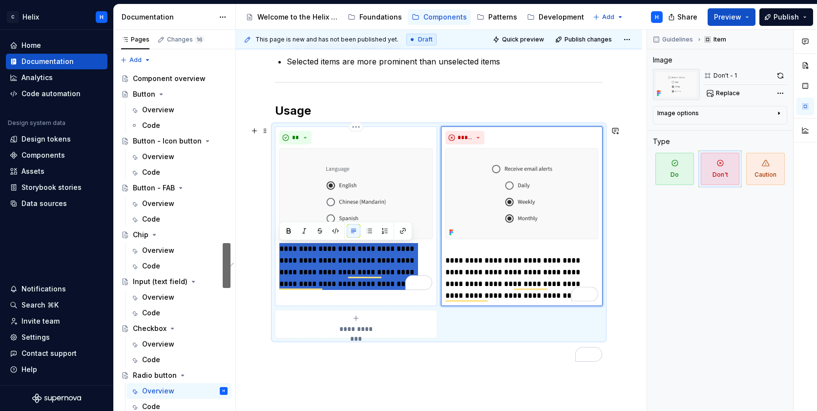
drag, startPoint x: 396, startPoint y: 282, endPoint x: 286, endPoint y: 247, distance: 114.9
click at [277, 248] on div "**********" at bounding box center [356, 217] width 162 height 180
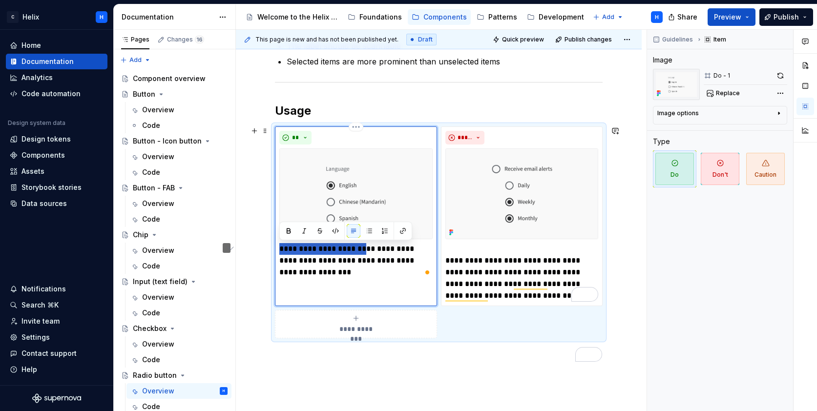
drag, startPoint x: 368, startPoint y: 246, endPoint x: 281, endPoint y: 248, distance: 87.0
click at [281, 248] on p "**********" at bounding box center [355, 260] width 153 height 35
type textarea "*"
drag, startPoint x: 339, startPoint y: 259, endPoint x: 353, endPoint y: 272, distance: 19.4
click at [353, 272] on p "**********" at bounding box center [355, 260] width 153 height 35
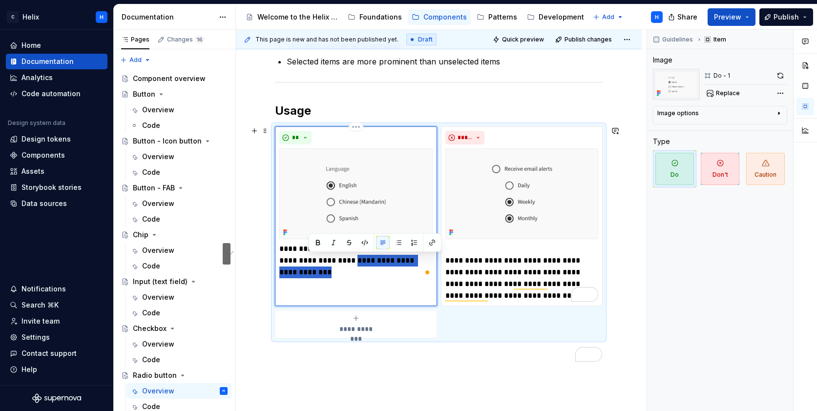
drag, startPoint x: 351, startPoint y: 272, endPoint x: 340, endPoint y: 262, distance: 14.9
click at [340, 262] on p "**********" at bounding box center [355, 260] width 153 height 35
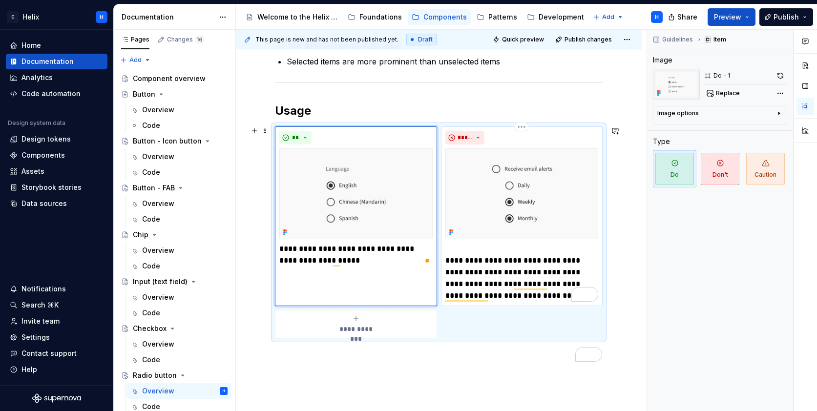
click at [453, 261] on p "**********" at bounding box center [521, 272] width 153 height 59
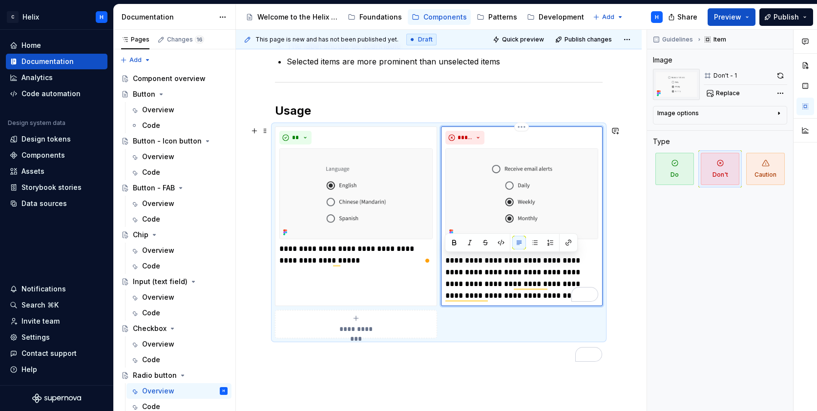
click at [453, 261] on p "**********" at bounding box center [521, 272] width 153 height 59
drag, startPoint x: 500, startPoint y: 259, endPoint x: 446, endPoint y: 260, distance: 53.7
click at [446, 260] on p "**********" at bounding box center [521, 272] width 153 height 59
type textarea "*"
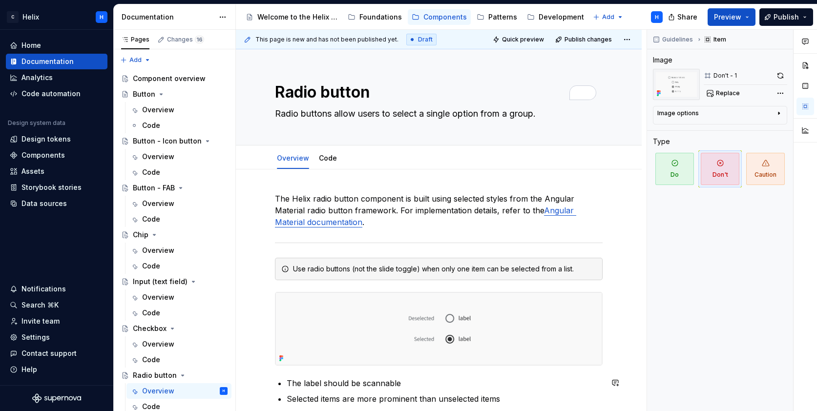
scroll to position [338, 0]
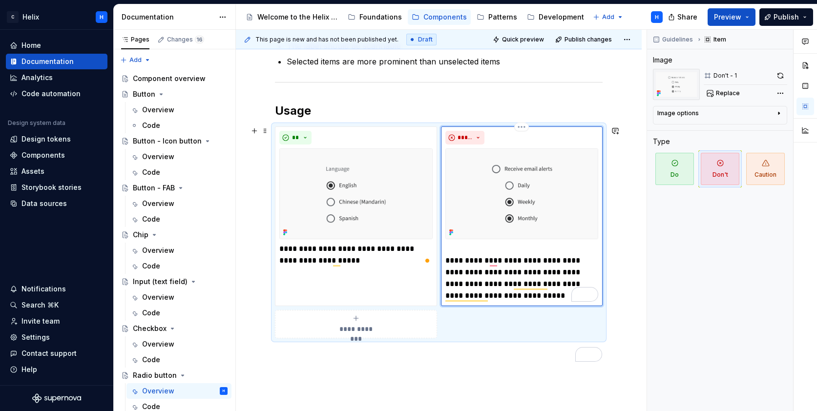
click at [482, 277] on p "**********" at bounding box center [521, 272] width 153 height 59
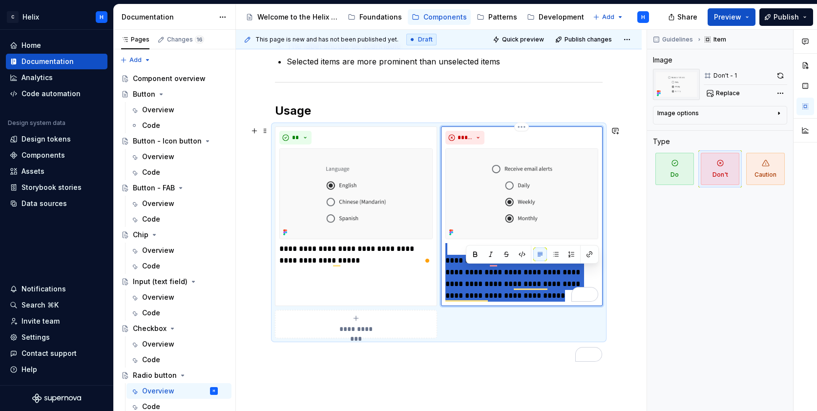
click at [482, 277] on p "**********" at bounding box center [521, 272] width 153 height 59
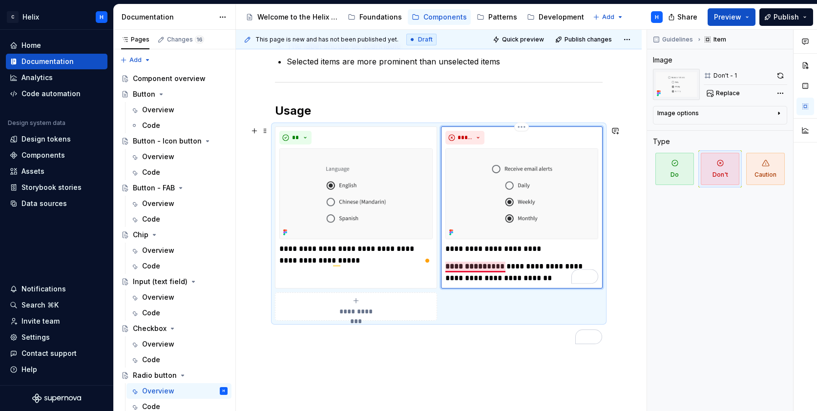
click at [445, 268] on strong "**********" at bounding box center [466, 266] width 42 height 7
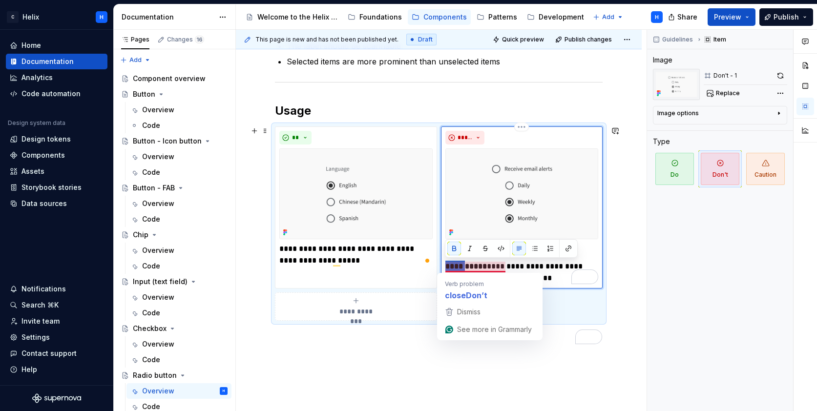
drag, startPoint x: 466, startPoint y: 264, endPoint x: 446, endPoint y: 265, distance: 19.6
click at [446, 265] on strong "**********" at bounding box center [466, 266] width 42 height 7
drag, startPoint x: 465, startPoint y: 264, endPoint x: 442, endPoint y: 265, distance: 23.5
click at [442, 265] on div "**********" at bounding box center [522, 208] width 162 height 162
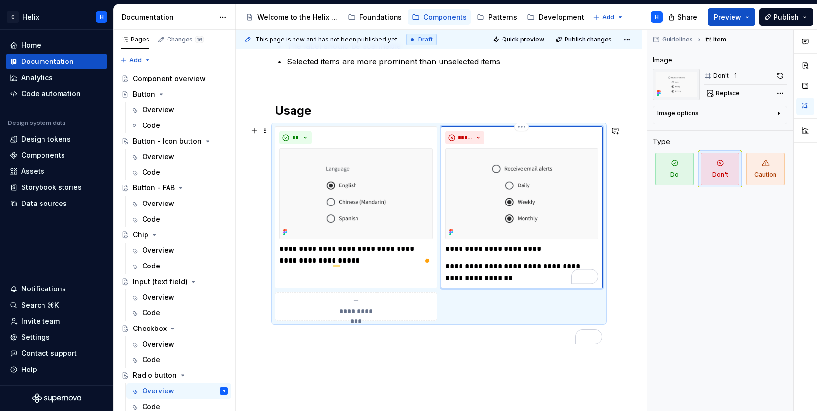
type textarea "*"
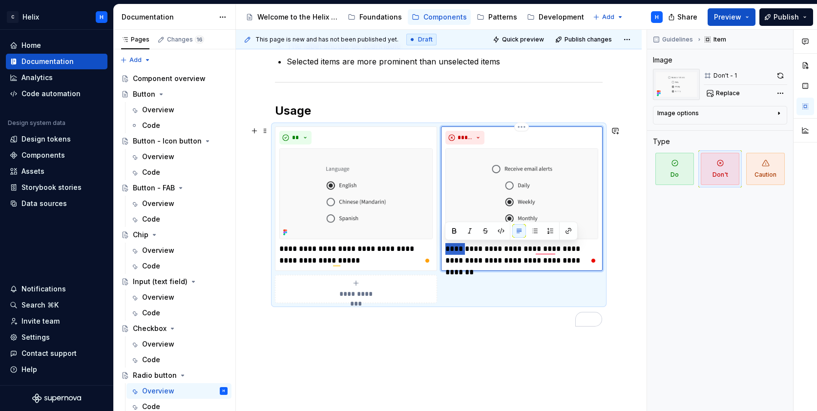
drag, startPoint x: 464, startPoint y: 247, endPoint x: 445, endPoint y: 247, distance: 18.6
click at [445, 247] on p "**********" at bounding box center [521, 254] width 153 height 23
click at [483, 247] on p "**********" at bounding box center [521, 254] width 153 height 23
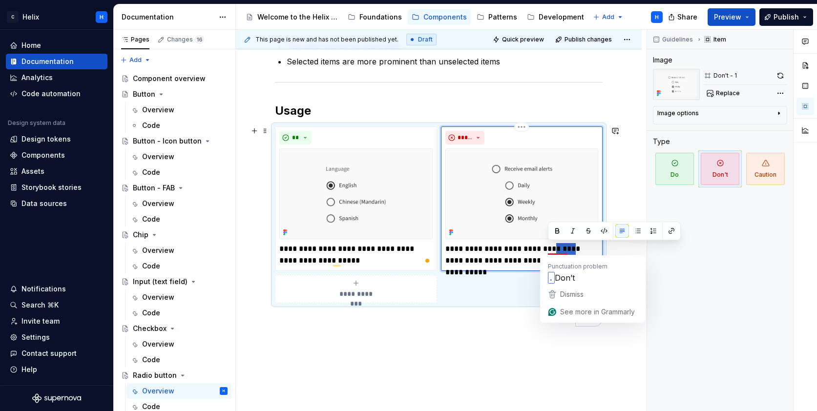
drag, startPoint x: 568, startPoint y: 250, endPoint x: 549, endPoint y: 246, distance: 19.4
click at [549, 246] on p "**********" at bounding box center [521, 254] width 153 height 23
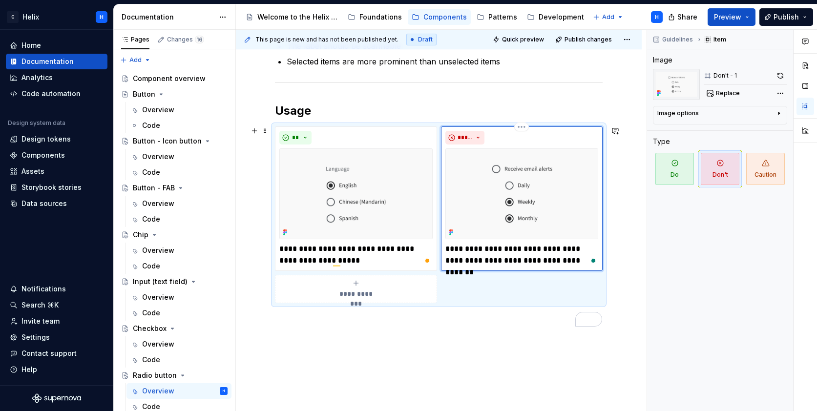
click at [506, 260] on p "**********" at bounding box center [521, 254] width 153 height 23
click at [478, 260] on p "**********" at bounding box center [521, 254] width 153 height 23
drag, startPoint x: 558, startPoint y: 249, endPoint x: 477, endPoint y: 256, distance: 81.4
click at [477, 256] on p "**********" at bounding box center [521, 254] width 153 height 23
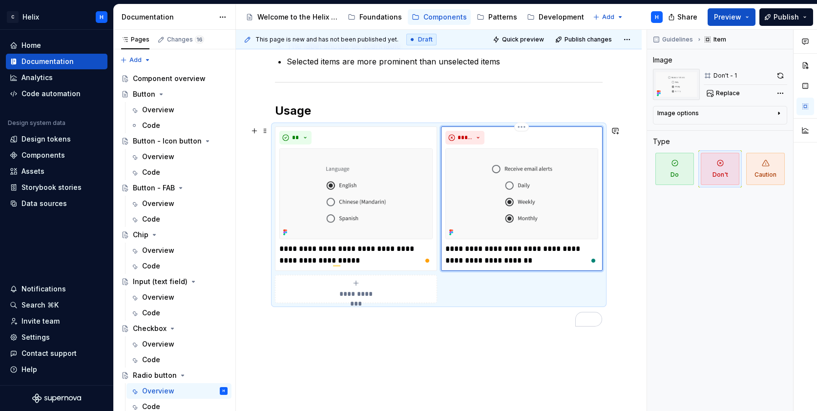
click at [510, 258] on p "**********" at bounding box center [521, 254] width 153 height 23
click at [633, 298] on div "**********" at bounding box center [439, 147] width 406 height 630
click at [621, 281] on div "**********" at bounding box center [439, 147] width 406 height 630
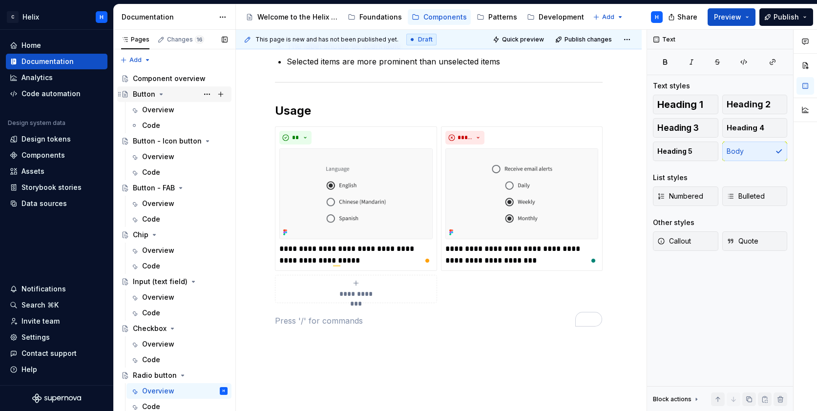
click at [143, 93] on div "Button" at bounding box center [144, 94] width 22 height 10
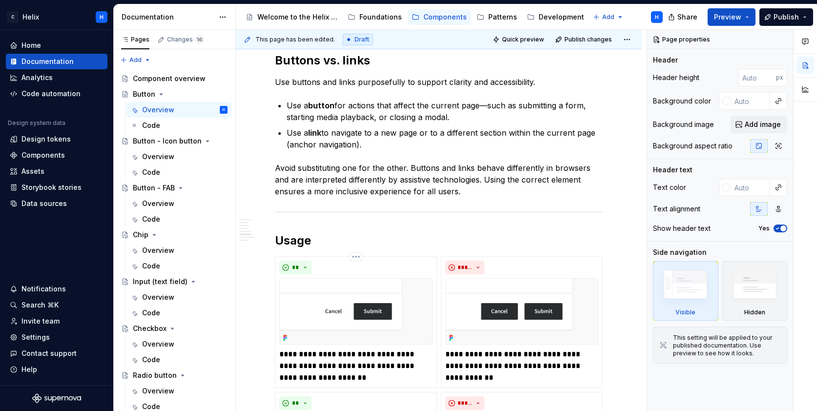
scroll to position [1173, 0]
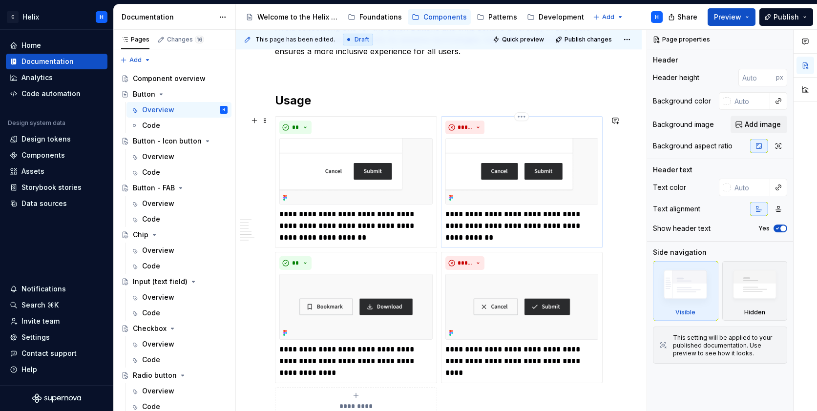
click at [458, 212] on p "**********" at bounding box center [521, 226] width 153 height 35
type textarea "*"
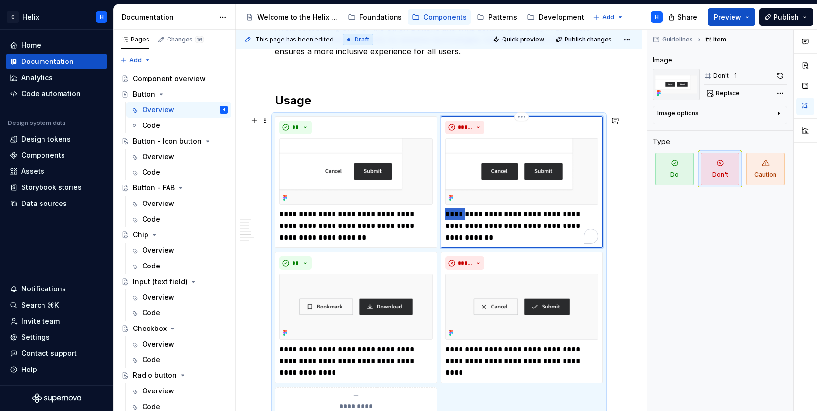
click at [458, 212] on p "**********" at bounding box center [521, 226] width 153 height 35
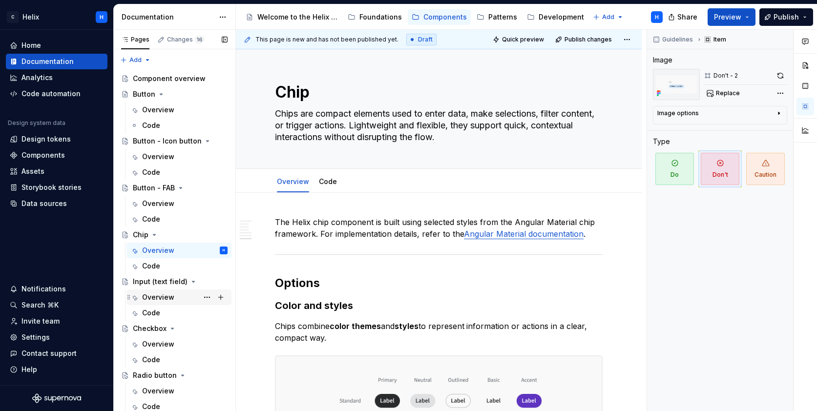
scroll to position [1438, 0]
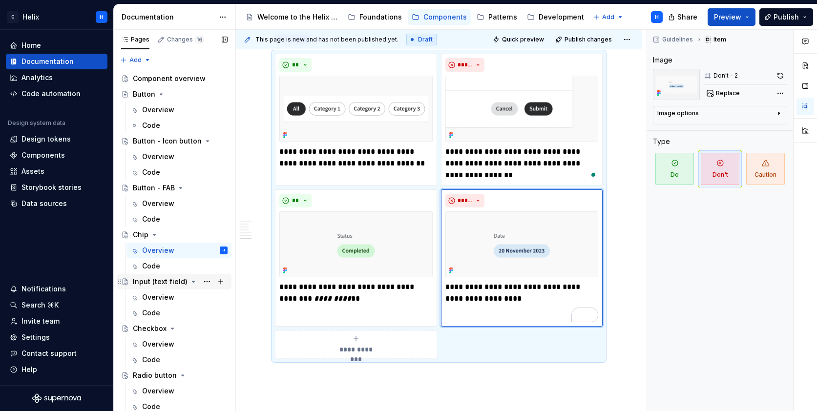
click at [138, 281] on div "Input (text field)" at bounding box center [160, 282] width 55 height 10
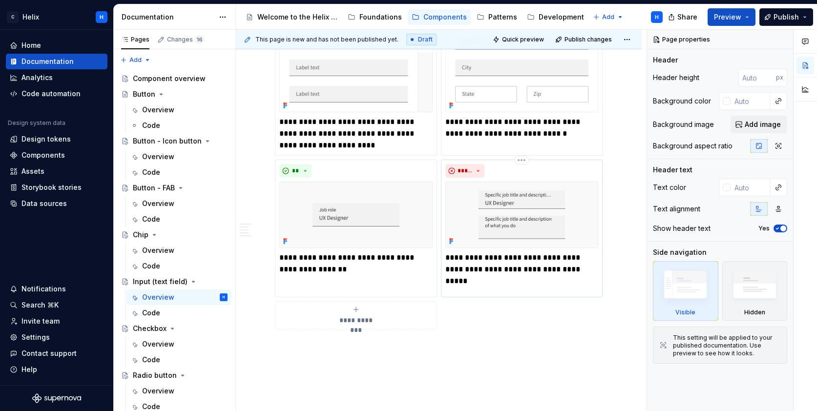
scroll to position [1020, 0]
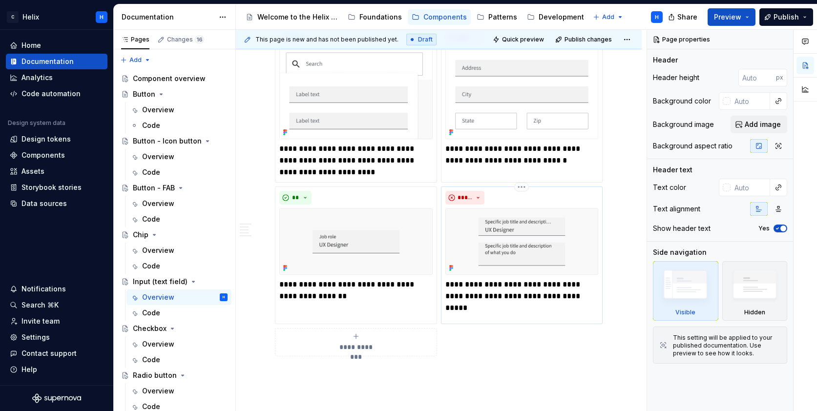
click at [456, 279] on p "**********" at bounding box center [521, 290] width 153 height 23
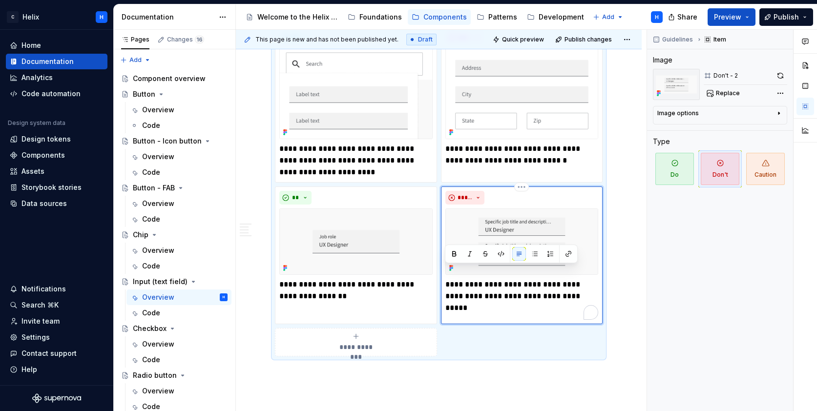
click at [456, 279] on p "**********" at bounding box center [521, 290] width 153 height 23
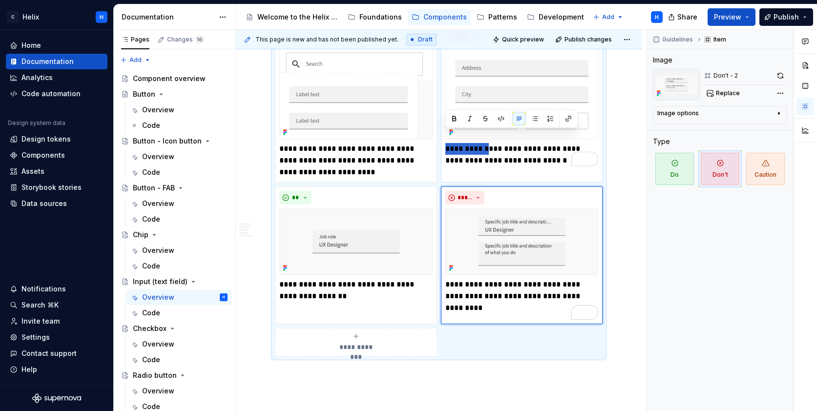
drag, startPoint x: 487, startPoint y: 136, endPoint x: 446, endPoint y: 137, distance: 41.5
click at [446, 143] on p "**********" at bounding box center [521, 154] width 153 height 23
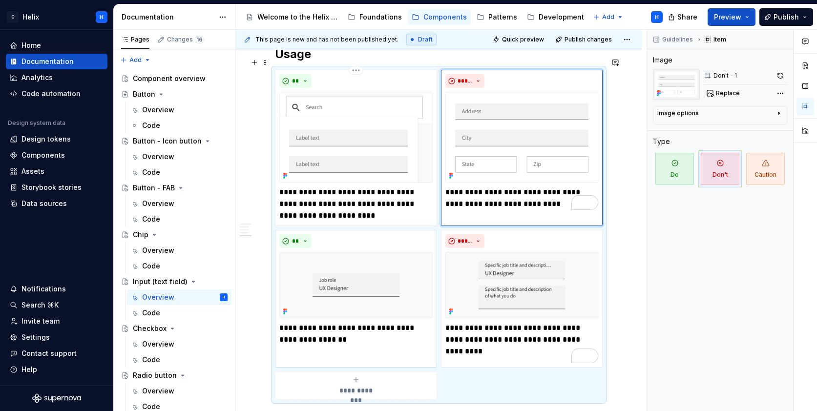
scroll to position [960, 0]
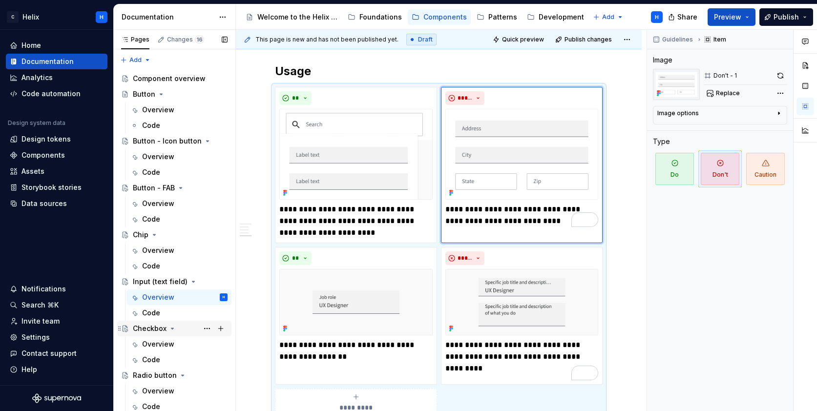
click at [145, 327] on div "Checkbox" at bounding box center [150, 329] width 34 height 10
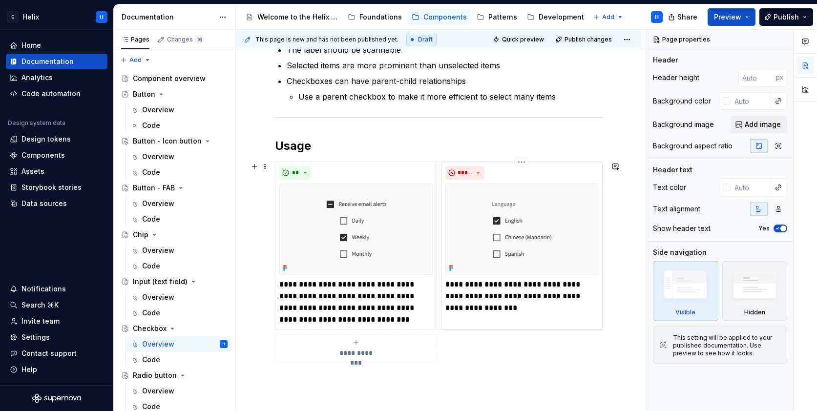
scroll to position [346, 0]
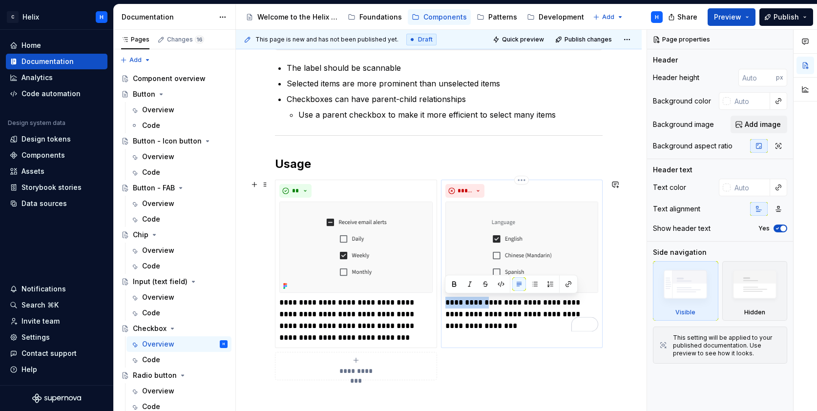
drag, startPoint x: 488, startPoint y: 301, endPoint x: 445, endPoint y: 299, distance: 43.0
click at [445, 299] on p "**********" at bounding box center [521, 314] width 153 height 35
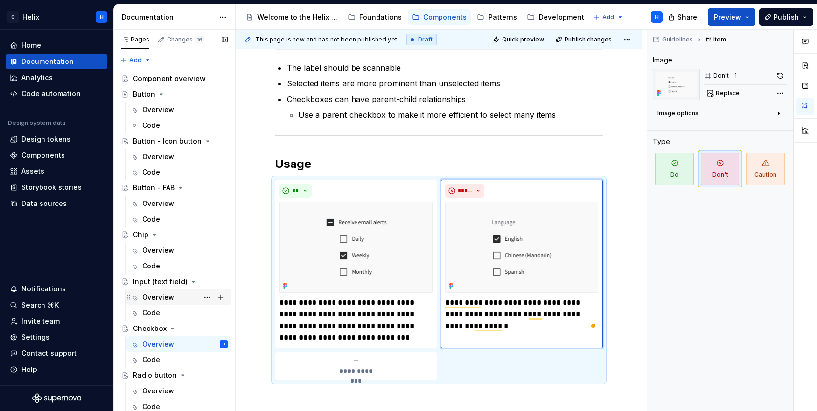
scroll to position [1, 0]
click at [155, 375] on div "Radio button" at bounding box center [155, 375] width 44 height 10
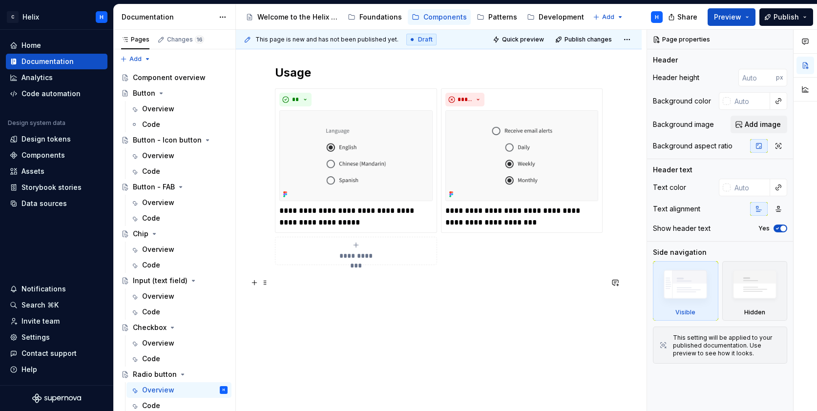
scroll to position [359, 0]
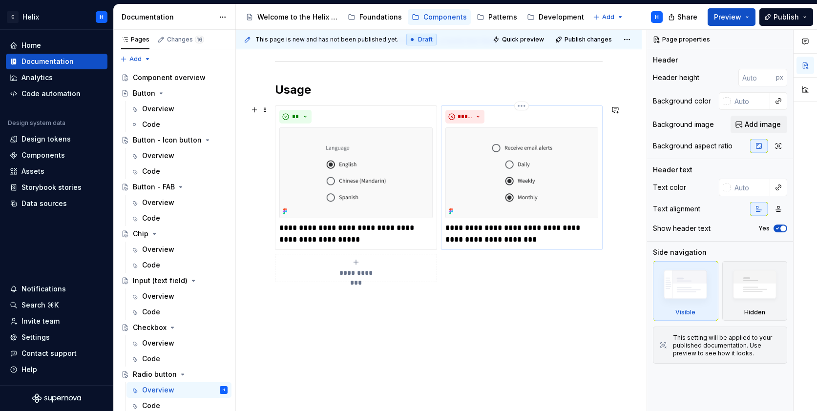
click at [456, 227] on p "**********" at bounding box center [521, 233] width 153 height 23
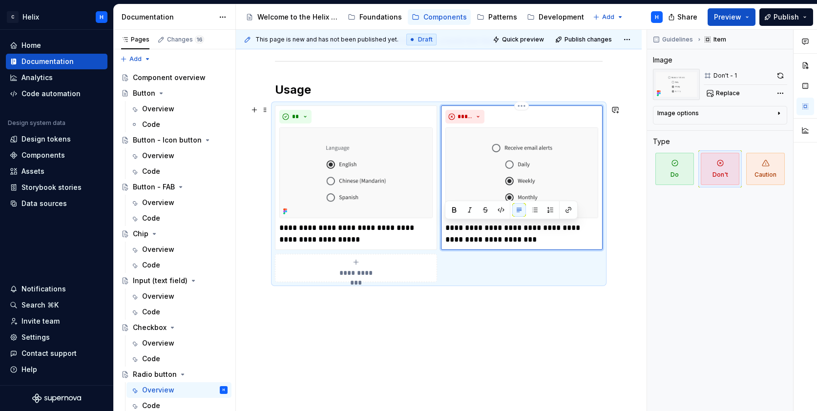
click at [456, 227] on p "**********" at bounding box center [521, 233] width 153 height 23
click at [478, 229] on p "**********" at bounding box center [521, 233] width 153 height 23
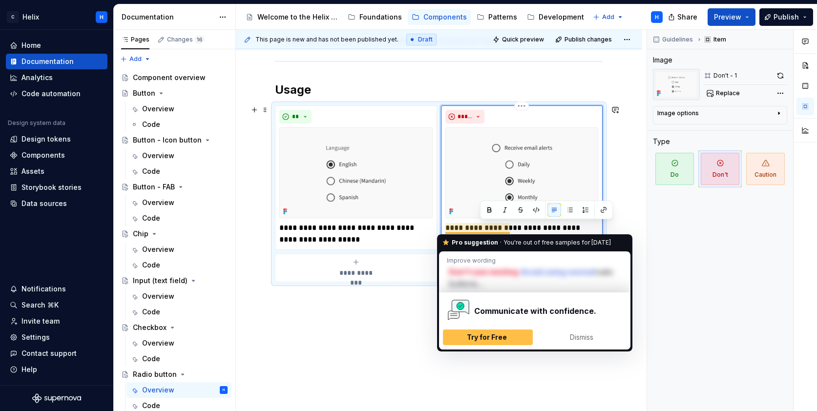
click at [475, 228] on p "**********" at bounding box center [521, 233] width 153 height 23
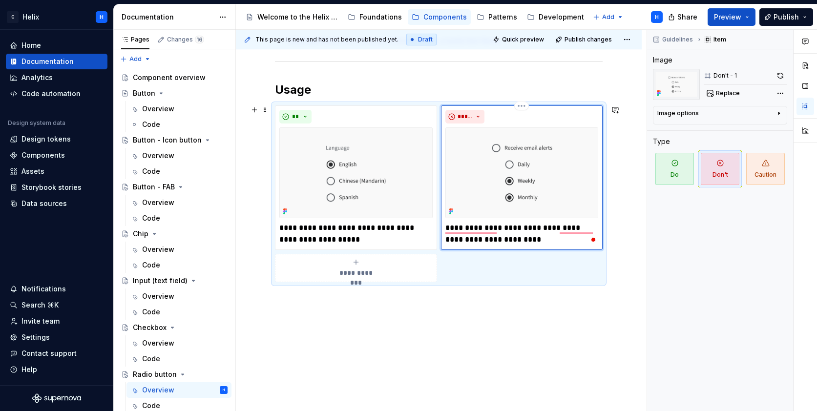
type textarea "*"
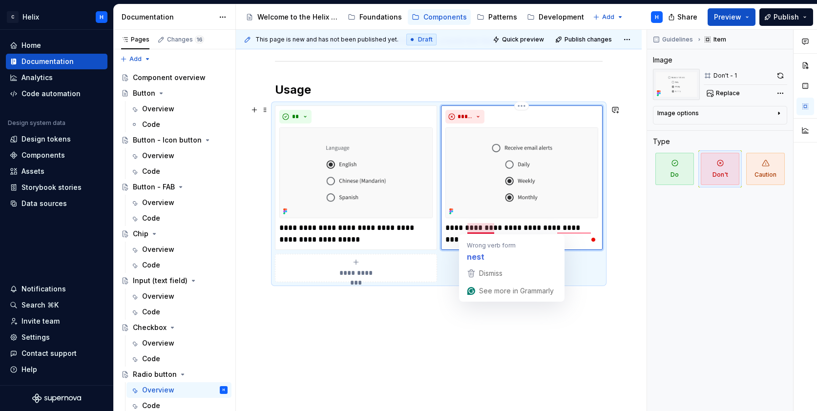
click at [493, 227] on p "**********" at bounding box center [521, 233] width 153 height 23
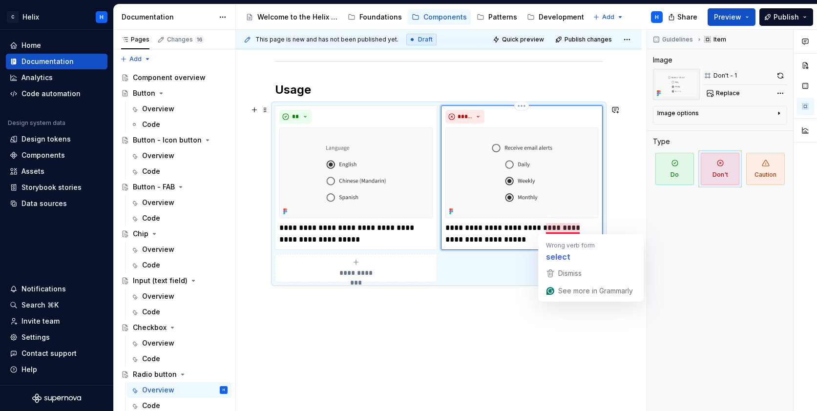
click at [579, 227] on p "**********" at bounding box center [521, 233] width 153 height 23
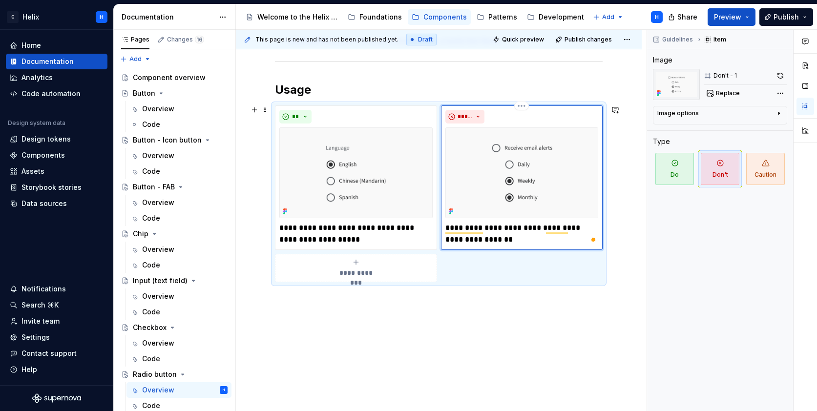
click at [545, 227] on p "**********" at bounding box center [521, 233] width 153 height 23
click at [553, 229] on p "**********" at bounding box center [521, 233] width 153 height 23
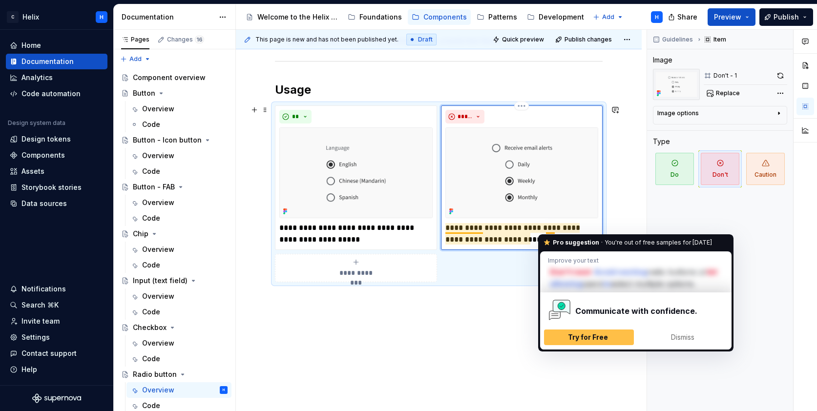
drag, startPoint x: 547, startPoint y: 226, endPoint x: 555, endPoint y: 225, distance: 8.8
click at [555, 225] on p "**********" at bounding box center [521, 233] width 153 height 23
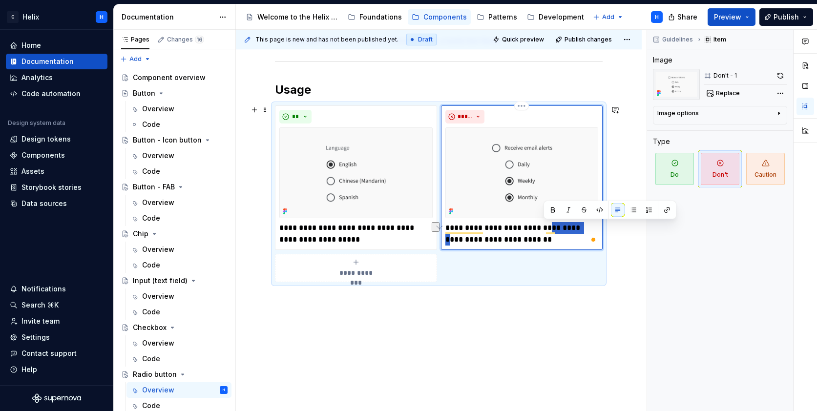
drag, startPoint x: 545, startPoint y: 227, endPoint x: 573, endPoint y: 225, distance: 28.9
click at [573, 225] on p "**********" at bounding box center [521, 233] width 153 height 23
click at [555, 231] on p "**********" at bounding box center [521, 233] width 153 height 23
drag, startPoint x: 547, startPoint y: 227, endPoint x: 576, endPoint y: 226, distance: 29.3
click at [576, 226] on p "**********" at bounding box center [521, 233] width 153 height 23
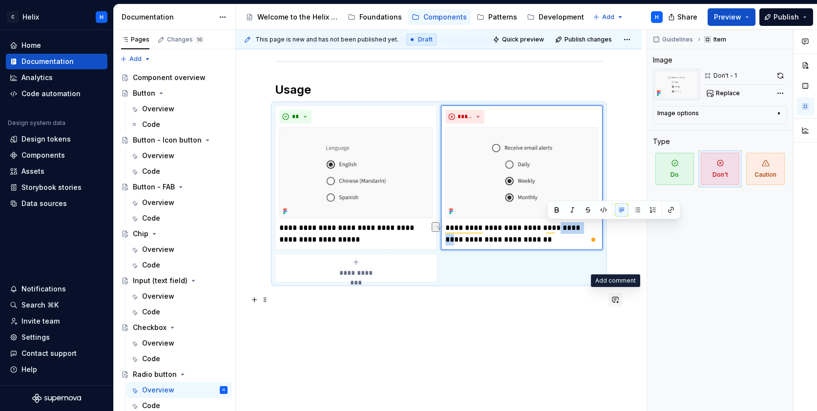
click at [619, 294] on button "button" at bounding box center [616, 300] width 14 height 14
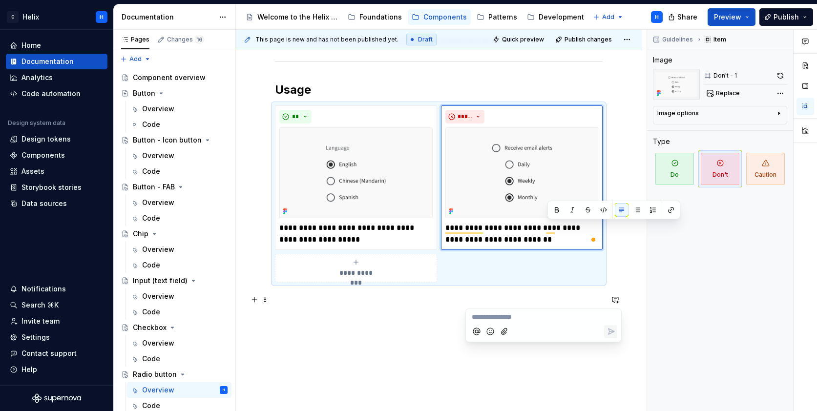
click at [625, 274] on div "**********" at bounding box center [439, 126] width 406 height 630
click at [156, 80] on div "Component overview" at bounding box center [165, 78] width 65 height 10
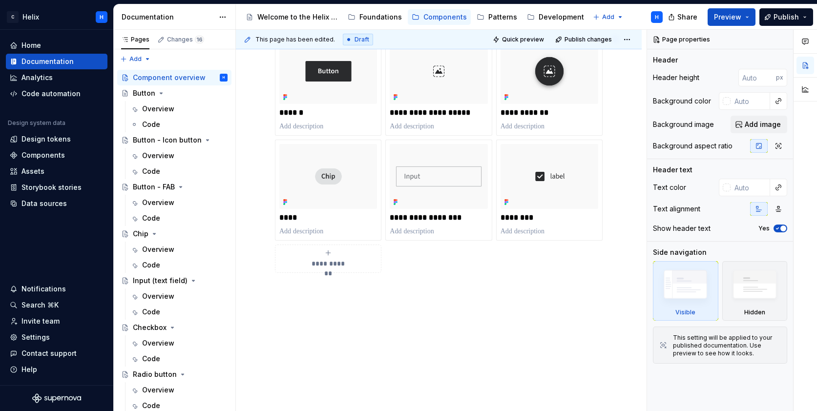
scroll to position [188, 0]
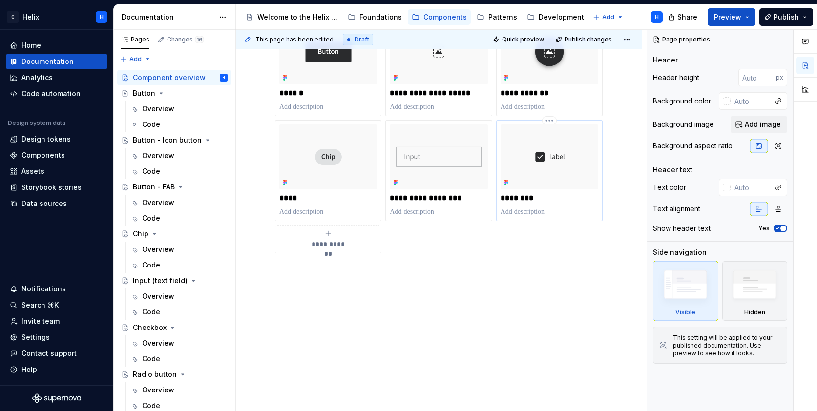
click at [553, 155] on img at bounding box center [550, 157] width 98 height 65
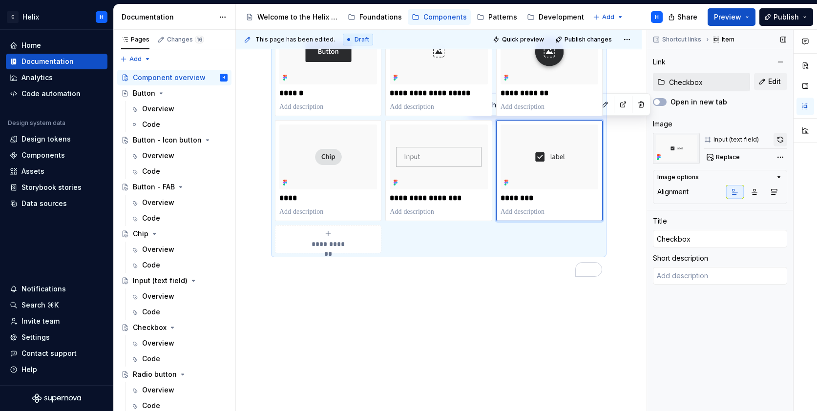
click at [781, 135] on button "button" at bounding box center [781, 140] width 14 height 14
click at [330, 233] on icon "To enrich screen reader interactions, please activate Accessibility in Grammarl…" at bounding box center [328, 234] width 8 height 8
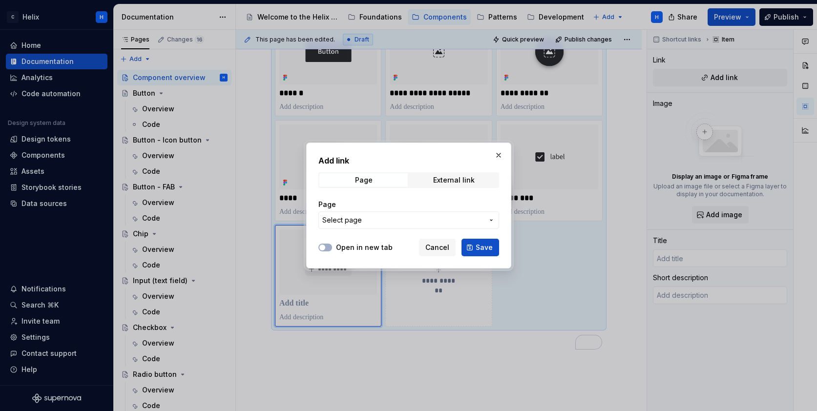
drag, startPoint x: 493, startPoint y: 217, endPoint x: 462, endPoint y: 226, distance: 32.5
click at [493, 217] on icon "button" at bounding box center [491, 220] width 8 height 8
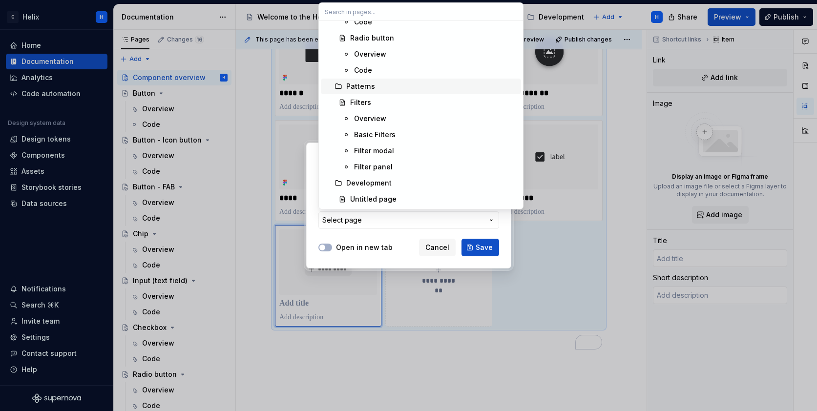
scroll to position [447, 0]
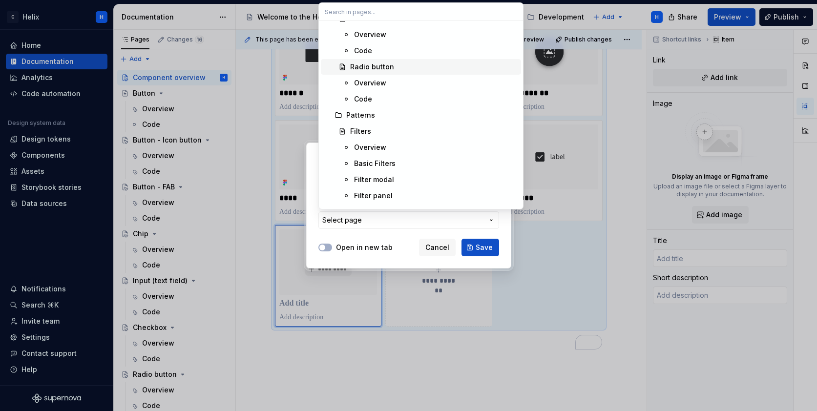
click at [384, 66] on div "Radio button" at bounding box center [372, 67] width 44 height 10
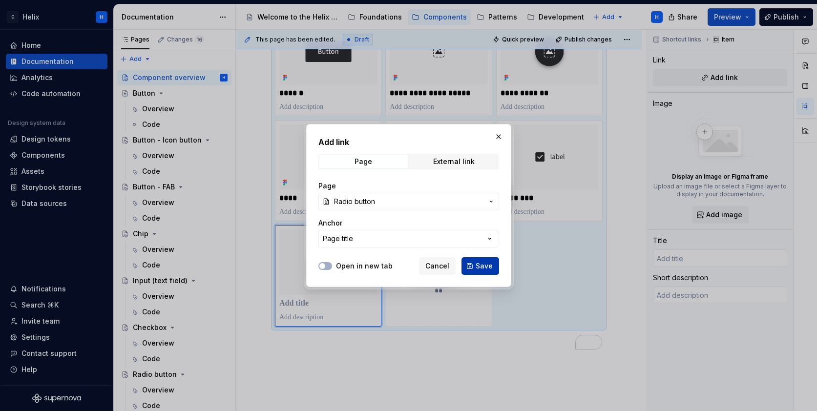
click at [494, 268] on button "Save" at bounding box center [481, 266] width 38 height 18
type textarea "*"
type input "Radio button"
type textarea "Radio buttons allow users to select a single option from a group."
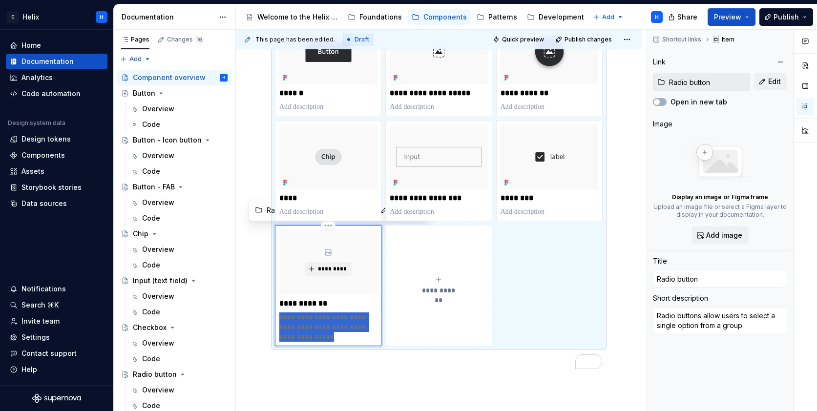
drag, startPoint x: 319, startPoint y: 339, endPoint x: 276, endPoint y: 316, distance: 48.8
click at [276, 316] on div "**********" at bounding box center [328, 285] width 106 height 121
type textarea "*"
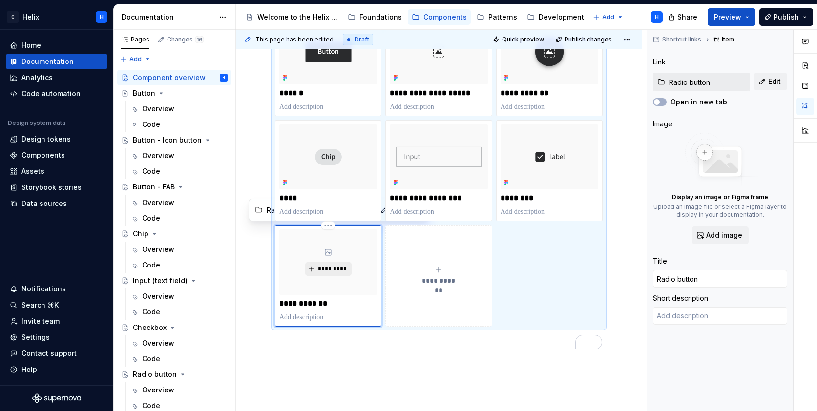
click at [328, 265] on span "*********" at bounding box center [333, 269] width 30 height 8
type textarea "*"
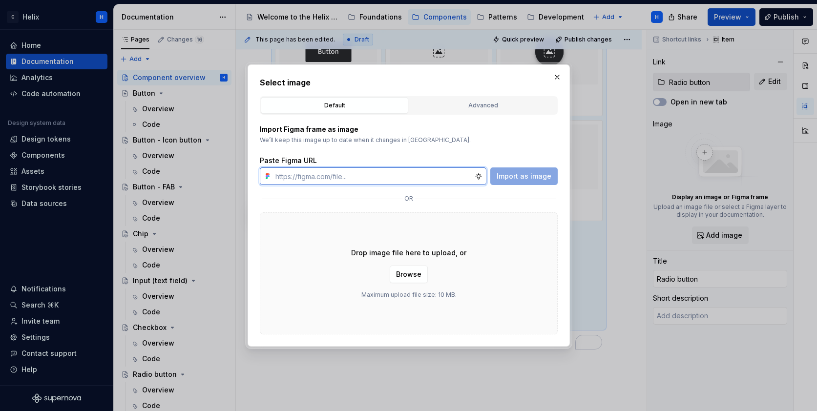
paste input "[URL][DOMAIN_NAME]"
type input "[URL][DOMAIN_NAME]"
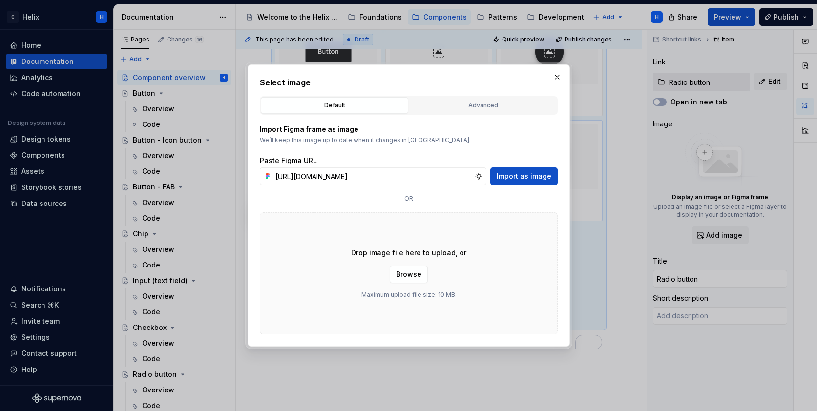
click at [540, 174] on span "Import as image" at bounding box center [524, 176] width 55 height 10
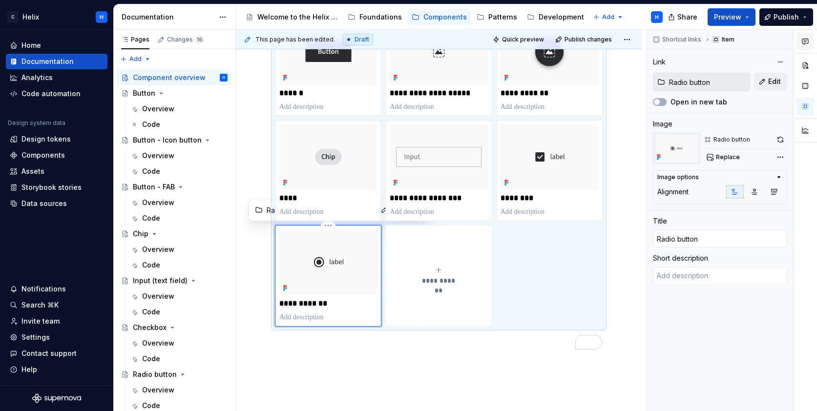
type textarea "*"
